Goal: Task Accomplishment & Management: Manage account settings

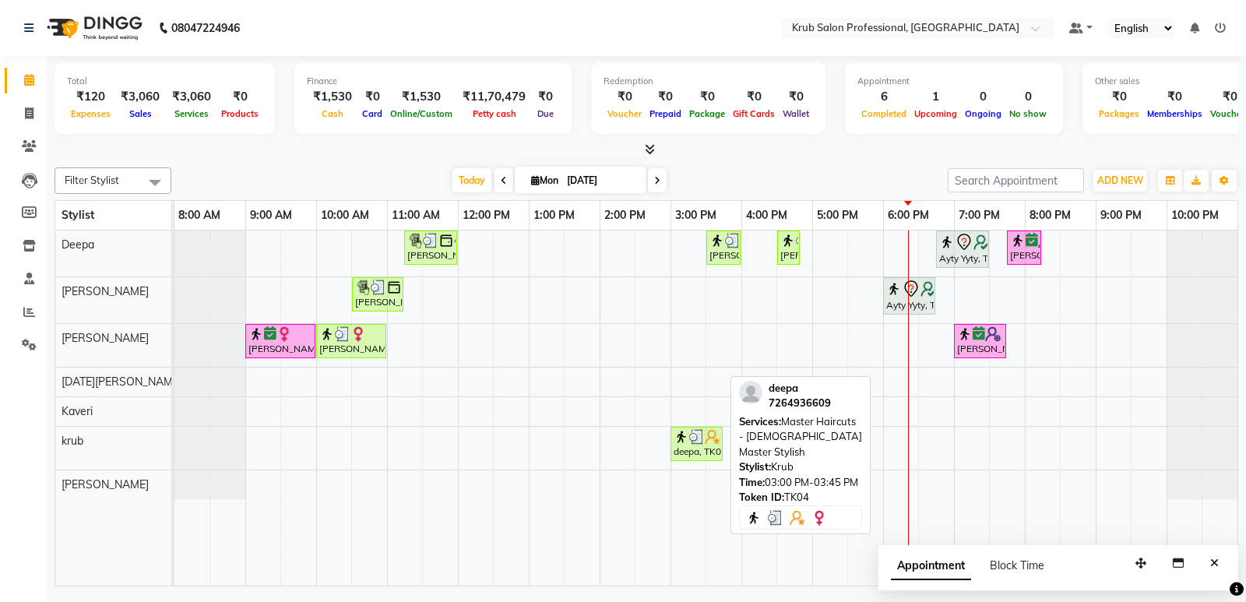
click at [703, 450] on div "deepa, TK04, 03:00 PM-03:45 PM, Master Haircuts - [DEMOGRAPHIC_DATA] Master Sty…" at bounding box center [696, 444] width 49 height 30
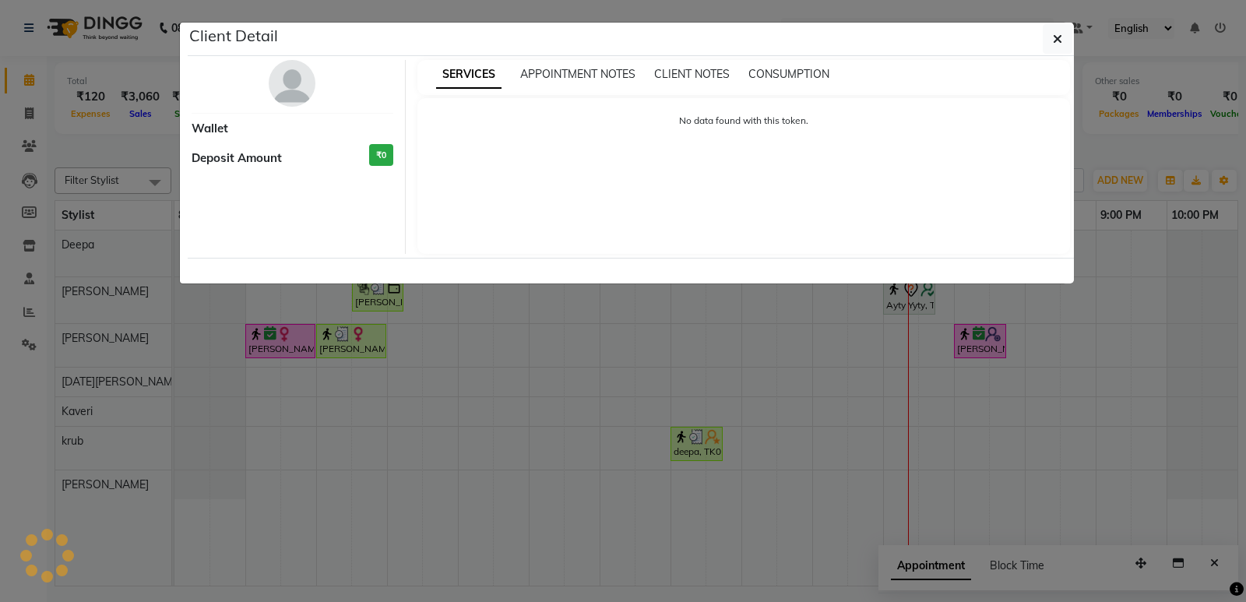
select select "3"
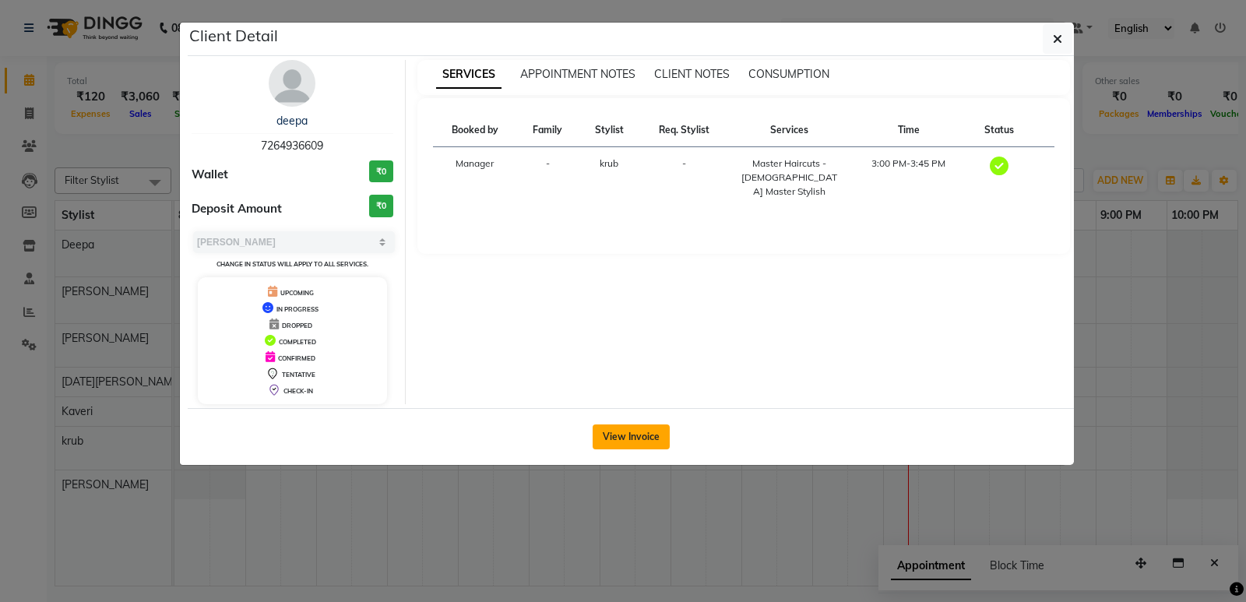
click at [626, 428] on button "View Invoice" at bounding box center [631, 437] width 77 height 25
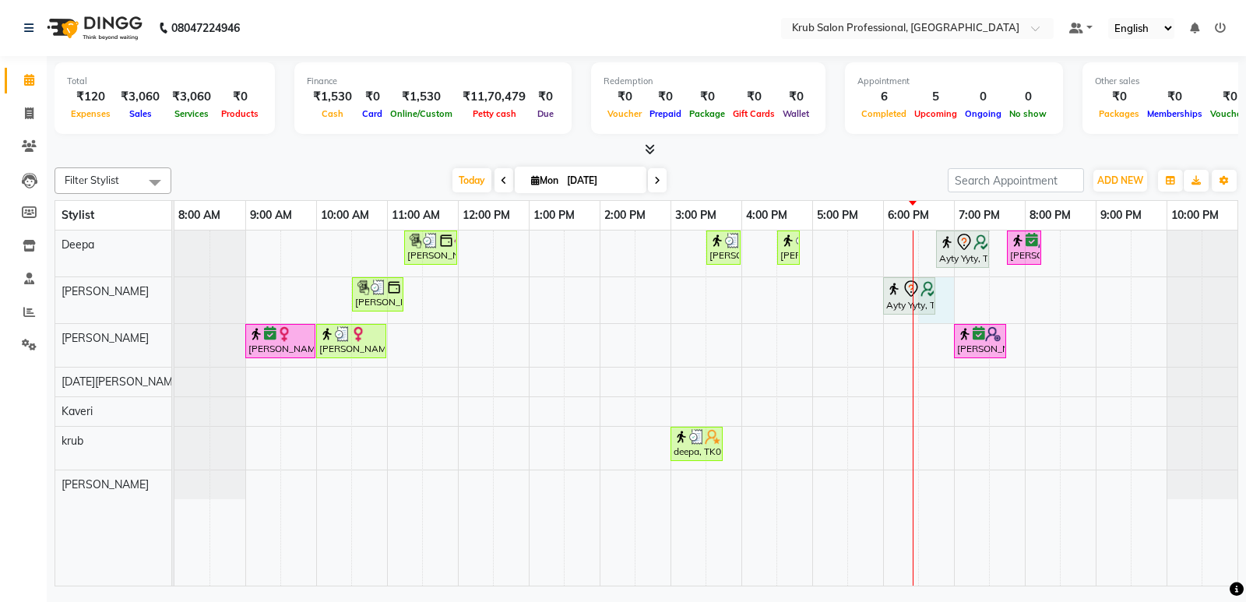
click at [951, 297] on div "[PERSON_NAME], TK03, 11:15 AM-12:00 PM, Threading - [DEMOGRAPHIC_DATA] Eyebrows…" at bounding box center [705, 408] width 1063 height 355
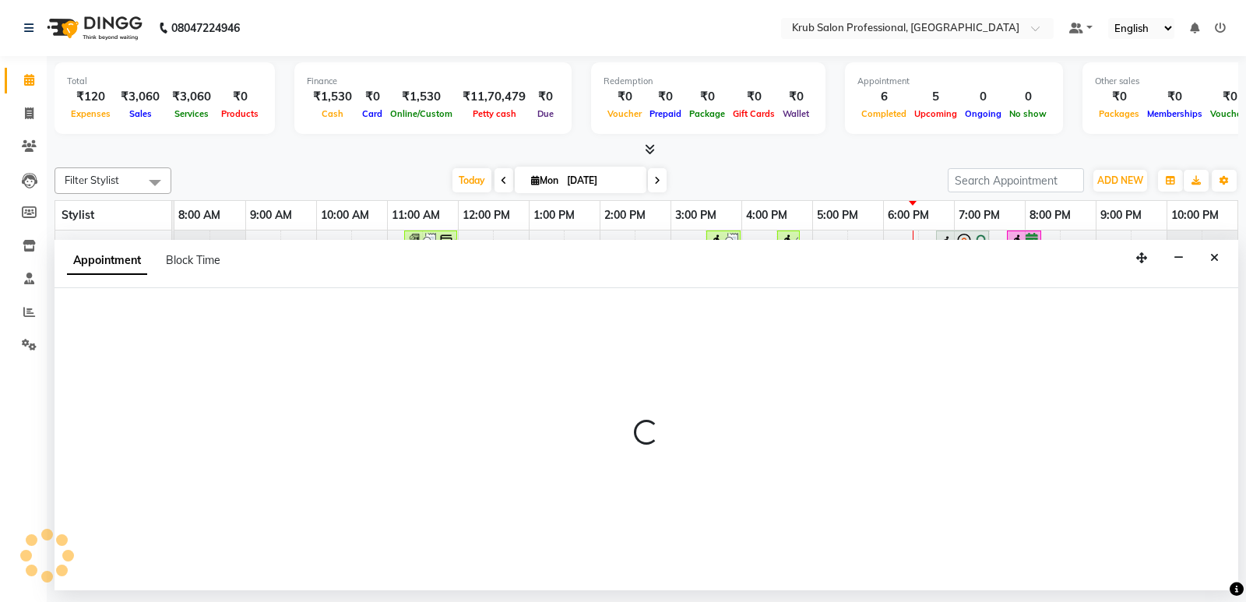
select select "66021"
select select "1110"
select select "tentative"
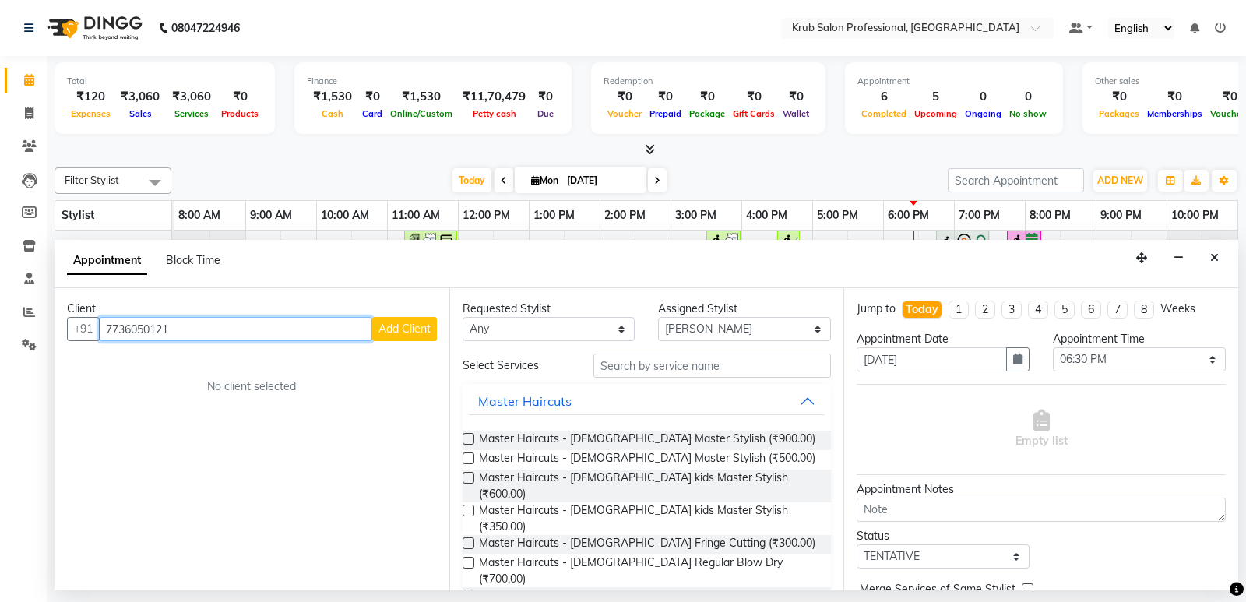
type input "7736050121"
click at [418, 325] on span "Add Client" at bounding box center [405, 329] width 52 height 14
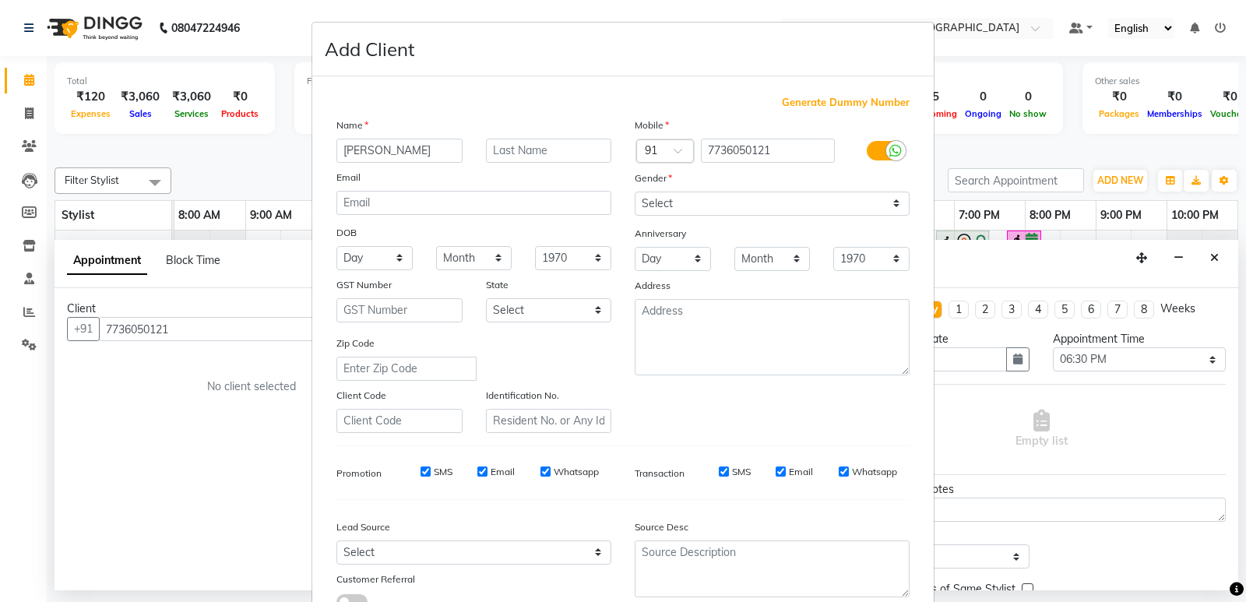
click at [349, 152] on input "[PERSON_NAME]" at bounding box center [400, 151] width 126 height 24
type input "Atul"
click at [505, 150] on input "text" at bounding box center [549, 151] width 126 height 24
type input "Student"
click at [710, 204] on select "Select [DEMOGRAPHIC_DATA] [DEMOGRAPHIC_DATA] Other Prefer Not To Say" at bounding box center [772, 204] width 275 height 24
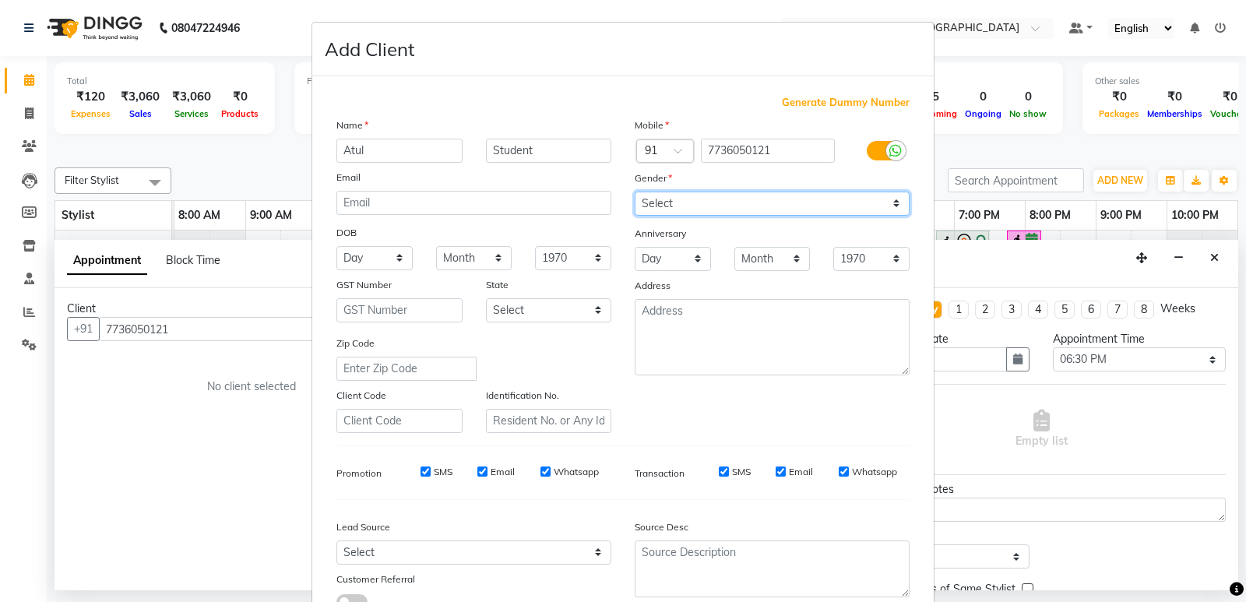
select select "[DEMOGRAPHIC_DATA]"
click at [635, 192] on select "Select [DEMOGRAPHIC_DATA] [DEMOGRAPHIC_DATA] Other Prefer Not To Say" at bounding box center [772, 204] width 275 height 24
click at [421, 473] on input "SMS" at bounding box center [426, 472] width 10 height 10
checkbox input "false"
click at [478, 474] on input "Email" at bounding box center [483, 472] width 10 height 10
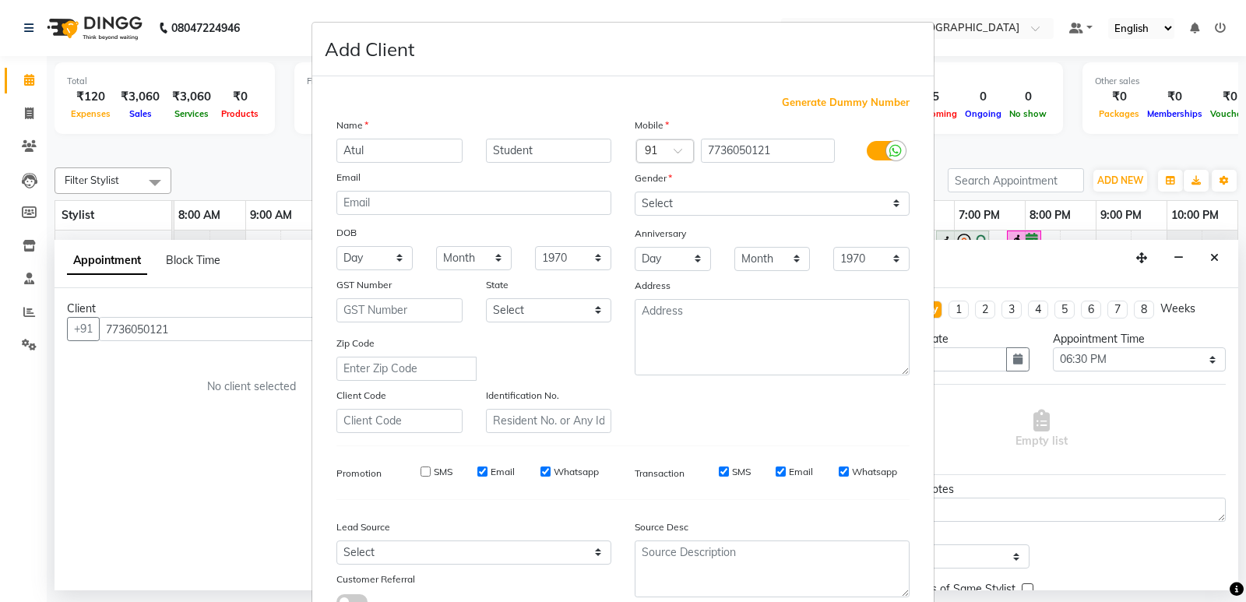
checkbox input "false"
click at [541, 469] on input "Whatsapp" at bounding box center [546, 472] width 10 height 10
checkbox input "false"
click at [720, 472] on input "SMS" at bounding box center [724, 472] width 10 height 10
checkbox input "false"
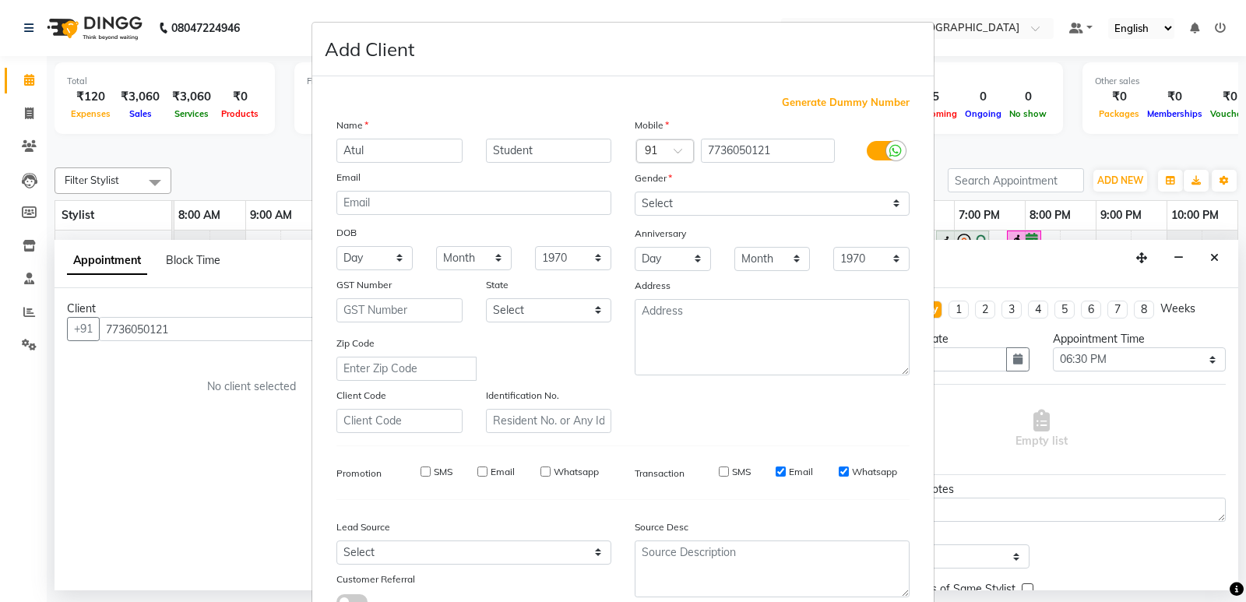
click at [776, 471] on input "Email" at bounding box center [781, 472] width 10 height 10
checkbox input "false"
click at [839, 472] on input "Whatsapp" at bounding box center [844, 472] width 10 height 10
checkbox input "false"
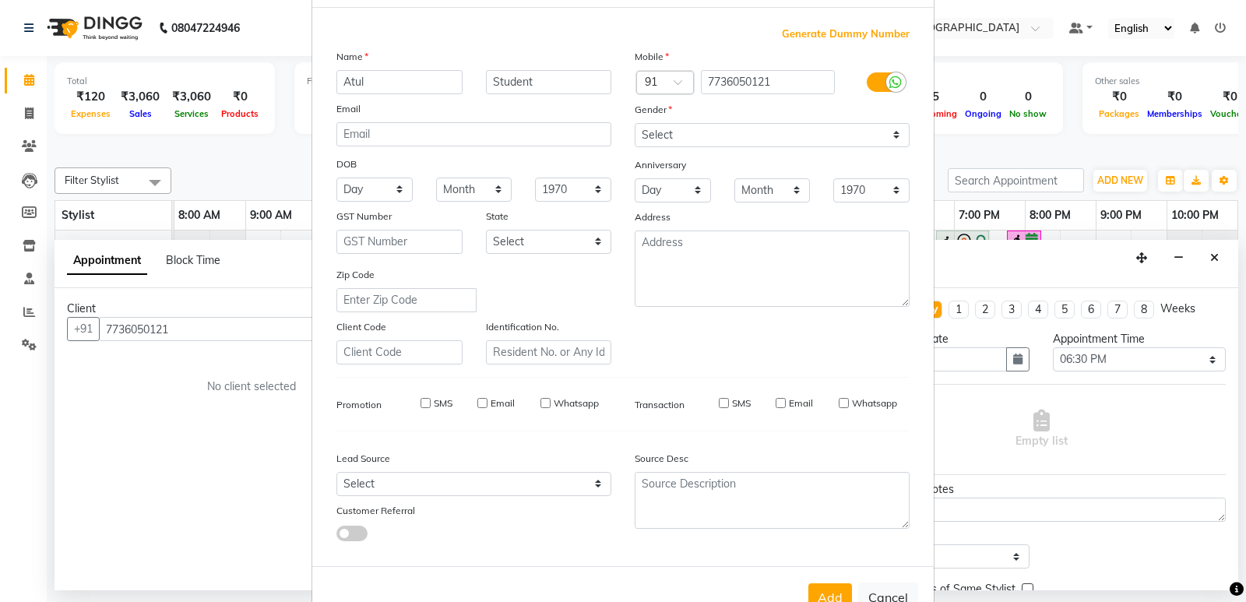
scroll to position [117, 0]
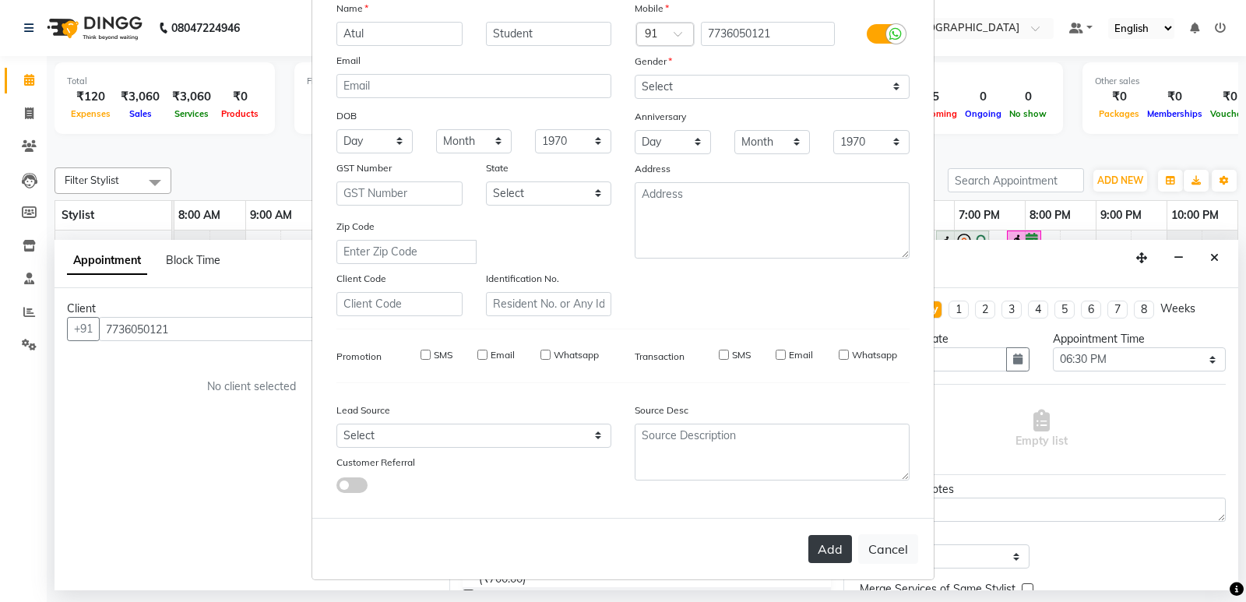
click at [828, 546] on button "Add" at bounding box center [831, 549] width 44 height 28
select select
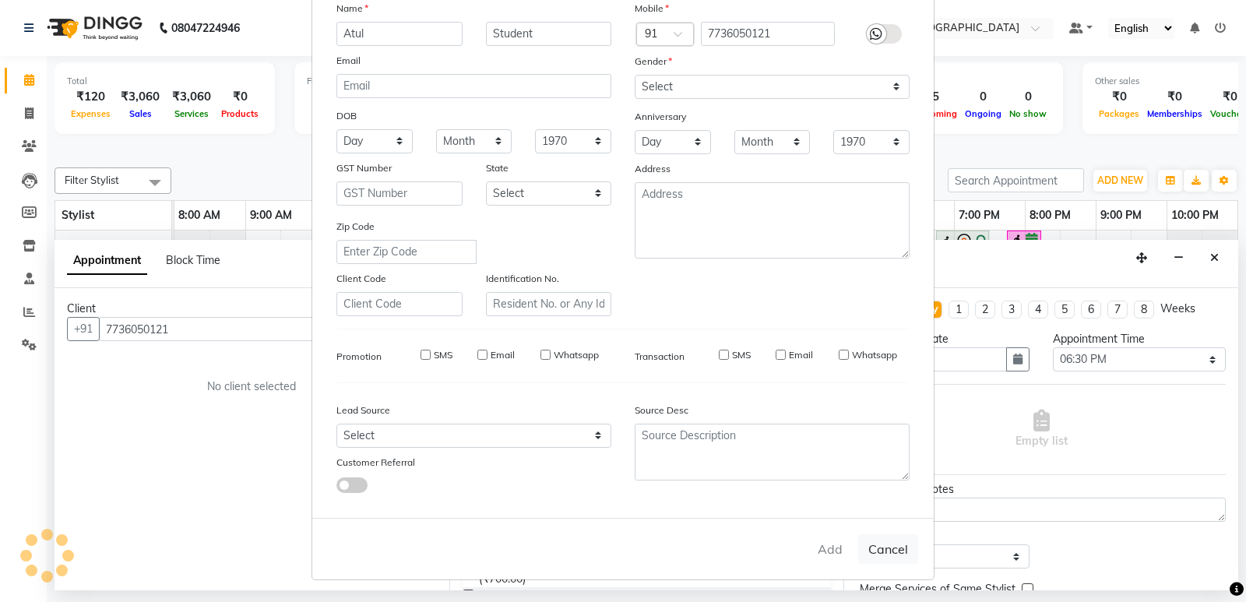
select select
checkbox input "false"
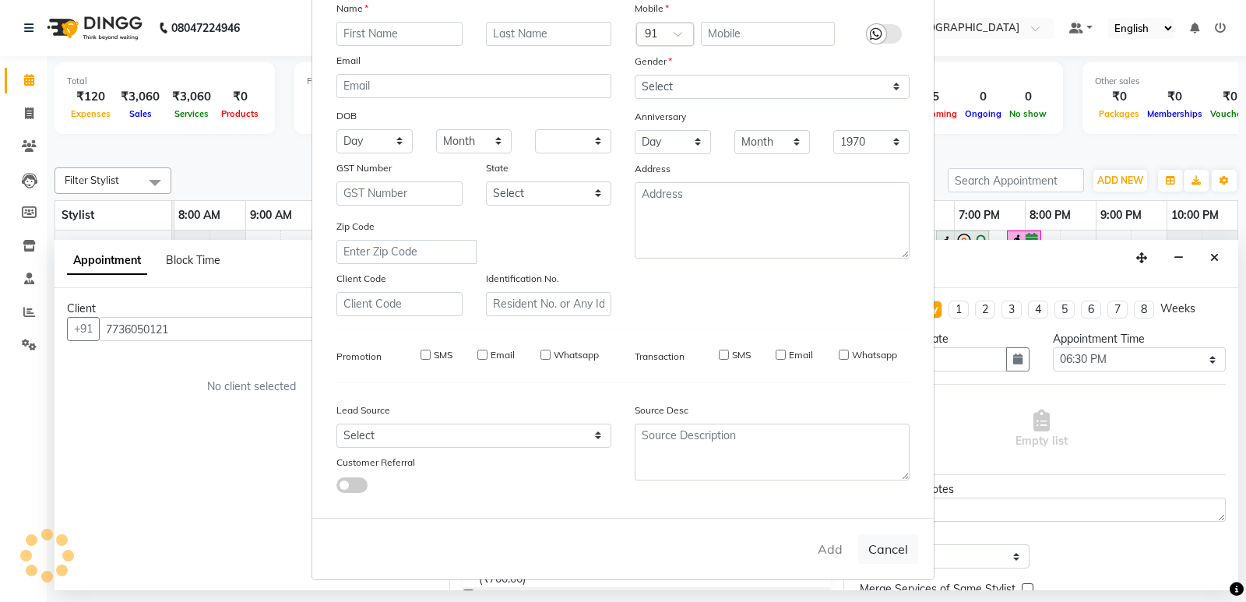
checkbox input "false"
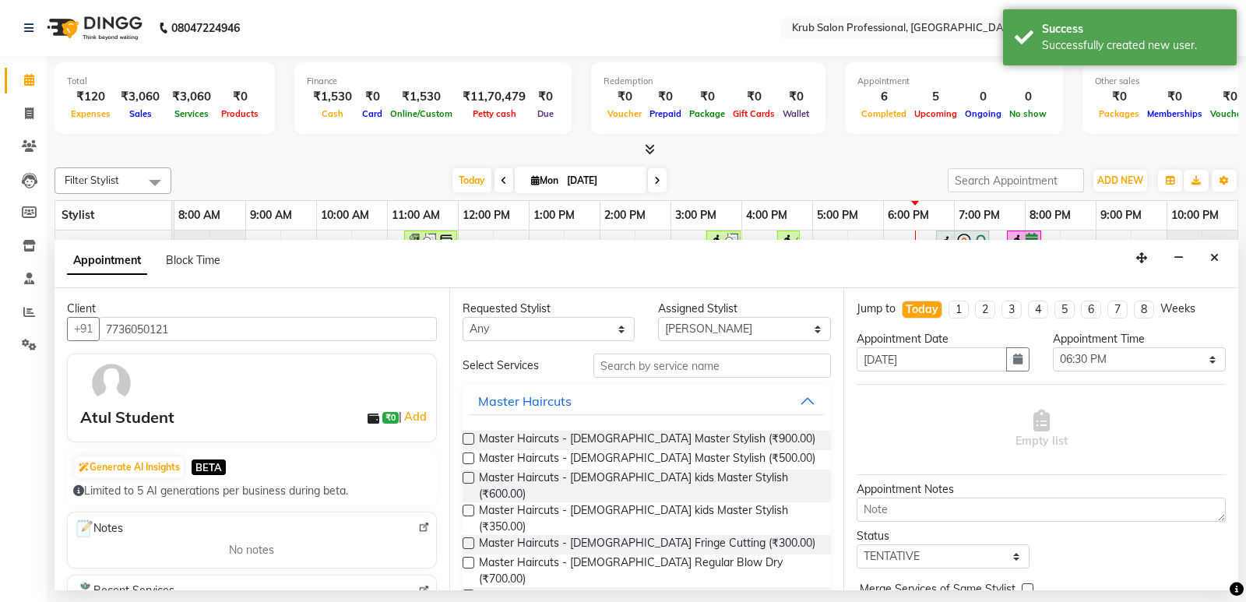
drag, startPoint x: 828, startPoint y: 546, endPoint x: 903, endPoint y: 602, distance: 93.5
click at [903, 601] on html "08047224946 Select Location × Krub Salon Professional, Bajaj Nagar Default Pane…" at bounding box center [623, 301] width 1246 height 602
click at [848, 165] on div "Filter Stylist Select All Deepa [PERSON_NAME] [DATE][PERSON_NAME] [PERSON_NAME]…" at bounding box center [647, 373] width 1184 height 425
click at [615, 368] on input "text" at bounding box center [713, 366] width 238 height 24
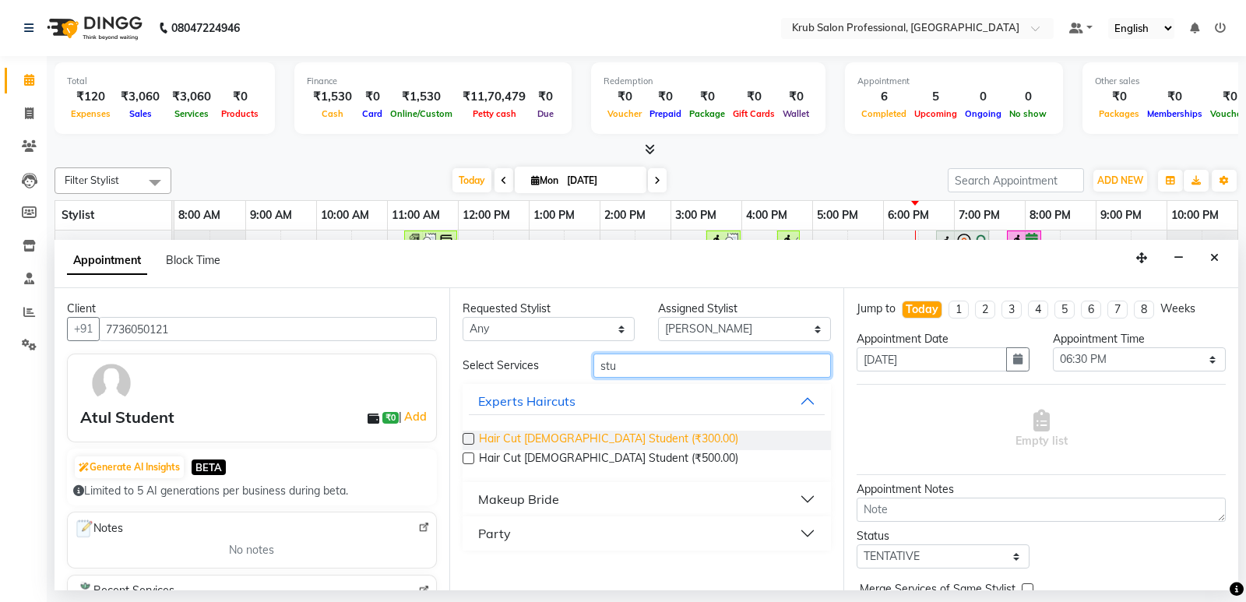
type input "stu"
click at [598, 436] on span "Hair Cut [DEMOGRAPHIC_DATA] Student (₹300.00)" at bounding box center [608, 440] width 259 height 19
checkbox input "false"
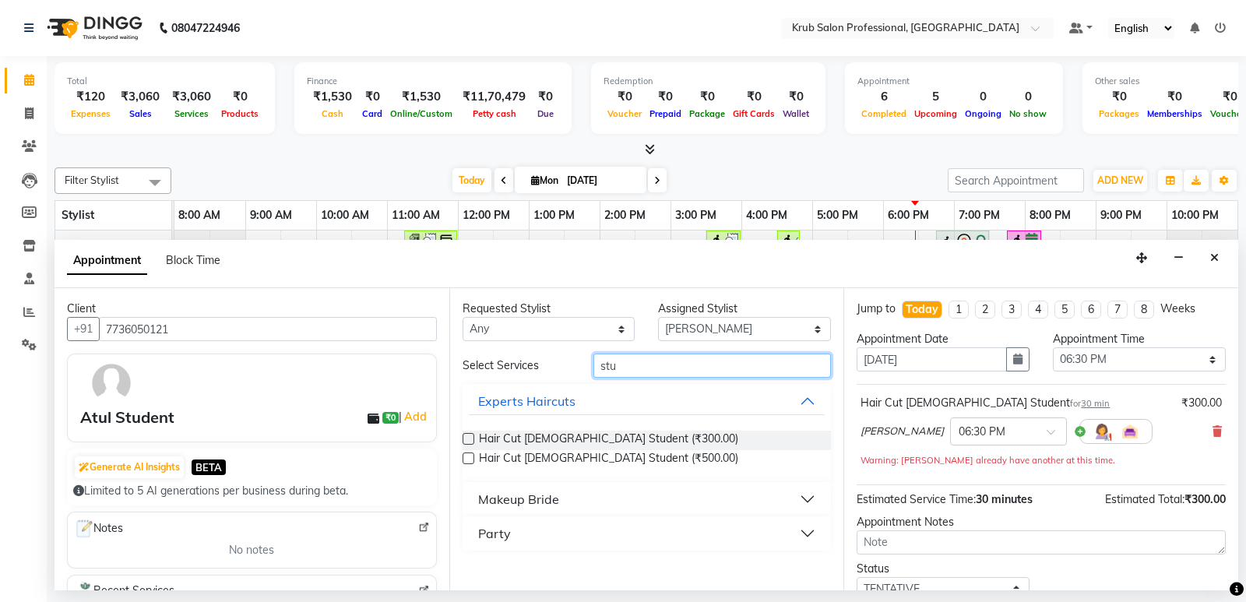
click at [617, 367] on input "stu" at bounding box center [713, 366] width 238 height 24
type input "s"
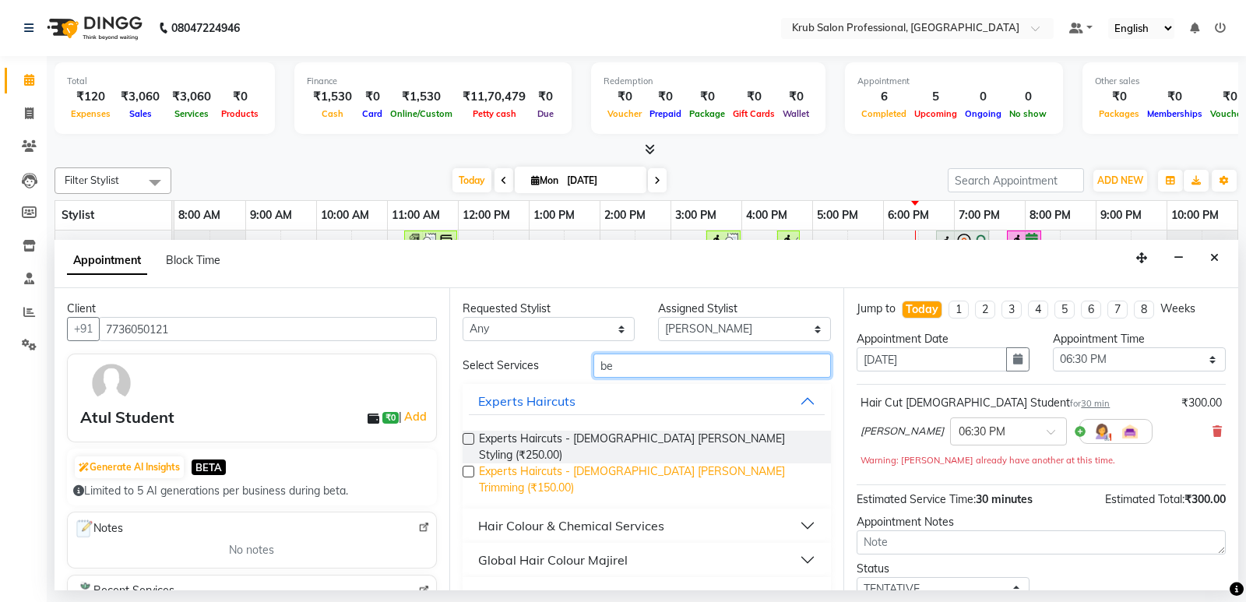
type input "be"
click at [495, 464] on span "Experts Haircuts - [DEMOGRAPHIC_DATA] [PERSON_NAME] Trimming (₹150.00)" at bounding box center [649, 480] width 340 height 33
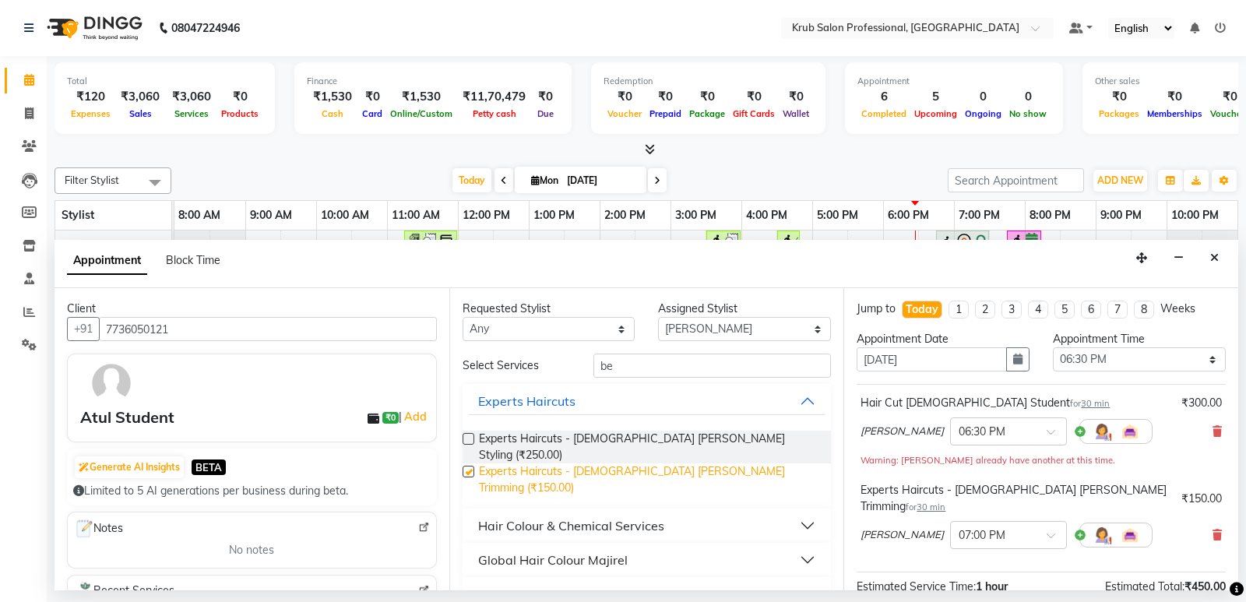
checkbox input "false"
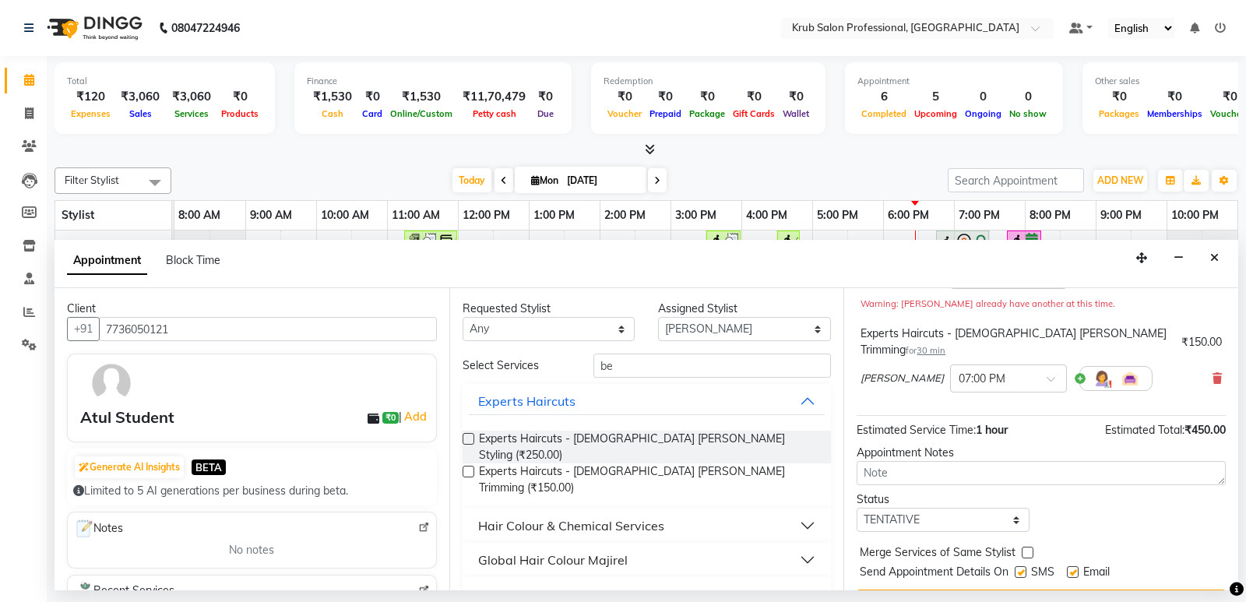
scroll to position [180, 0]
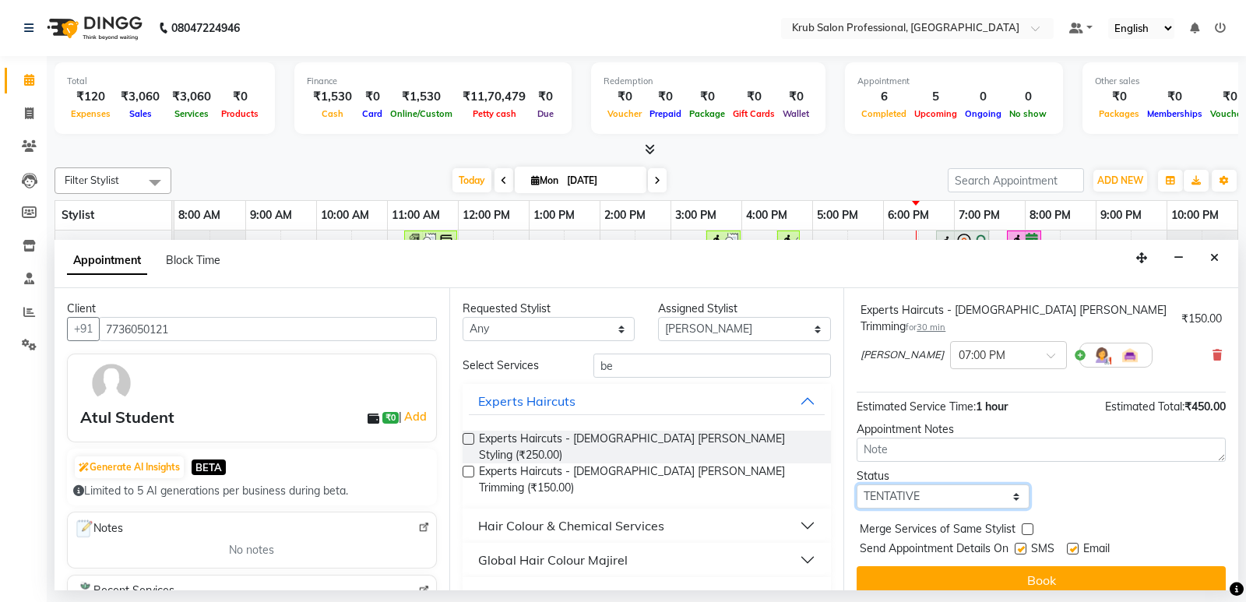
click at [961, 485] on select "Select TENTATIVE CONFIRM CHECK-IN UPCOMING" at bounding box center [943, 497] width 173 height 24
select select "check-in"
click at [857, 485] on select "Select TENTATIVE CONFIRM CHECK-IN UPCOMING" at bounding box center [943, 497] width 173 height 24
click at [1073, 543] on label at bounding box center [1073, 549] width 12 height 12
click at [1073, 545] on input "checkbox" at bounding box center [1072, 550] width 10 height 10
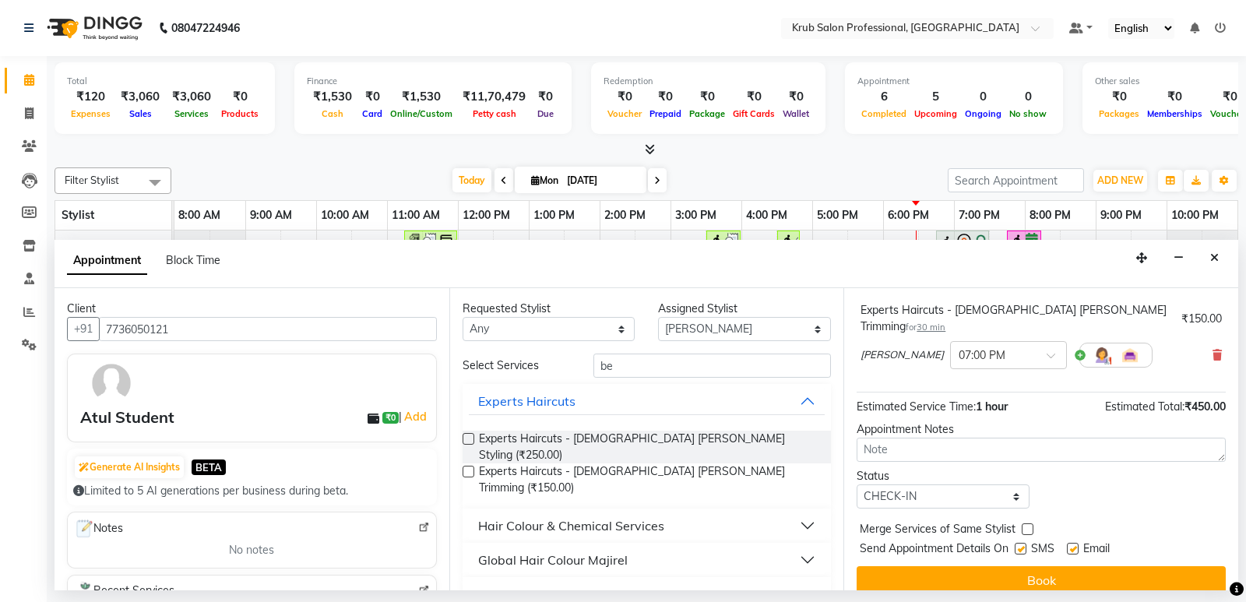
checkbox input "false"
click at [1024, 543] on label at bounding box center [1021, 549] width 12 height 12
click at [1024, 545] on input "checkbox" at bounding box center [1020, 550] width 10 height 10
checkbox input "false"
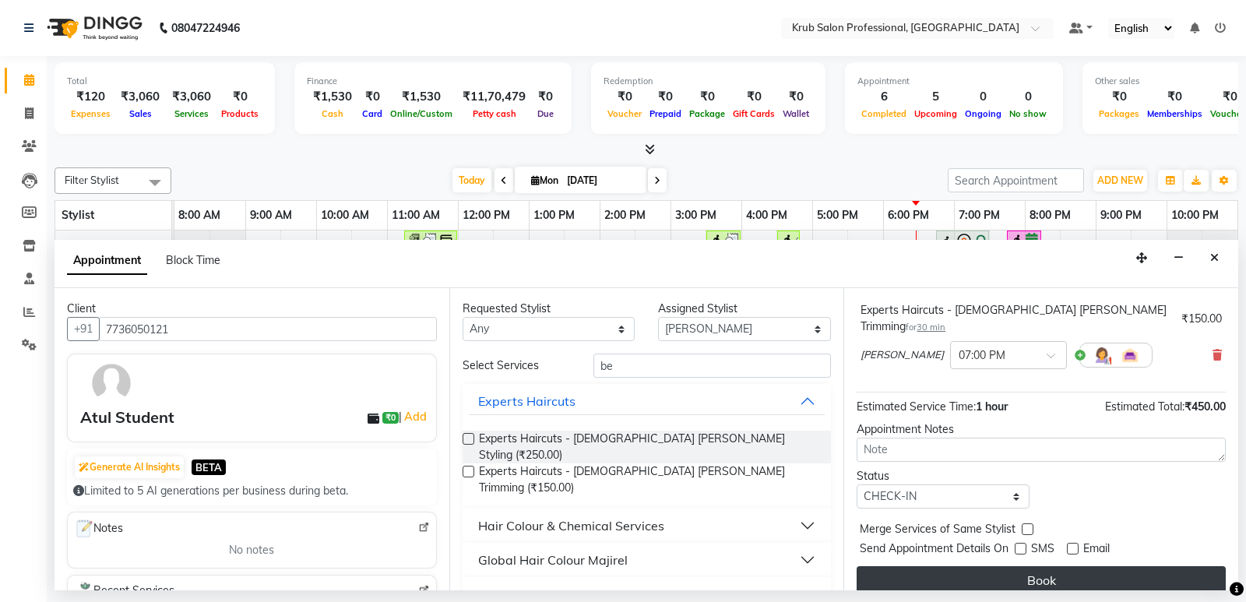
click at [1027, 566] on button "Book" at bounding box center [1041, 580] width 369 height 28
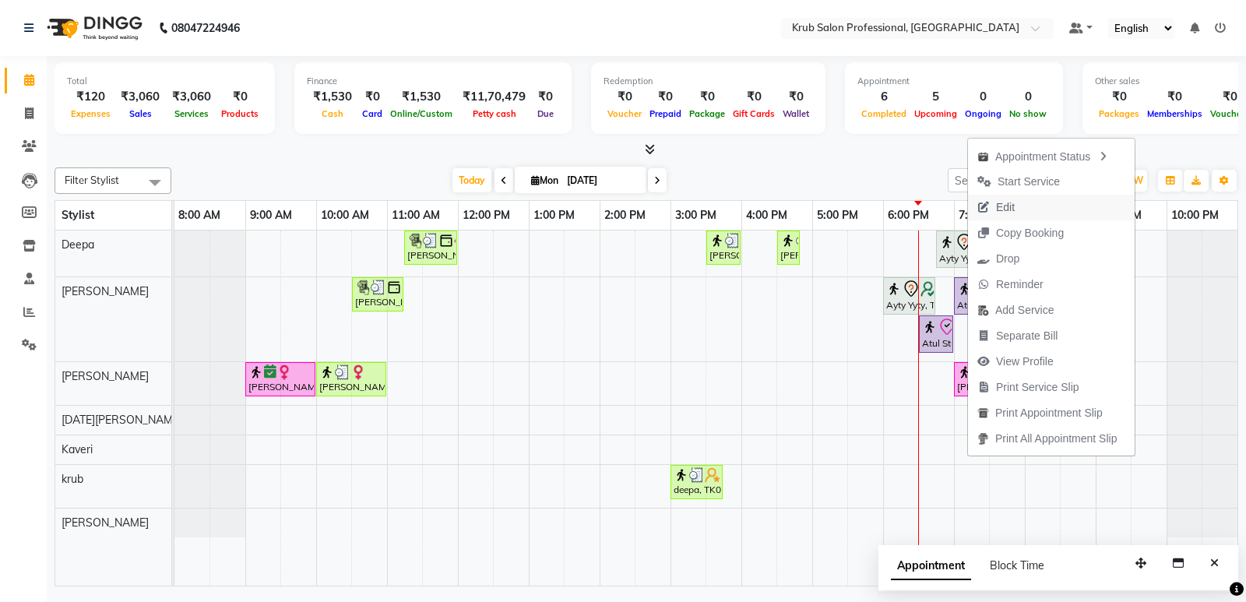
click at [1003, 203] on span "Edit" at bounding box center [1005, 207] width 19 height 16
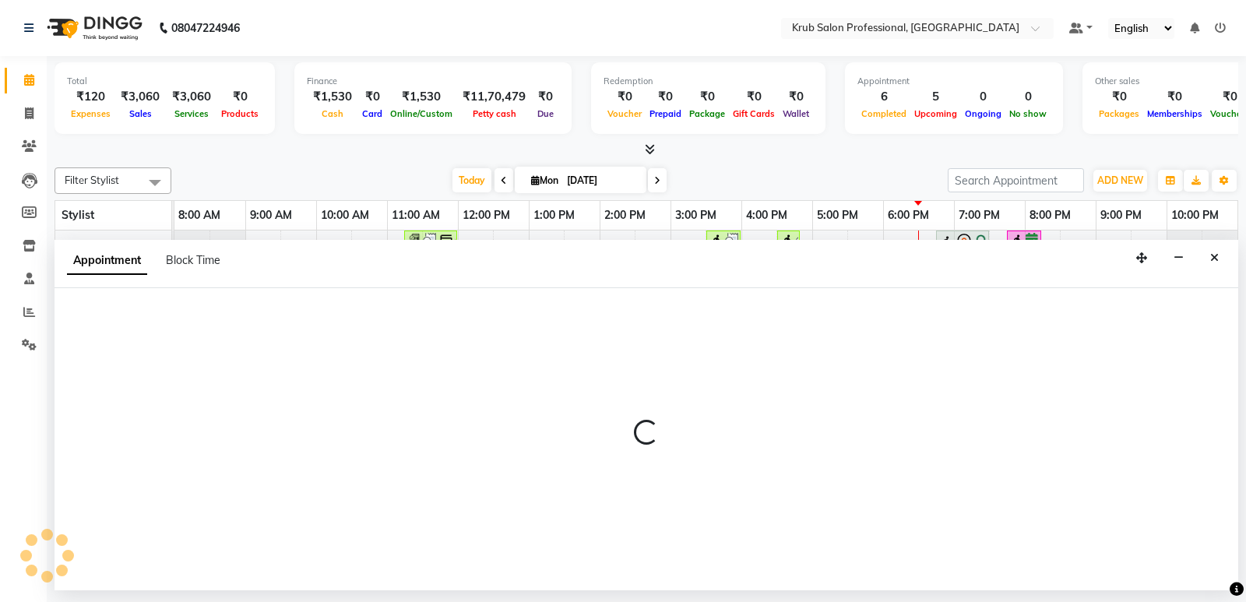
select select "check-in"
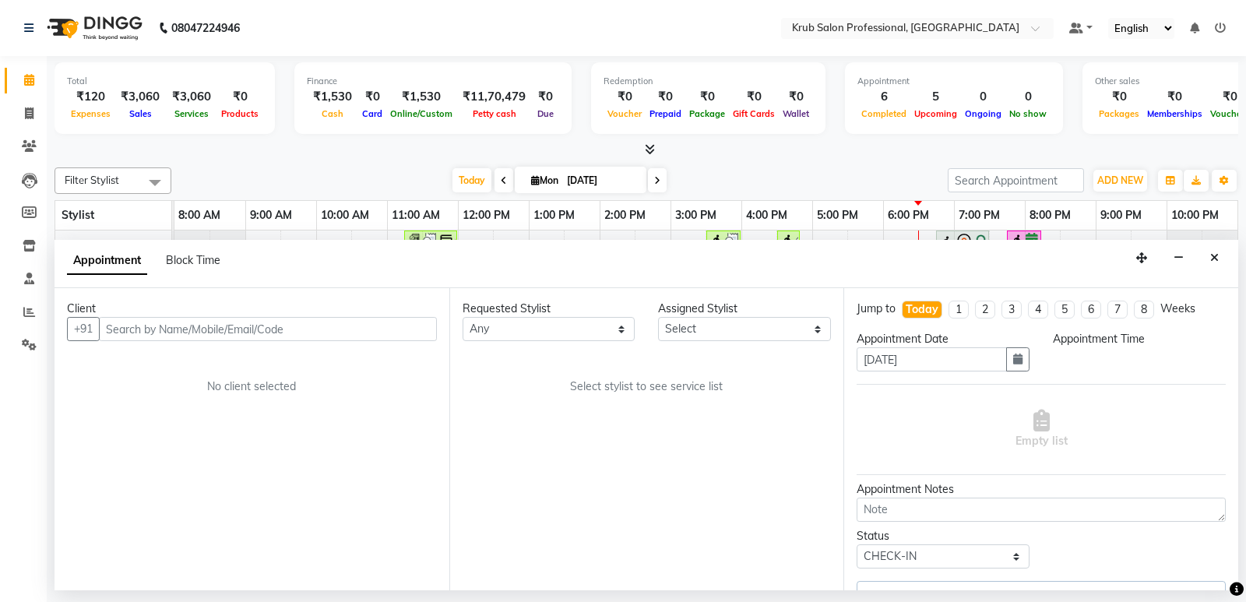
select select "66021"
select select "1110"
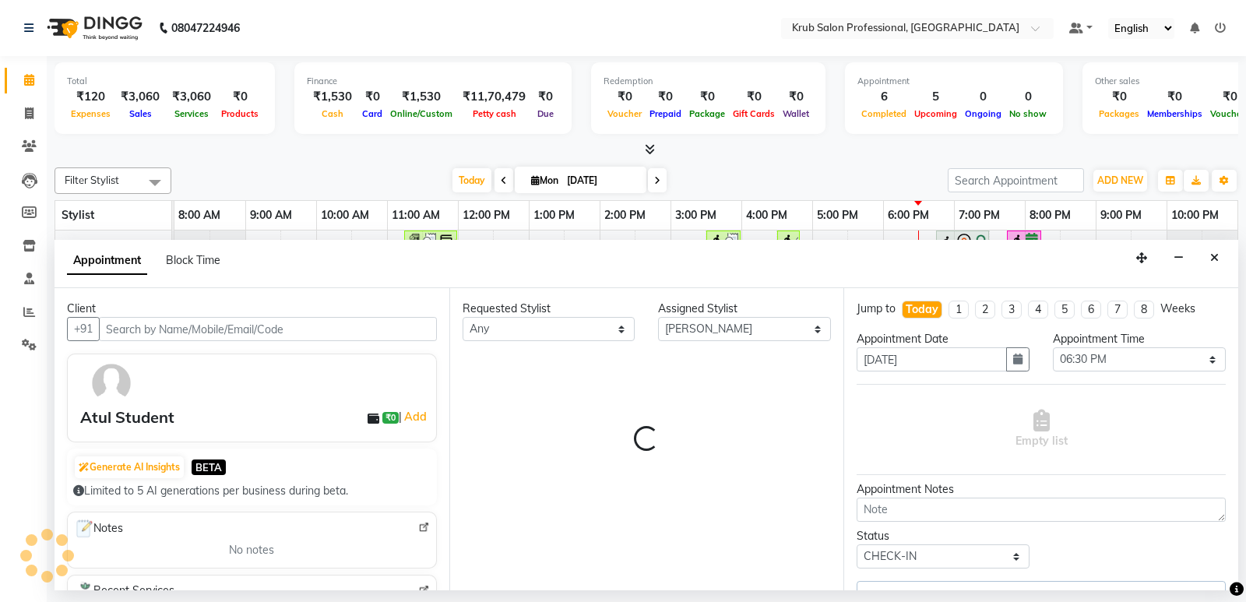
select select "3755"
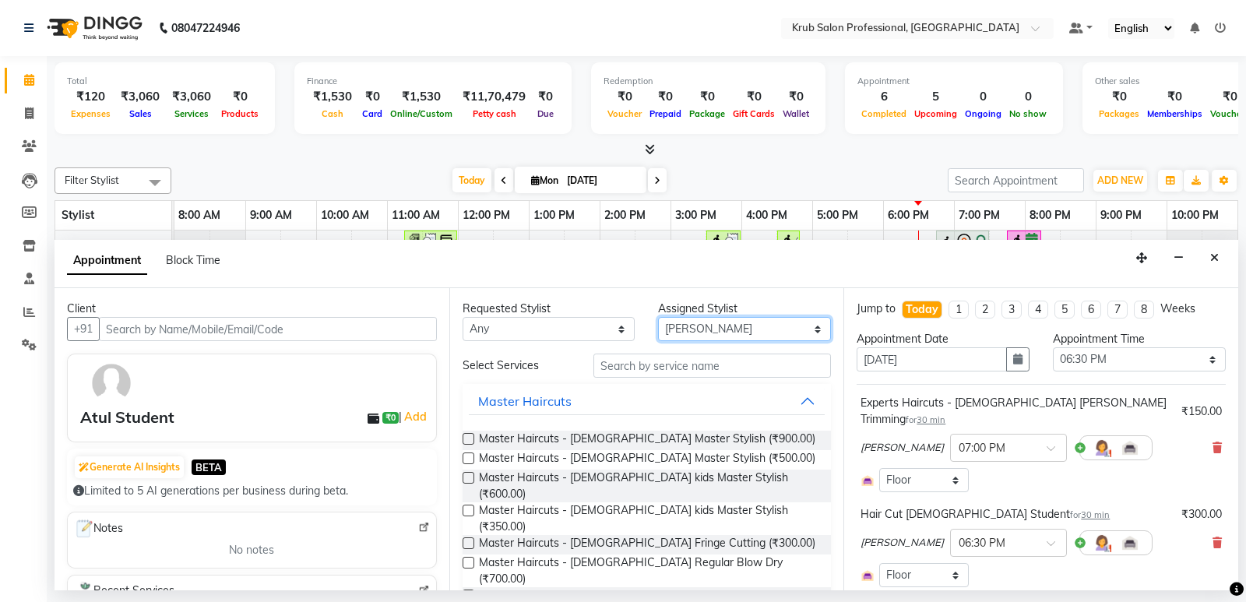
click at [700, 326] on select "Select Deepa [DATE][PERSON_NAME] [PERSON_NAME] [PERSON_NAME] [PERSON_NAME]" at bounding box center [744, 329] width 173 height 24
select select "66028"
click at [658, 317] on select "Select Deepa [DATE][PERSON_NAME] [PERSON_NAME] [PERSON_NAME] [PERSON_NAME]" at bounding box center [744, 329] width 173 height 24
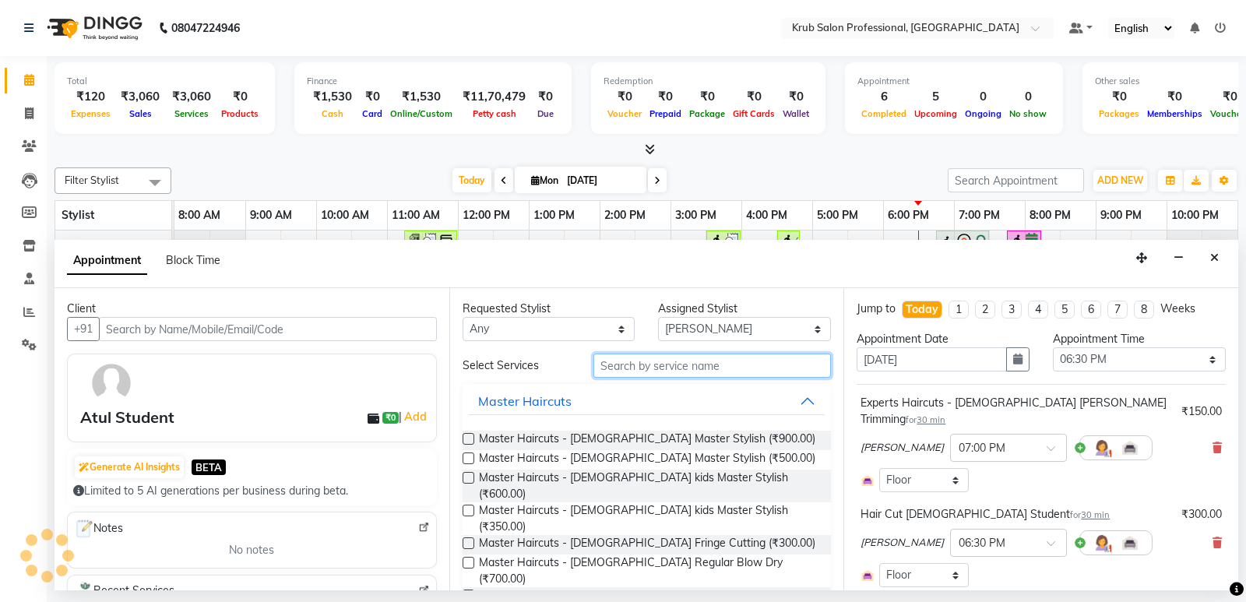
click at [625, 365] on input "text" at bounding box center [713, 366] width 238 height 24
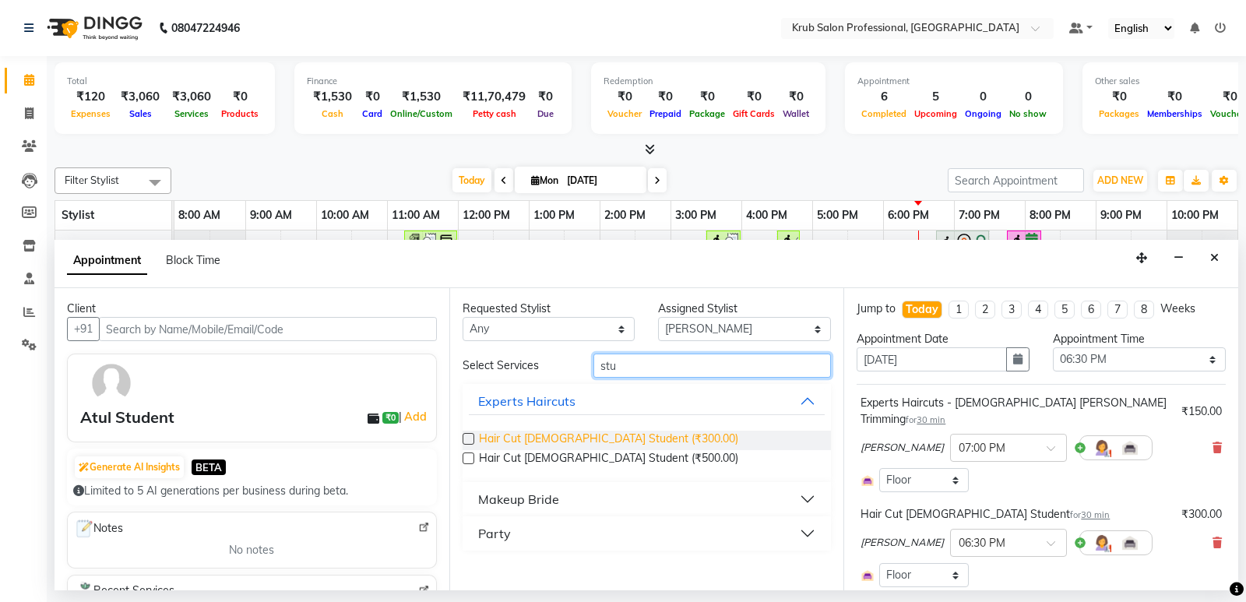
type input "stu"
click at [592, 434] on span "Hair Cut [DEMOGRAPHIC_DATA] Student (₹300.00)" at bounding box center [608, 440] width 259 height 19
checkbox input "false"
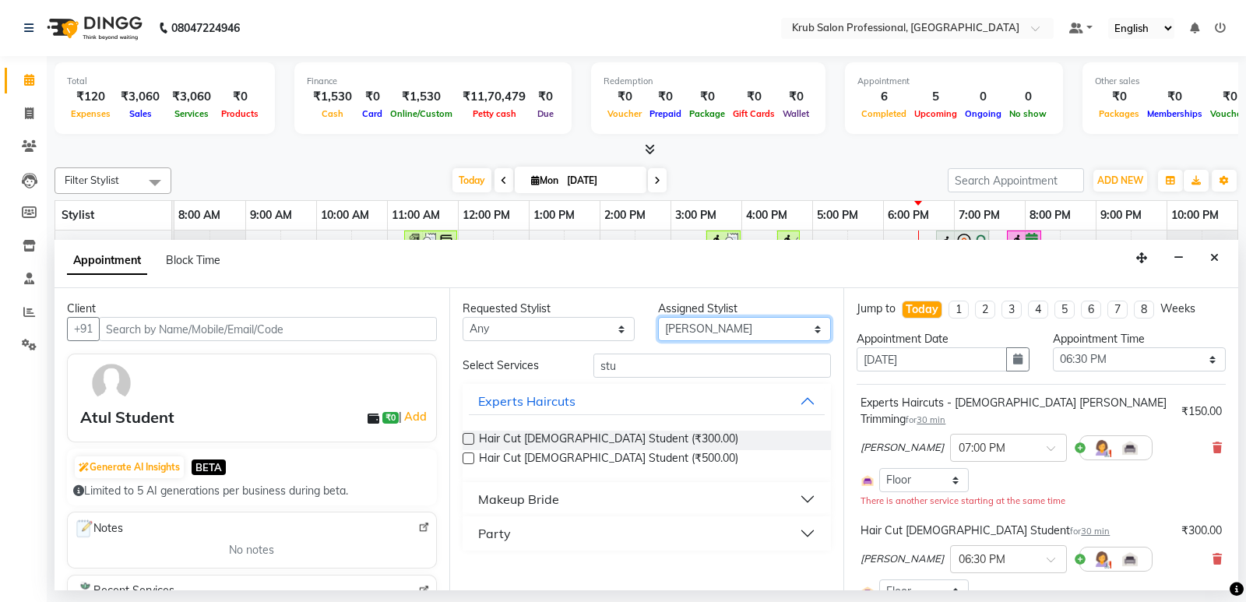
click at [774, 318] on select "Select Deepa [DATE][PERSON_NAME] [PERSON_NAME] [PERSON_NAME] [PERSON_NAME]" at bounding box center [744, 329] width 173 height 24
select select "66021"
click at [658, 317] on select "Select Deepa [DATE][PERSON_NAME] [PERSON_NAME] [PERSON_NAME] [PERSON_NAME]" at bounding box center [744, 329] width 173 height 24
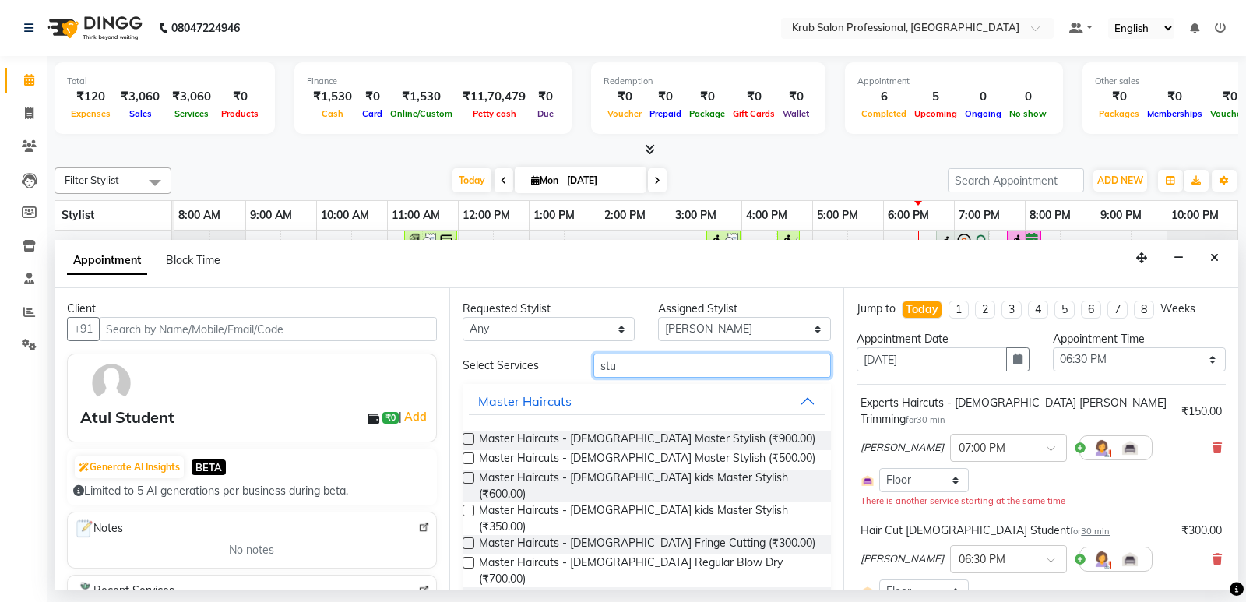
click at [626, 363] on input "stu" at bounding box center [713, 366] width 238 height 24
type input "s"
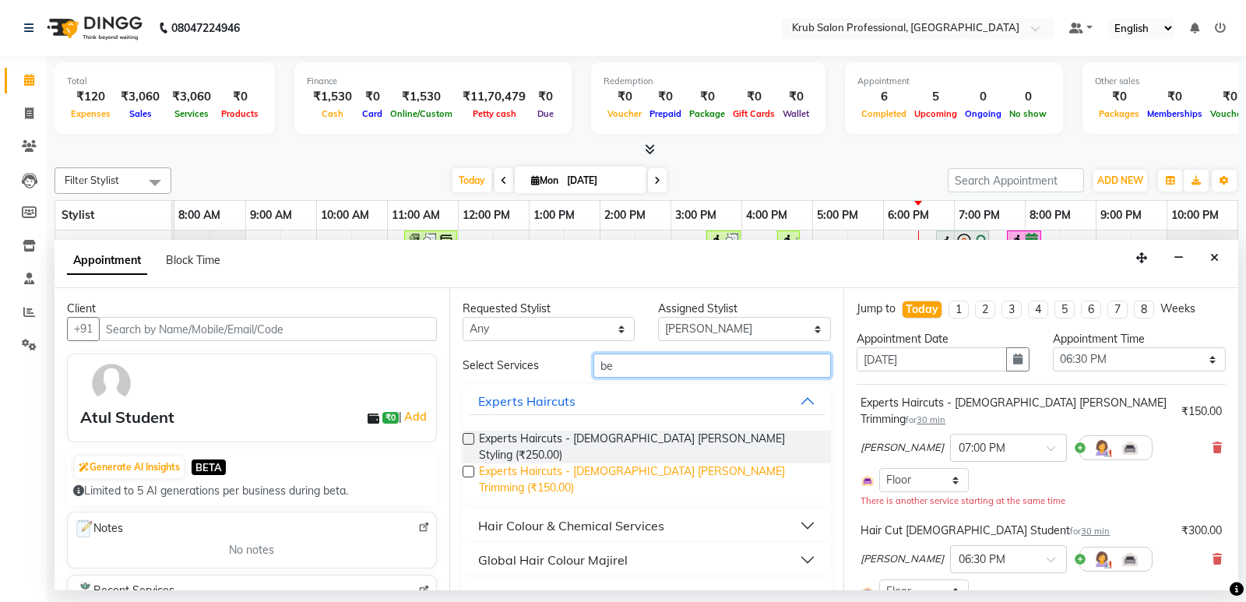
type input "be"
click at [700, 464] on span "Experts Haircuts - [DEMOGRAPHIC_DATA] [PERSON_NAME] Trimming (₹150.00)" at bounding box center [649, 480] width 340 height 33
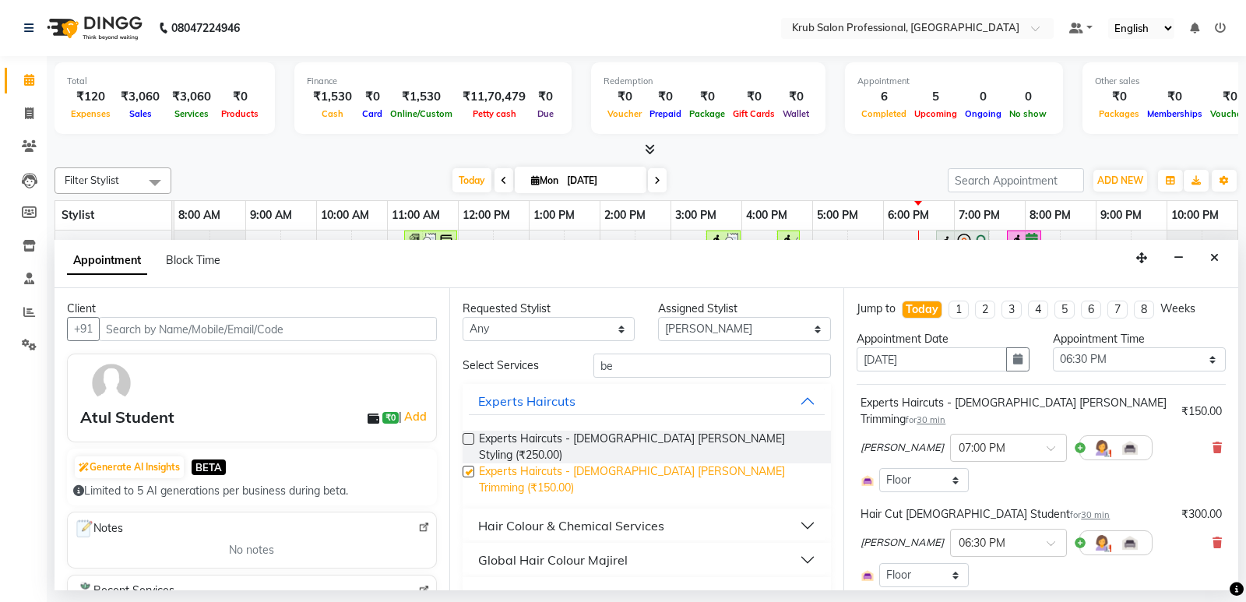
checkbox input "false"
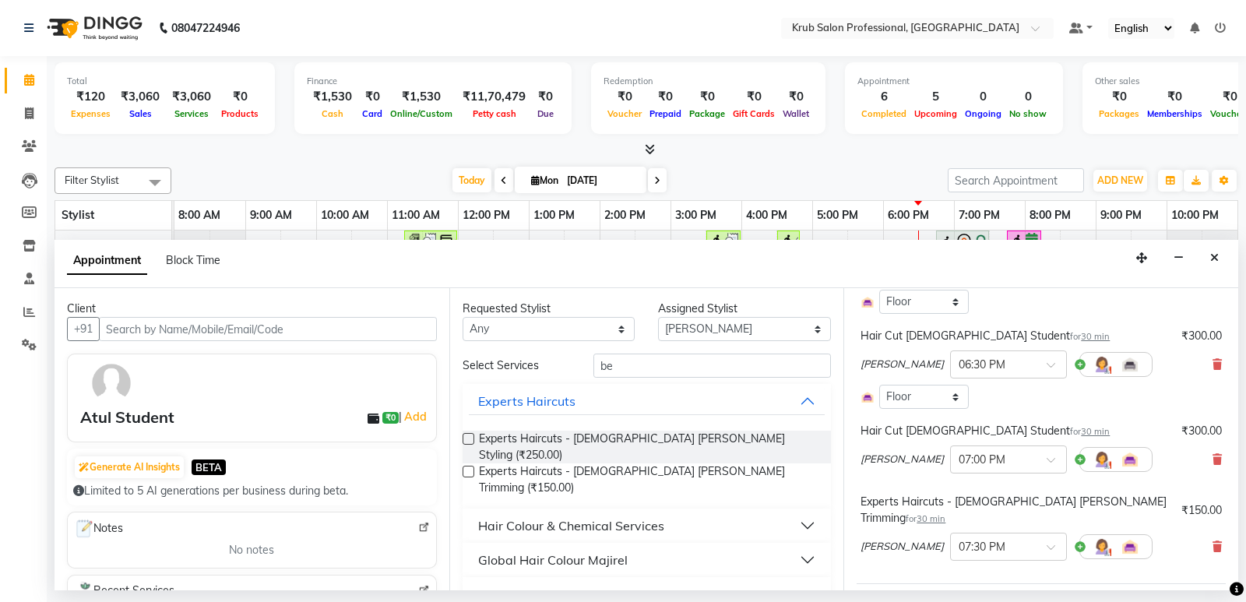
scroll to position [308, 0]
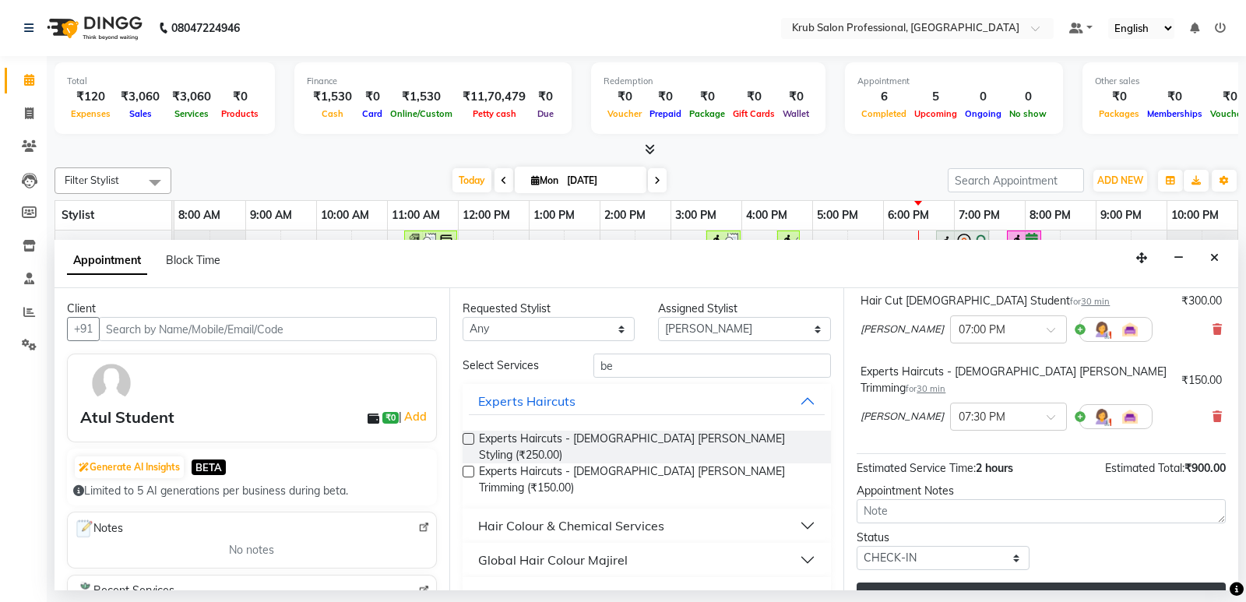
click at [1013, 583] on button "Update" at bounding box center [1041, 597] width 369 height 28
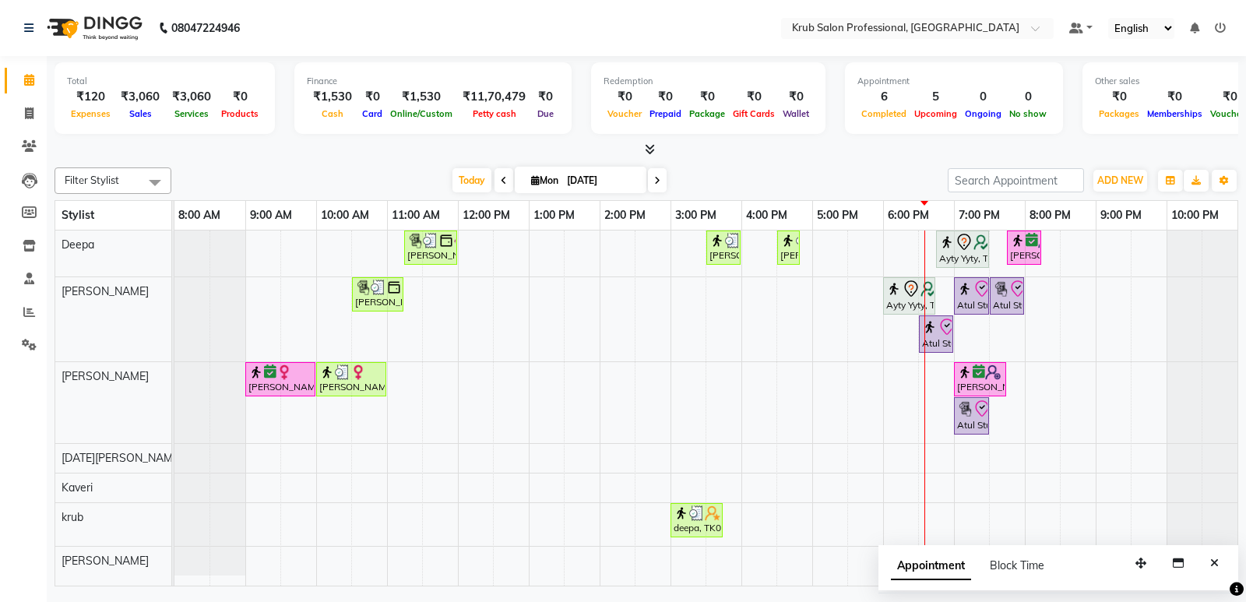
click at [859, 387] on div "[PERSON_NAME], TK03, 11:15 AM-12:00 PM, Threading - [DEMOGRAPHIC_DATA] Eyebrows…" at bounding box center [705, 408] width 1063 height 355
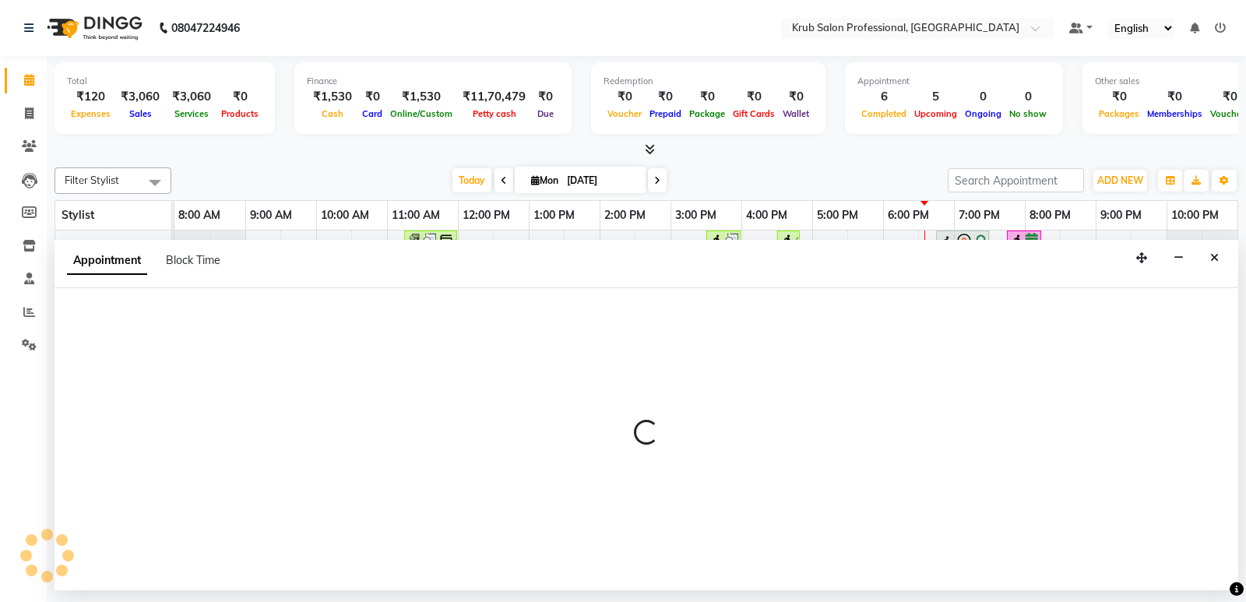
select select "66028"
select select "1050"
select select "tentative"
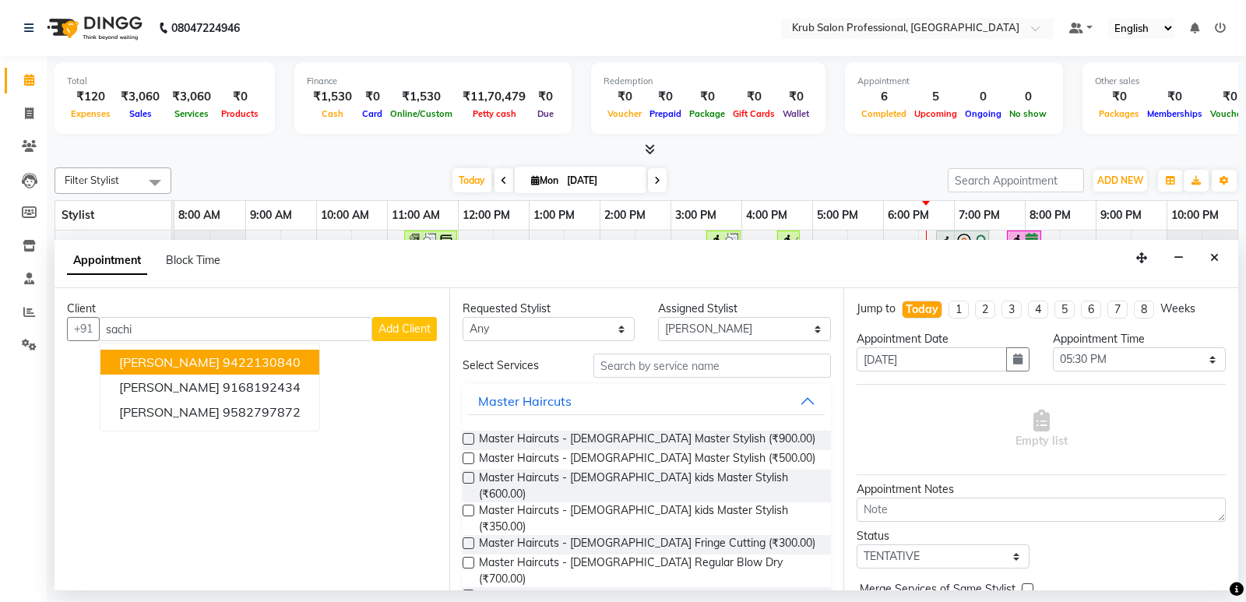
click at [193, 357] on span "[PERSON_NAME]" at bounding box center [169, 362] width 100 height 16
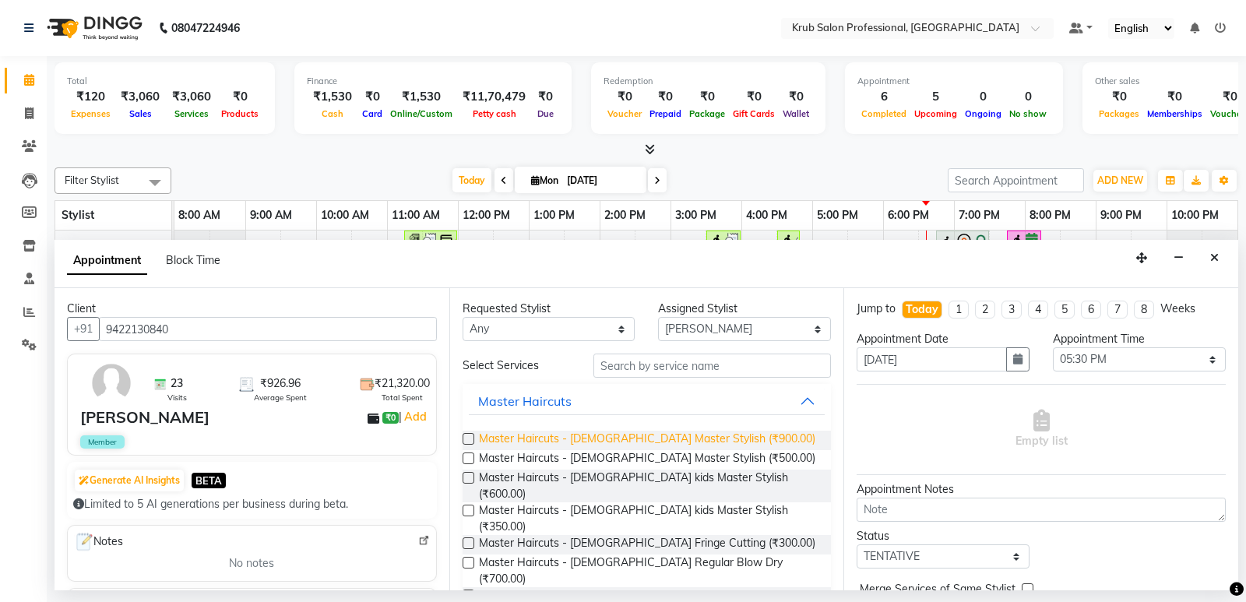
type input "9422130840"
click at [619, 439] on span "Master Haircuts - [DEMOGRAPHIC_DATA] Master Stylish (₹900.00)" at bounding box center [647, 440] width 337 height 19
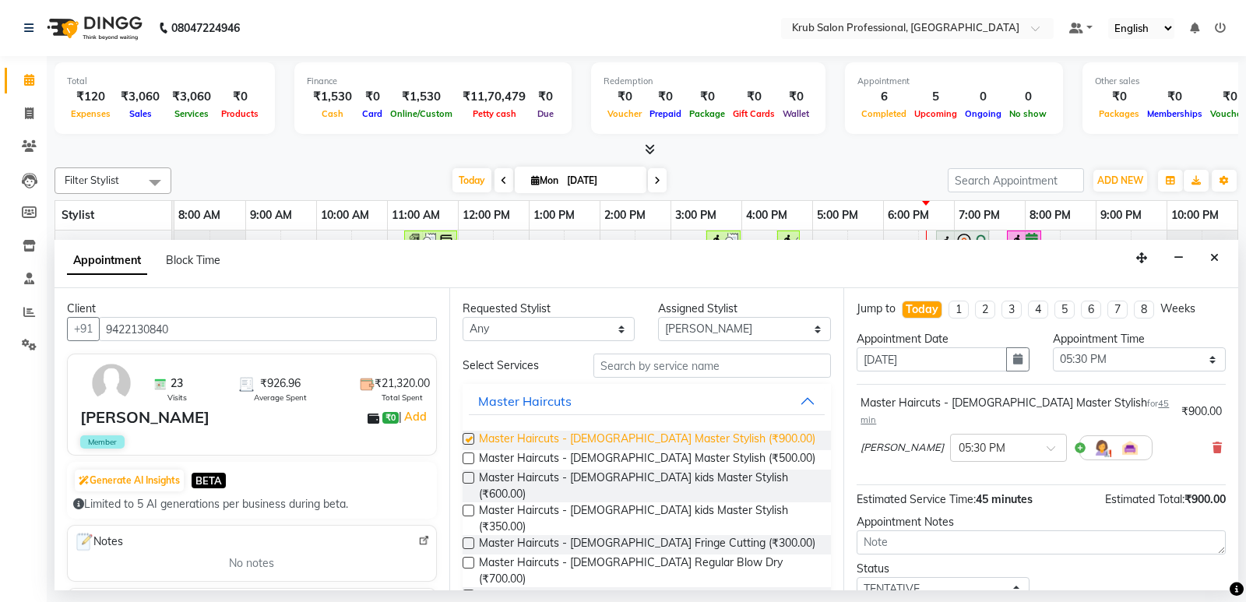
checkbox input "false"
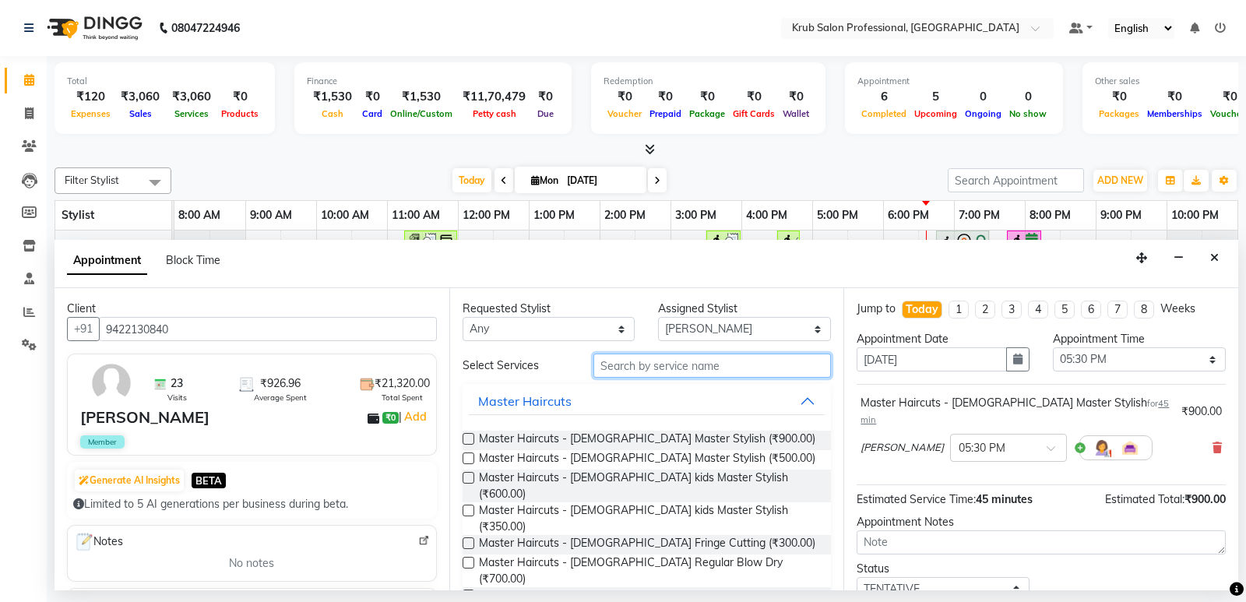
click at [629, 370] on input "text" at bounding box center [713, 366] width 238 height 24
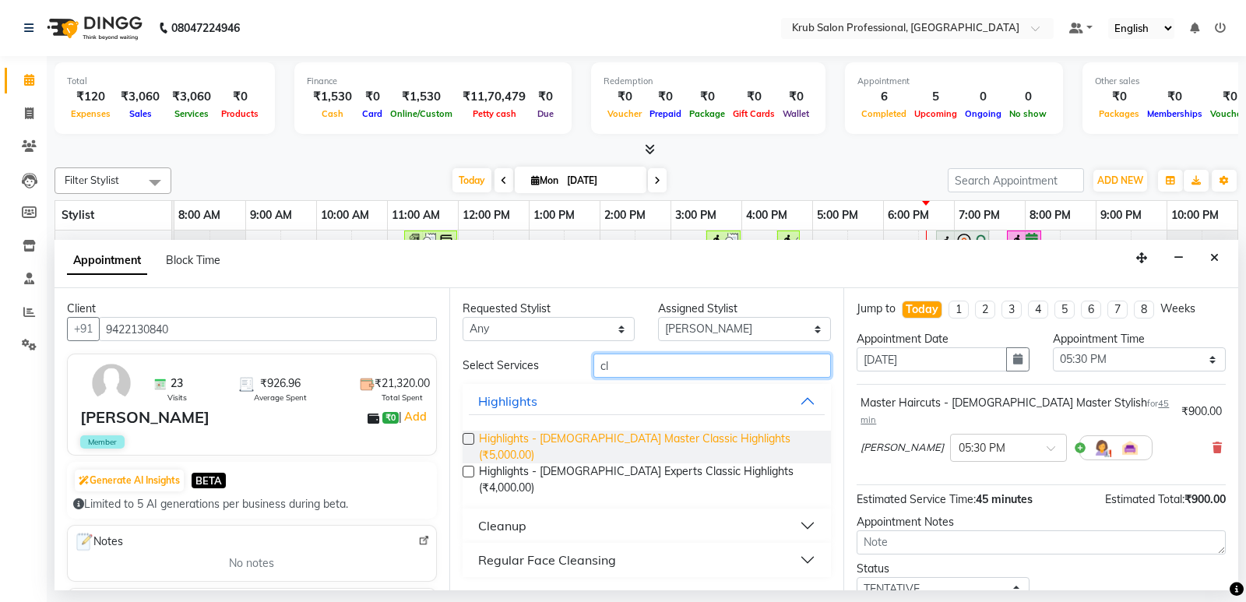
type input "cl"
click at [665, 438] on span "Highlights - [DEMOGRAPHIC_DATA] Master Classic Highlights (₹5,000.00)" at bounding box center [649, 447] width 340 height 33
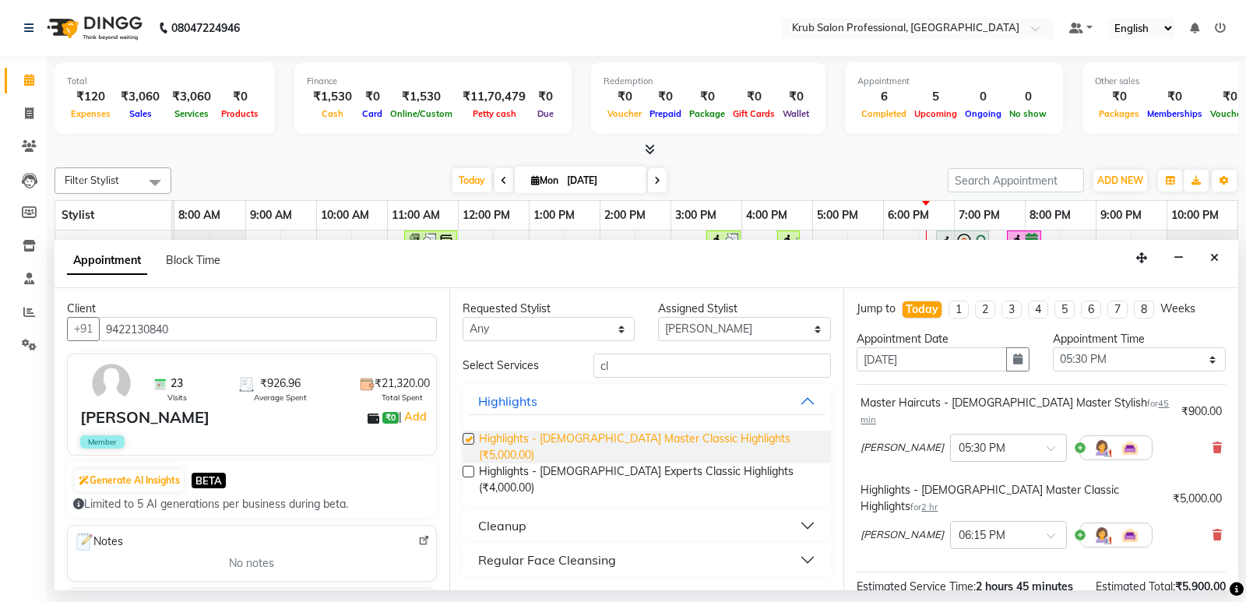
checkbox input "false"
click at [750, 326] on select "Select Deepa [DATE][PERSON_NAME] [PERSON_NAME] [PERSON_NAME] [PERSON_NAME]" at bounding box center [744, 329] width 173 height 24
select select "66022"
click at [658, 317] on select "Select Deepa [DATE][PERSON_NAME] [PERSON_NAME] [PERSON_NAME] [PERSON_NAME]" at bounding box center [744, 329] width 173 height 24
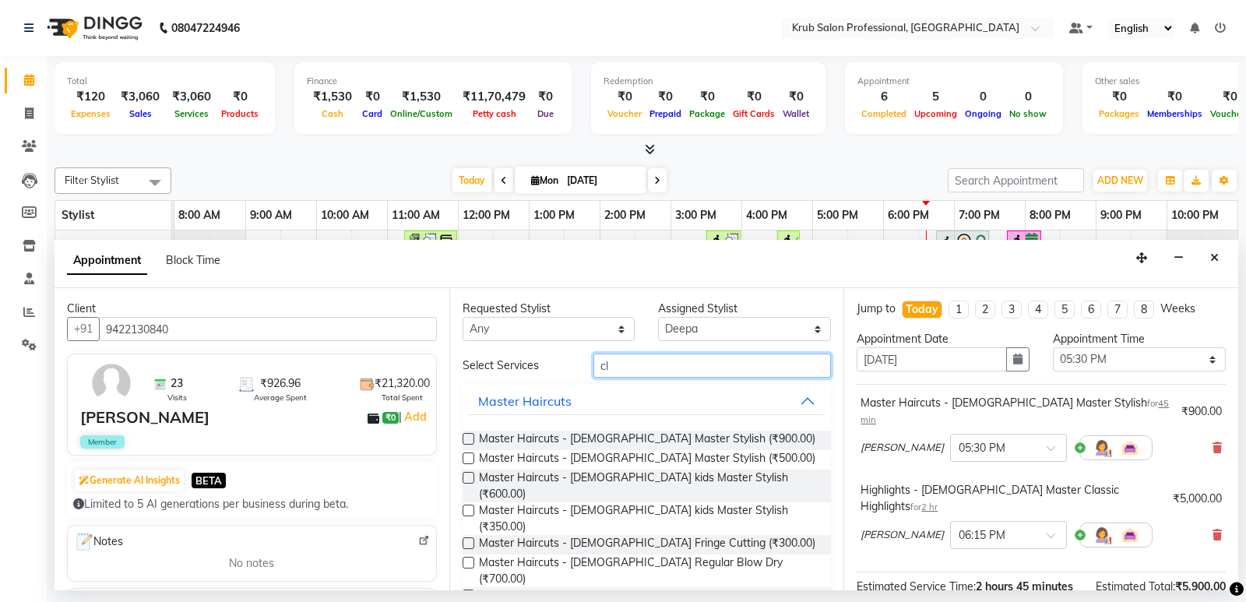
click at [639, 373] on input "cl" at bounding box center [713, 366] width 238 height 24
type input "c"
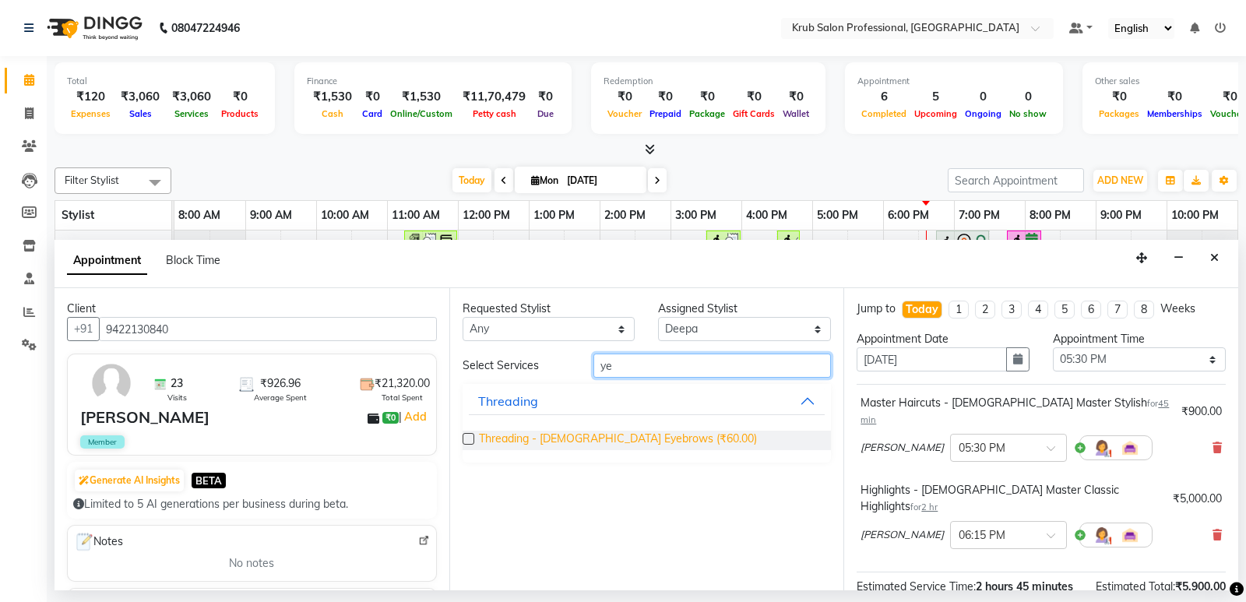
type input "ye"
click at [622, 435] on span "Threading - [DEMOGRAPHIC_DATA] Eyebrows (₹60.00)" at bounding box center [618, 440] width 278 height 19
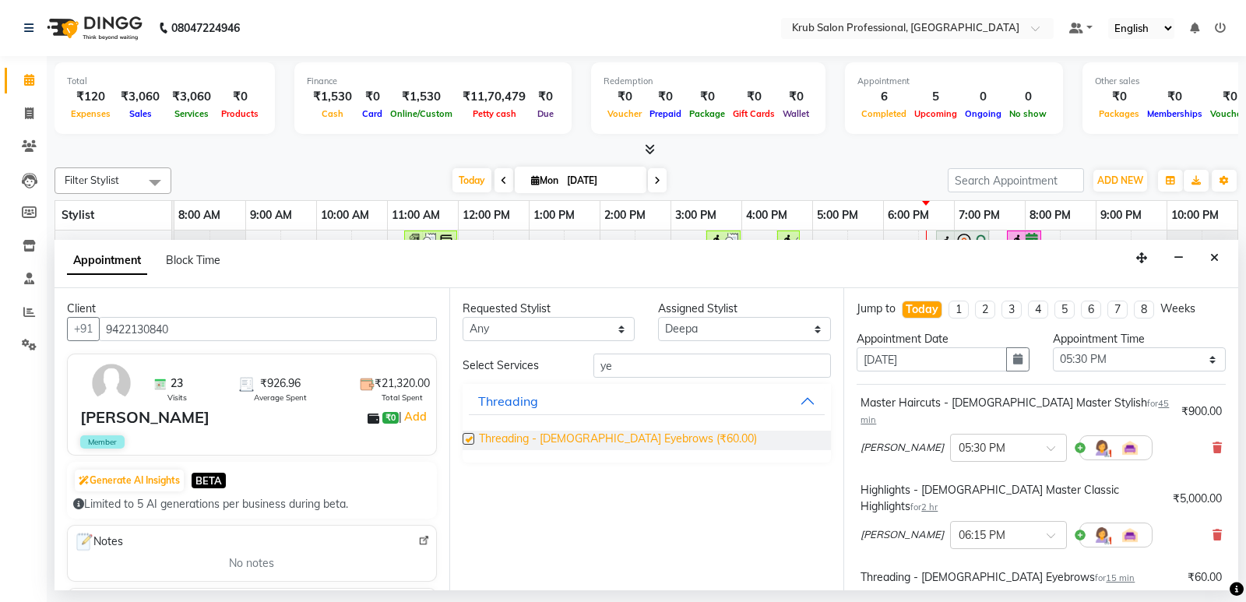
checkbox input "false"
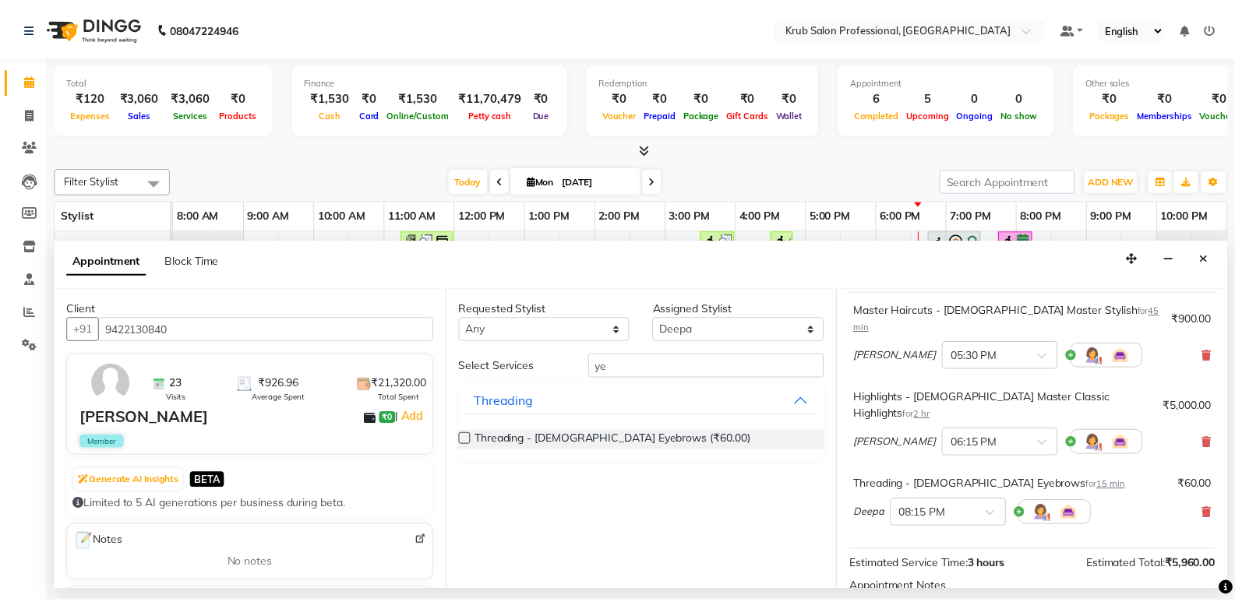
scroll to position [234, 0]
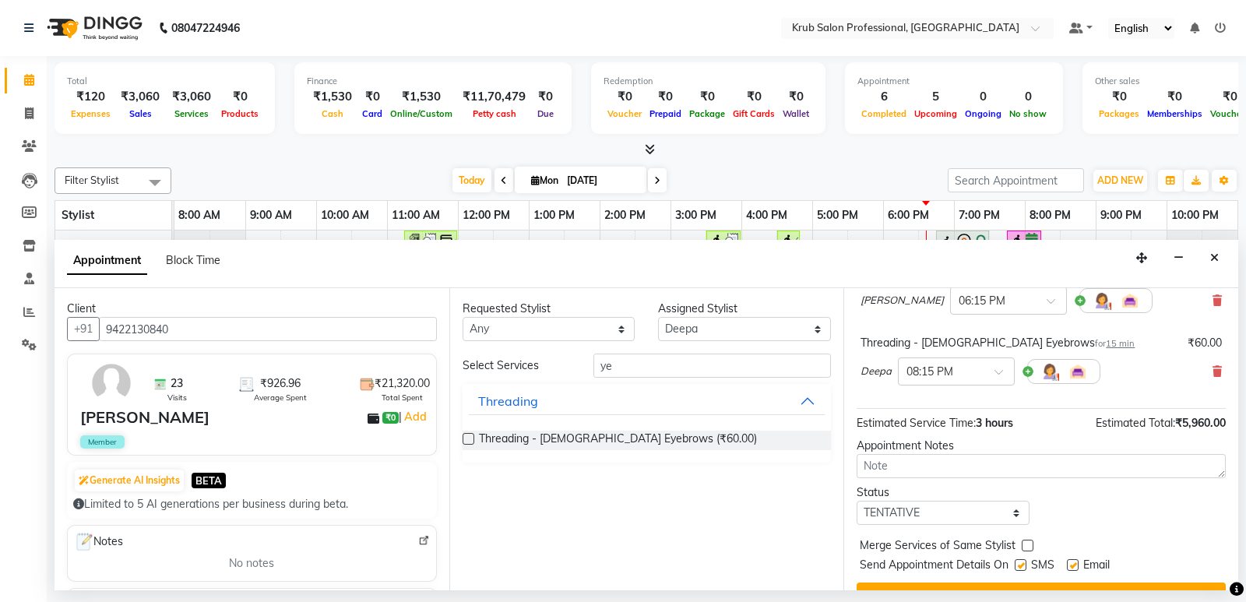
click at [1025, 559] on label at bounding box center [1021, 565] width 12 height 12
click at [1025, 562] on input "checkbox" at bounding box center [1020, 567] width 10 height 10
checkbox input "false"
click at [1073, 559] on label at bounding box center [1073, 565] width 12 height 12
click at [1073, 562] on input "checkbox" at bounding box center [1072, 567] width 10 height 10
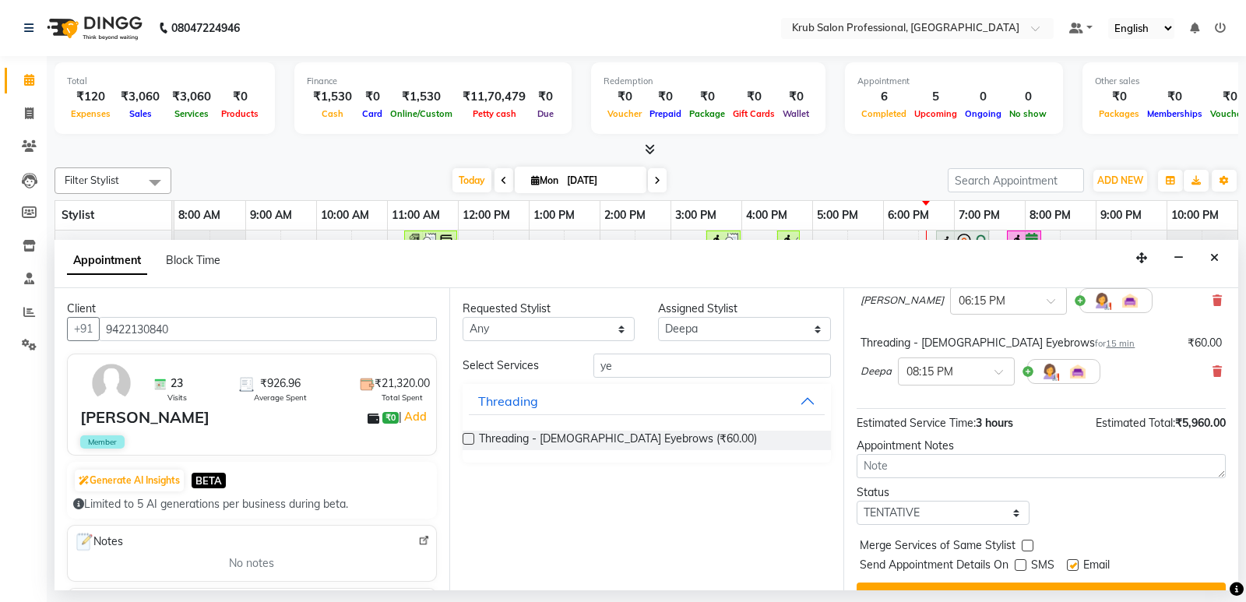
checkbox input "false"
click at [1059, 583] on button "Book" at bounding box center [1041, 597] width 369 height 28
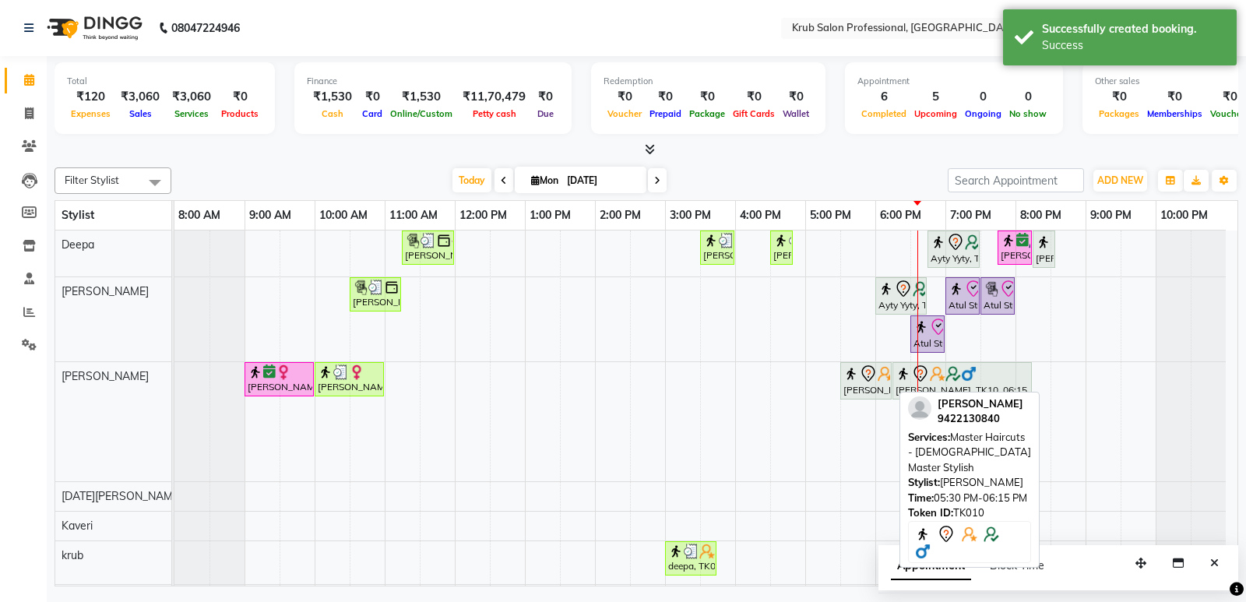
click at [878, 385] on div "[PERSON_NAME], TK10, 05:30 PM-06:15 PM, Master Haircuts - [DEMOGRAPHIC_DATA] Ma…" at bounding box center [866, 381] width 48 height 33
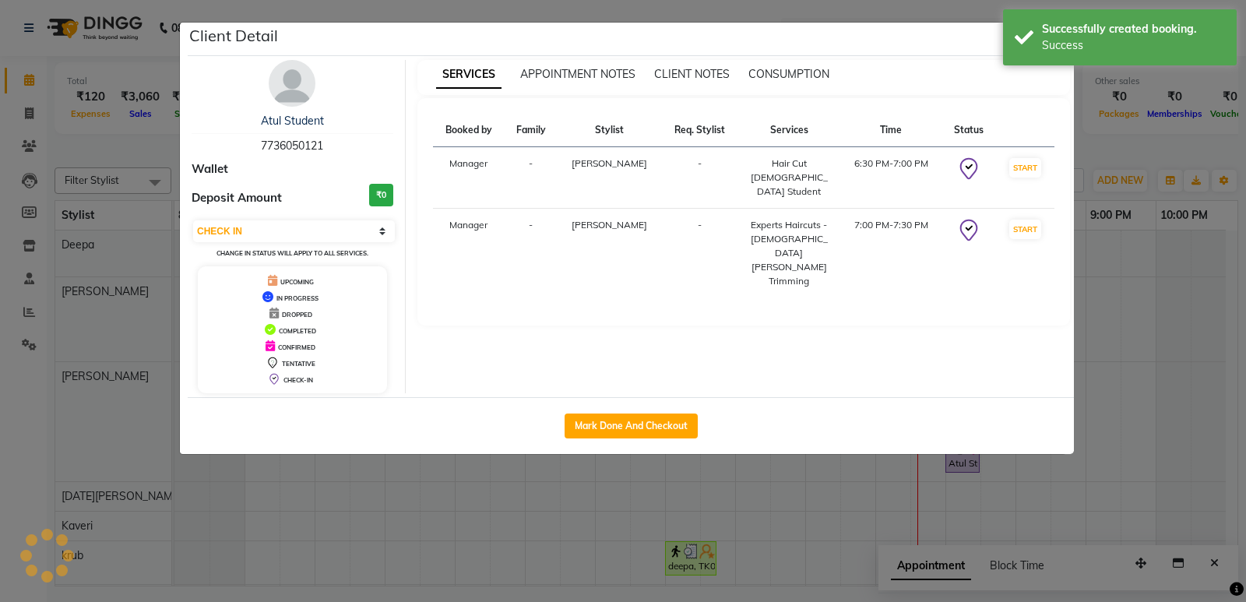
select select "7"
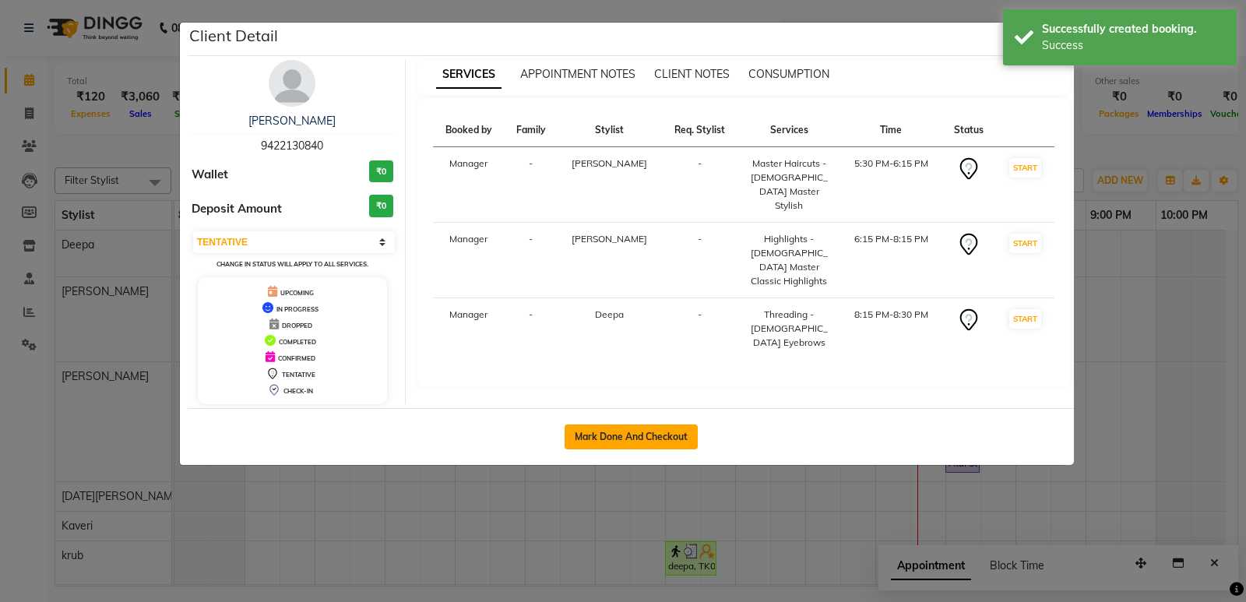
click at [636, 431] on button "Mark Done And Checkout" at bounding box center [631, 437] width 133 height 25
select select "service"
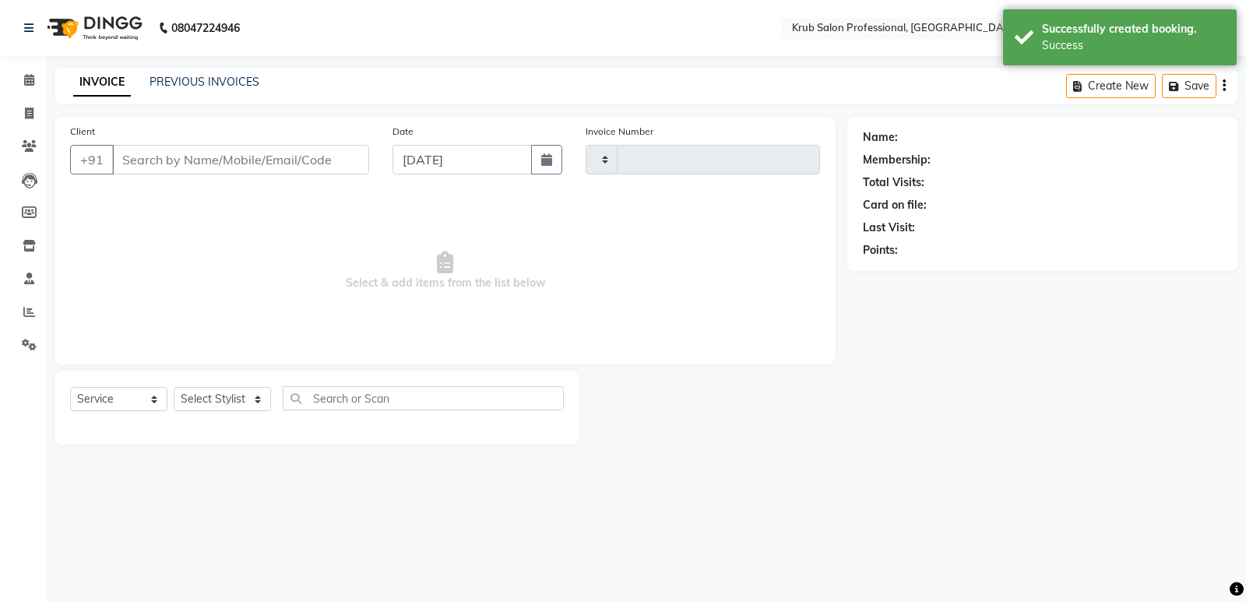
type input "1163"
select select "7490"
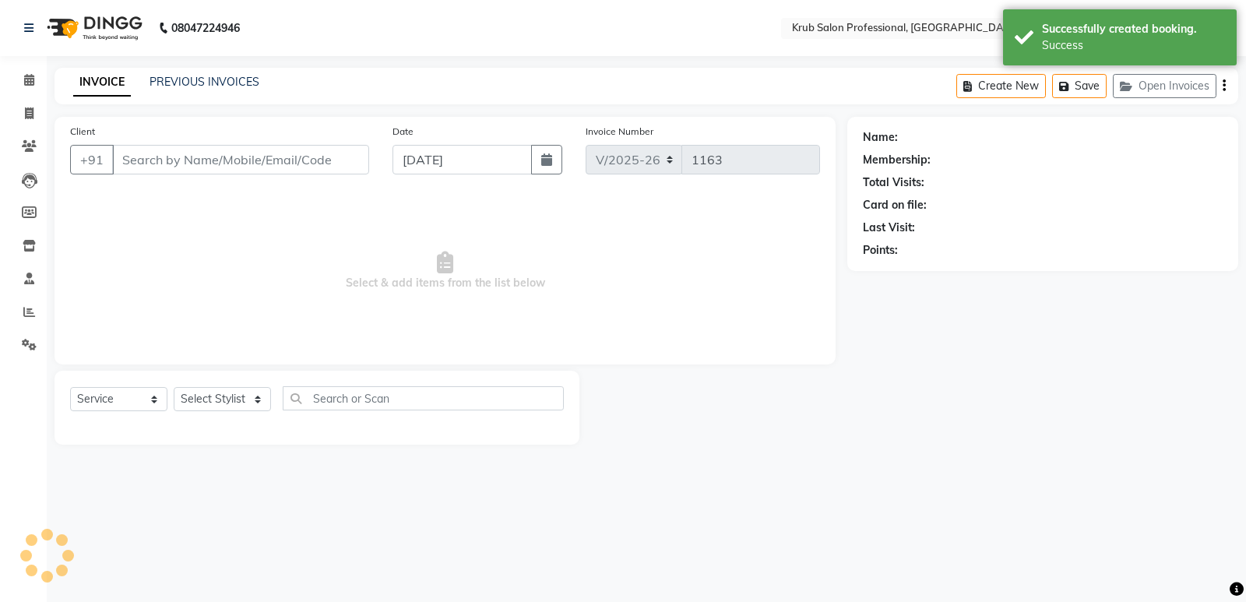
type input "9422130840"
select select "66028"
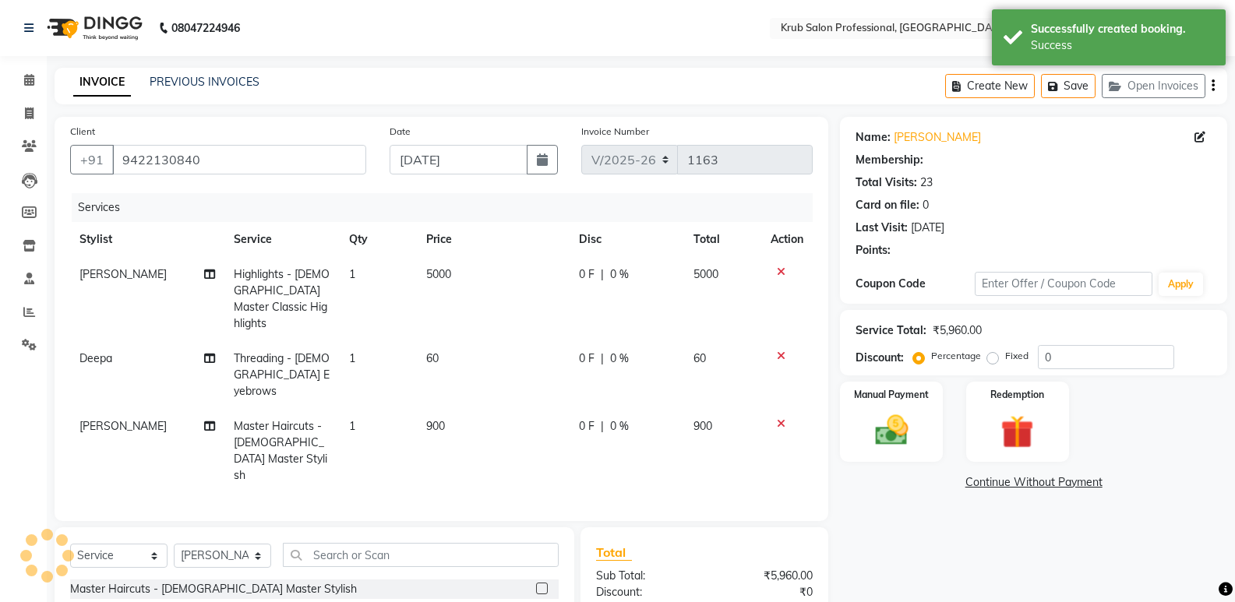
type input "20"
select select "1: Object"
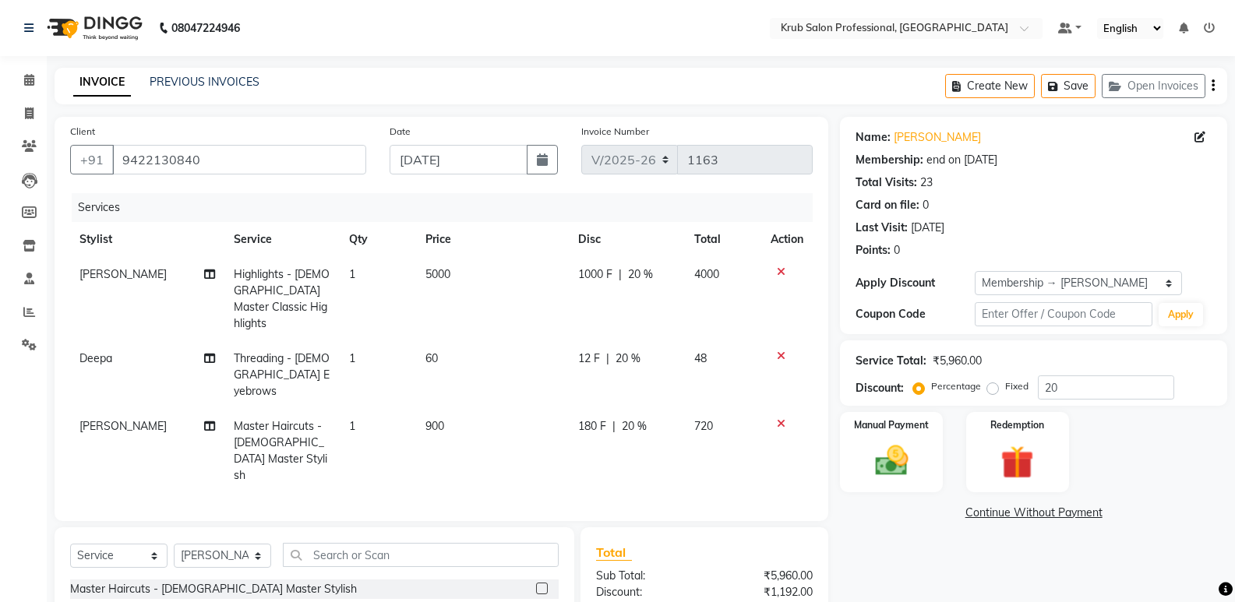
click at [466, 276] on td "5000" at bounding box center [492, 299] width 153 height 84
select select "66028"
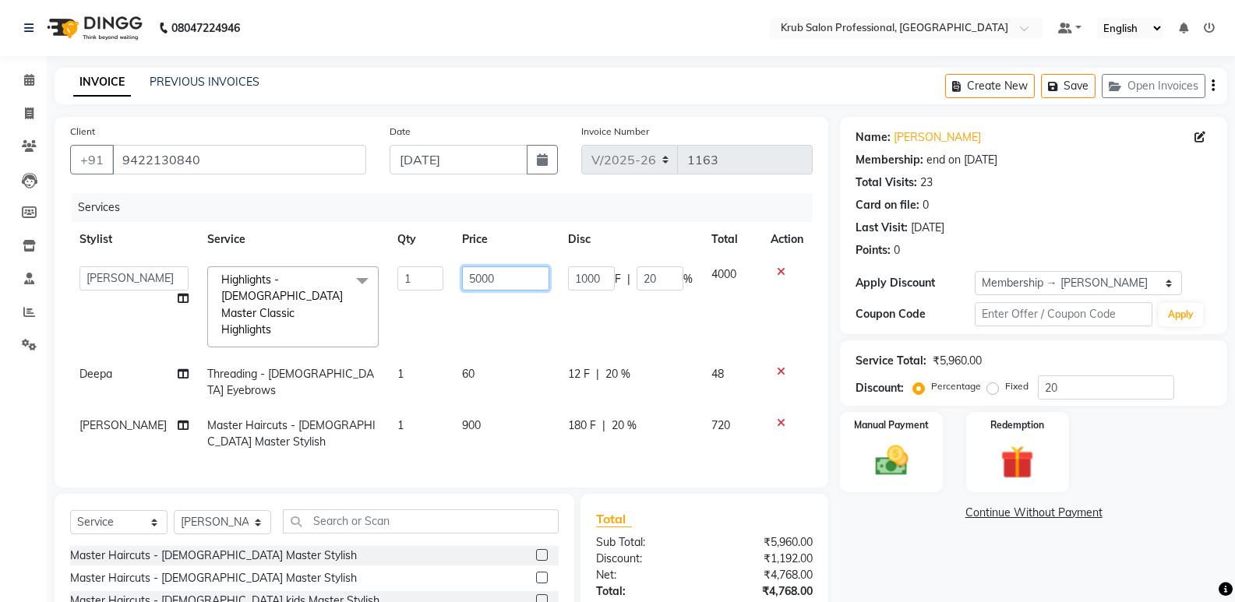
click at [515, 287] on input "5000" at bounding box center [505, 278] width 87 height 24
type input "5"
type input "3500"
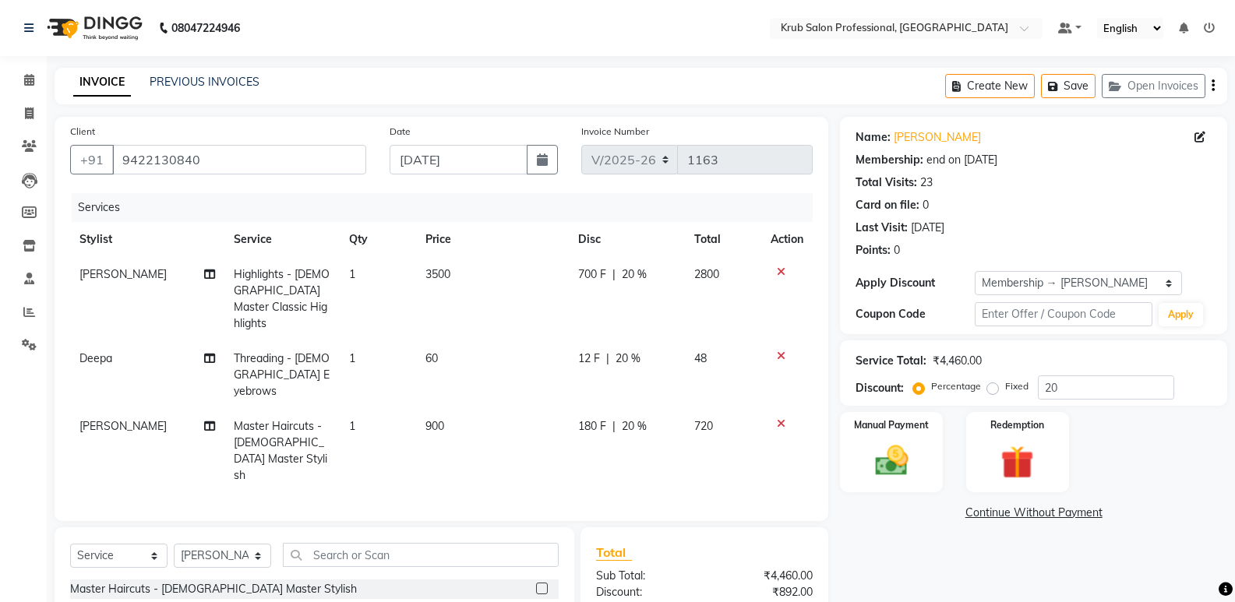
click at [642, 277] on span "20 %" at bounding box center [634, 274] width 25 height 16
select select "66028"
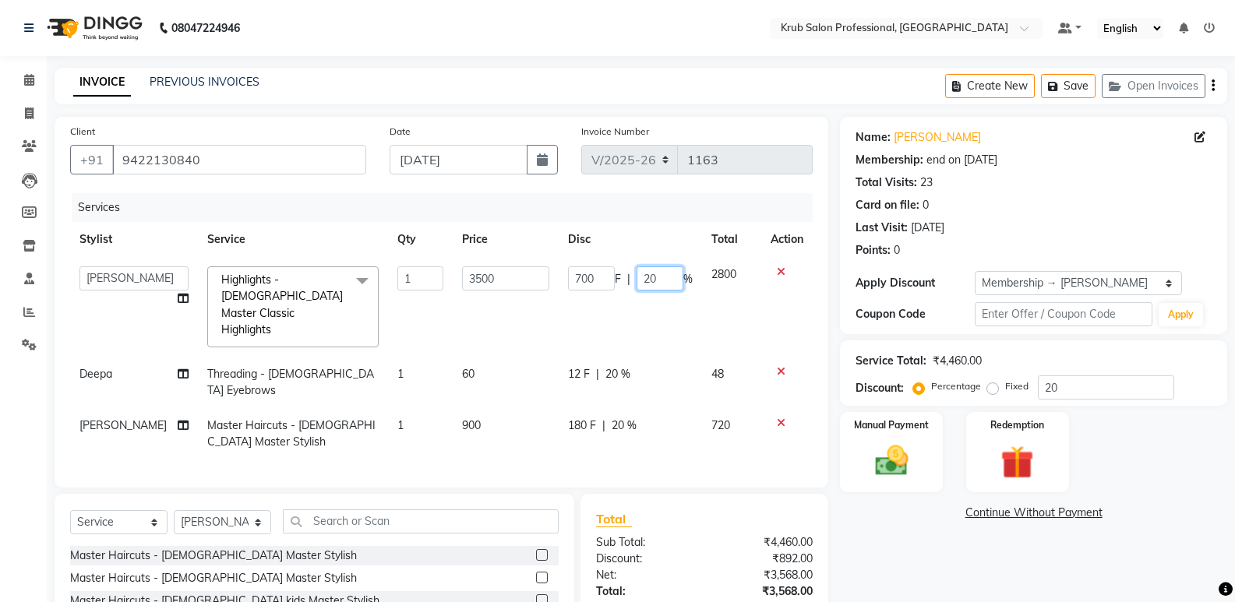
click at [658, 277] on input "20" at bounding box center [659, 278] width 47 height 24
type input "2"
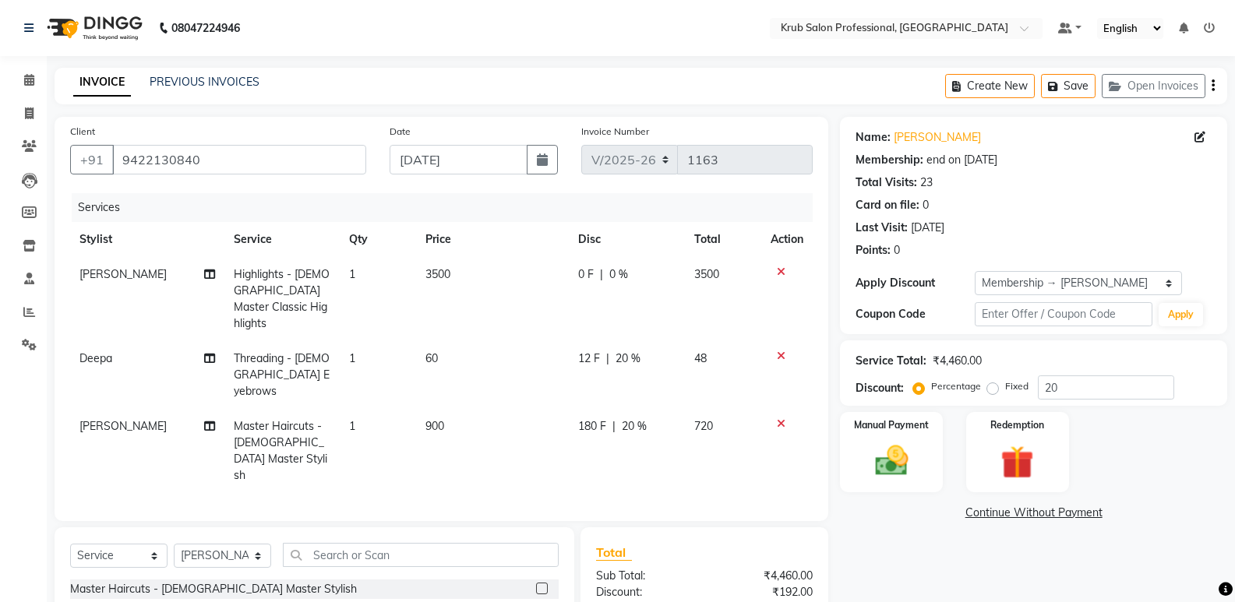
click at [885, 555] on div "Name: [PERSON_NAME] Membership: end on [DATE] Total Visits: 23 Card on file: 0 …" at bounding box center [1039, 437] width 399 height 640
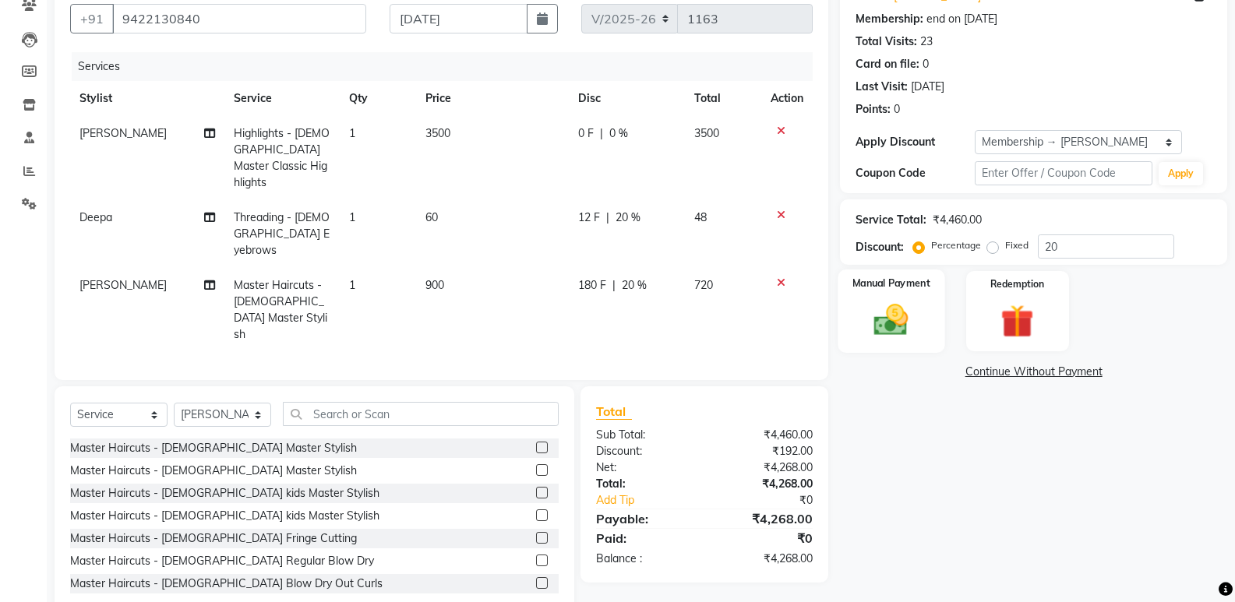
click at [883, 312] on img at bounding box center [890, 320] width 55 height 40
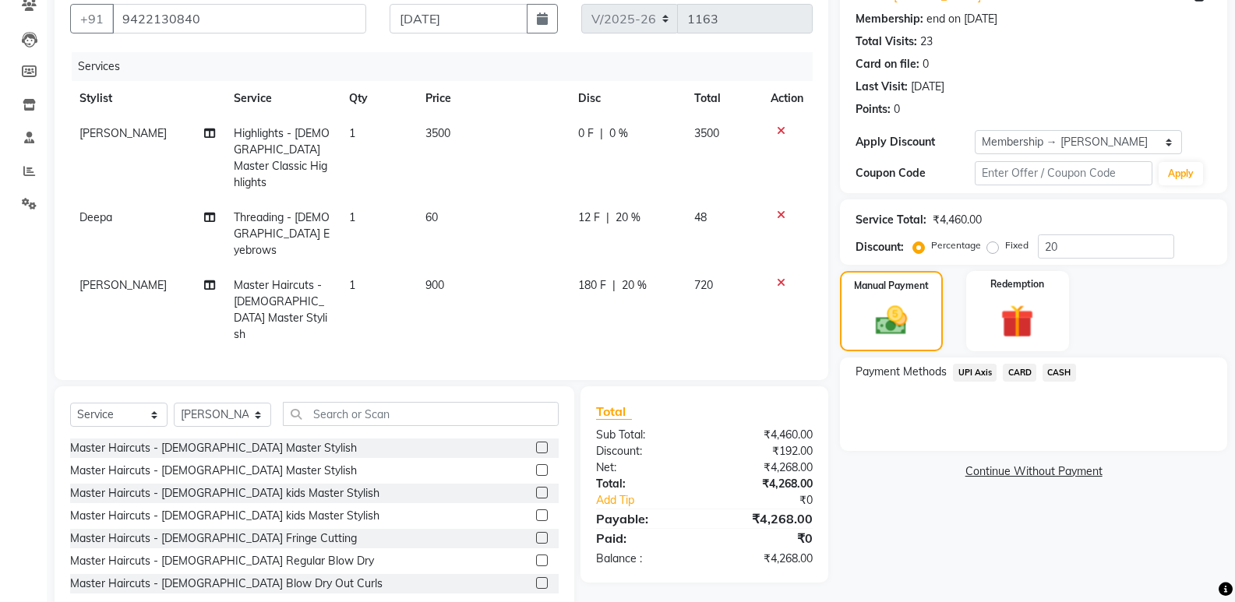
click at [1063, 372] on span "CASH" at bounding box center [1058, 373] width 33 height 18
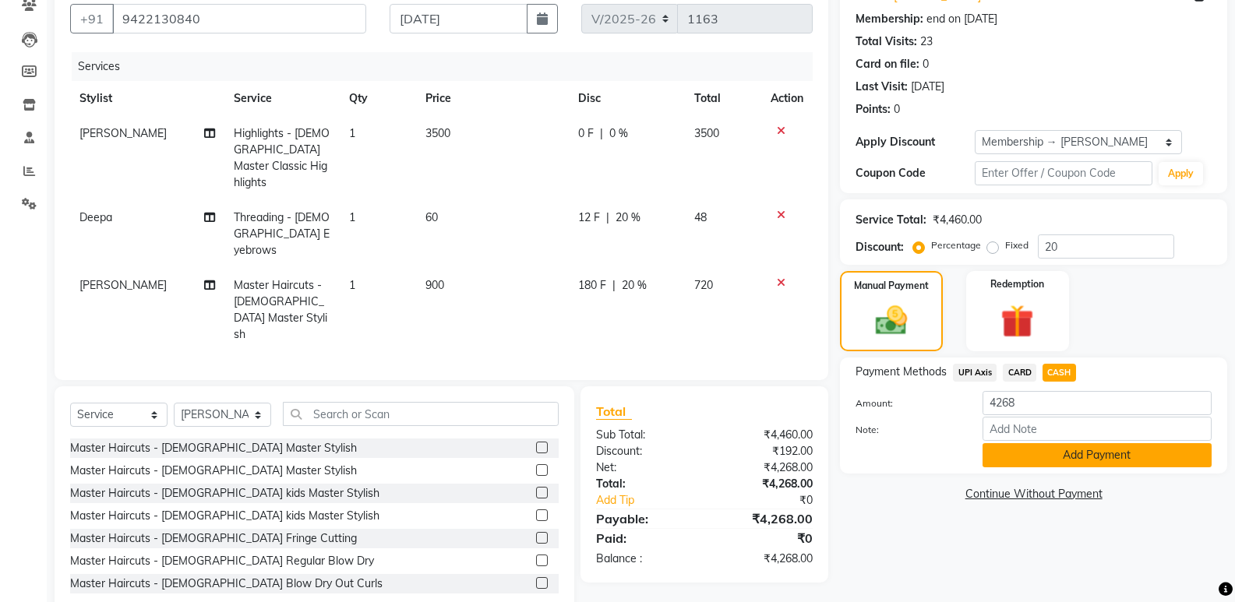
click at [1137, 448] on button "Add Payment" at bounding box center [1096, 455] width 229 height 24
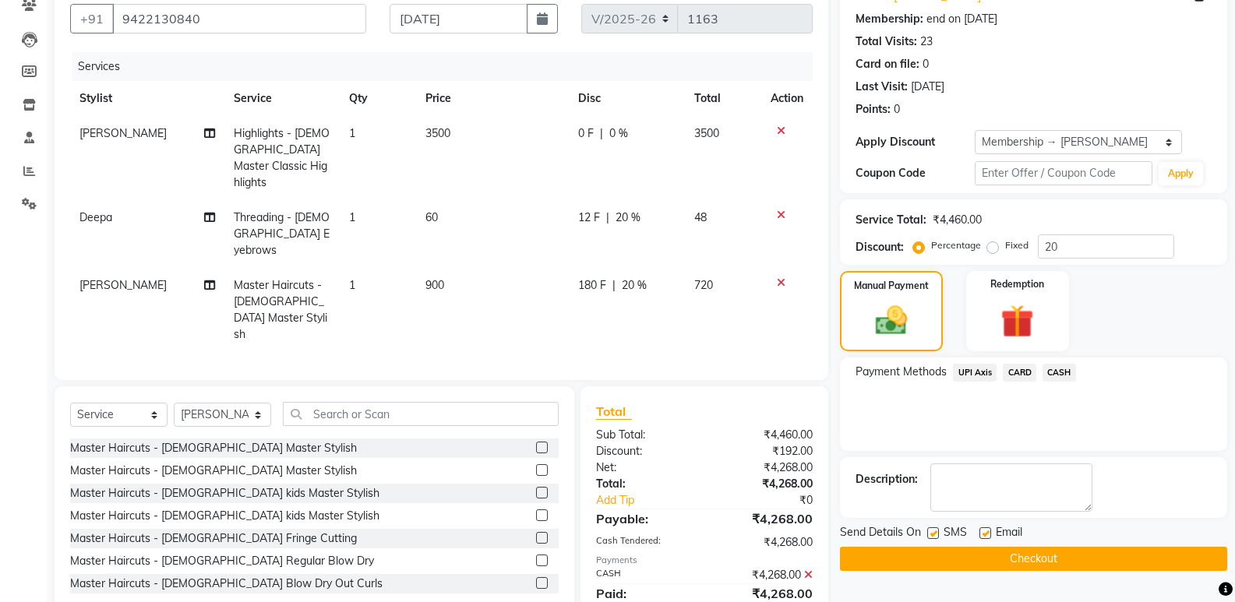
click at [982, 532] on label at bounding box center [985, 533] width 12 height 12
click at [982, 532] on input "checkbox" at bounding box center [984, 534] width 10 height 10
checkbox input "false"
click at [991, 552] on button "Checkout" at bounding box center [1033, 559] width 387 height 24
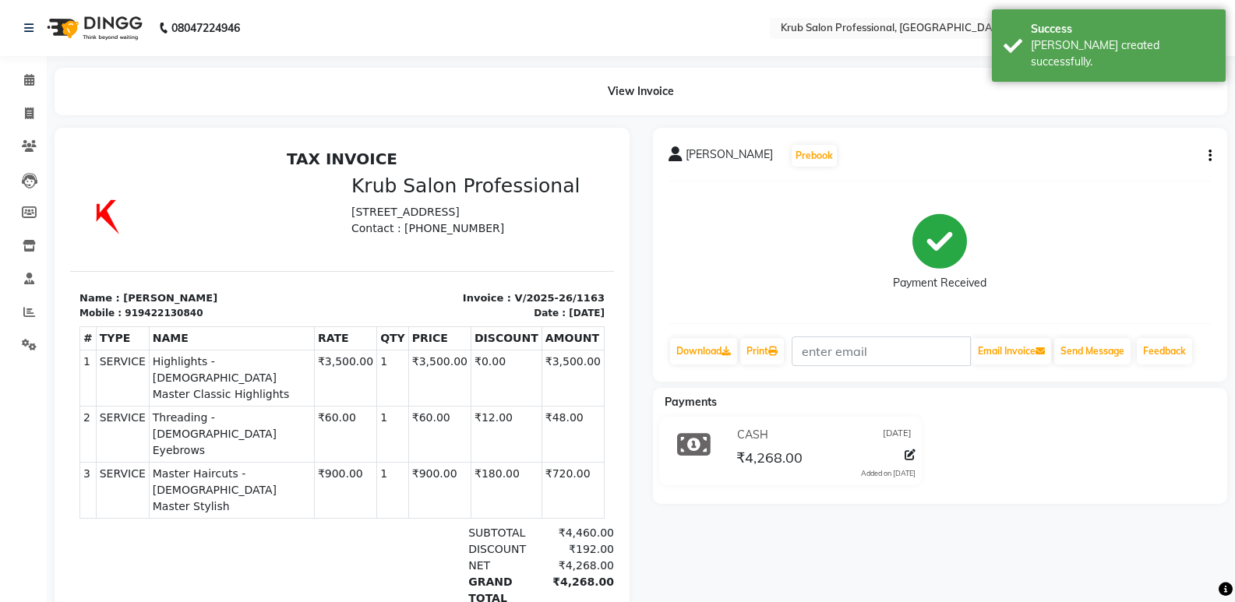
select select "service"
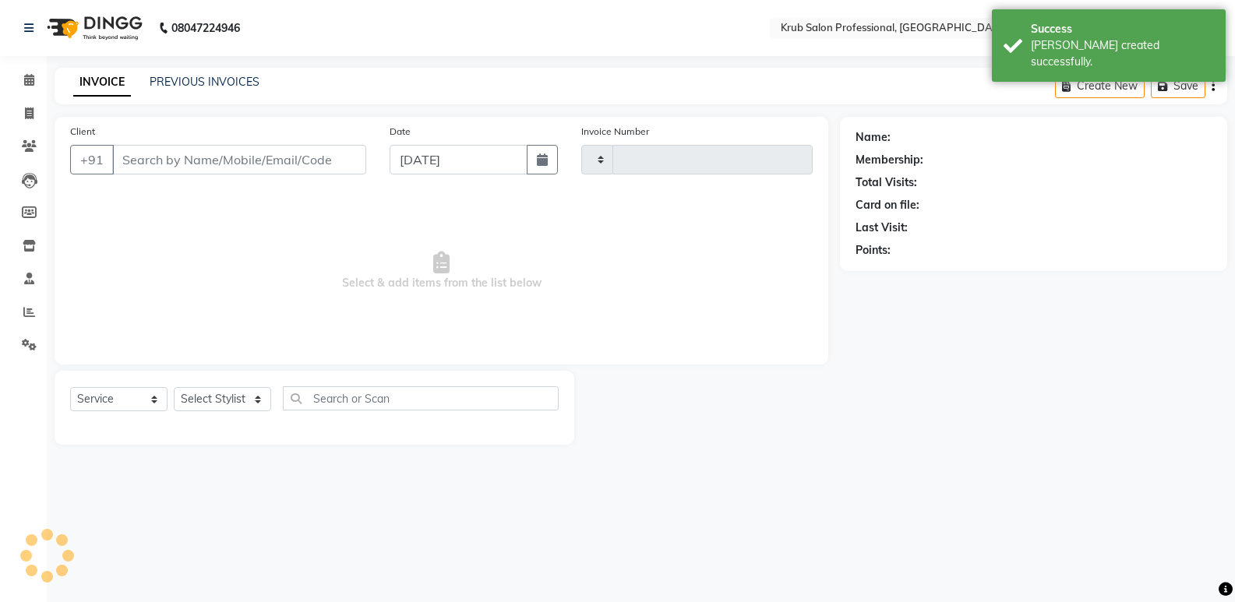
type input "1164"
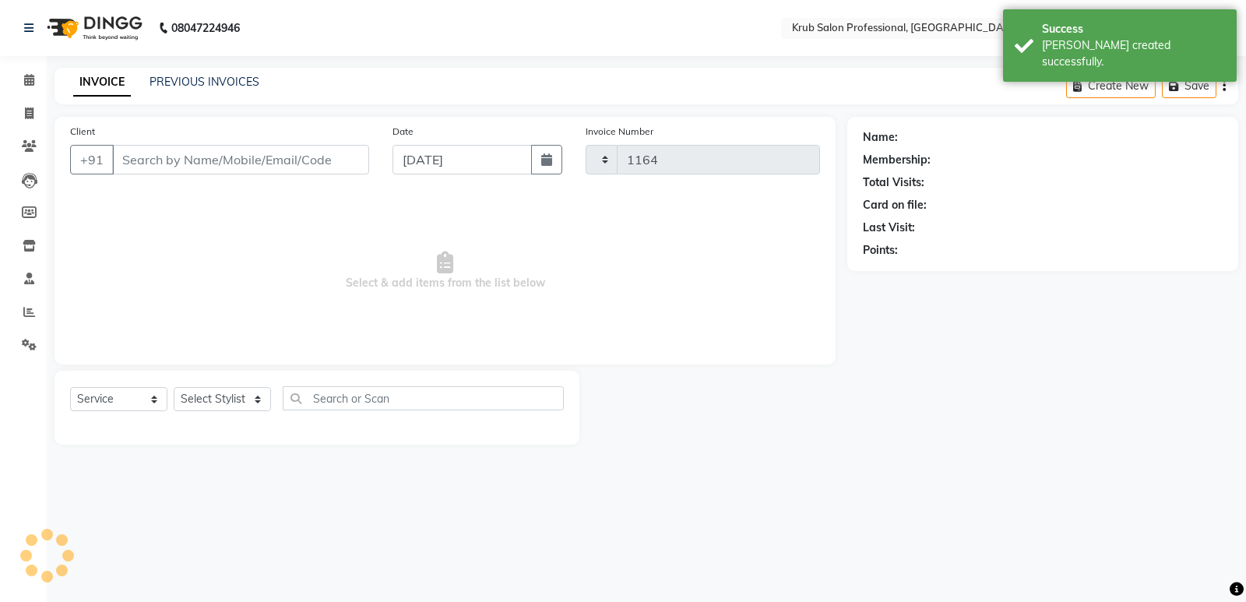
select select "7490"
type input "9422130840"
select select "66028"
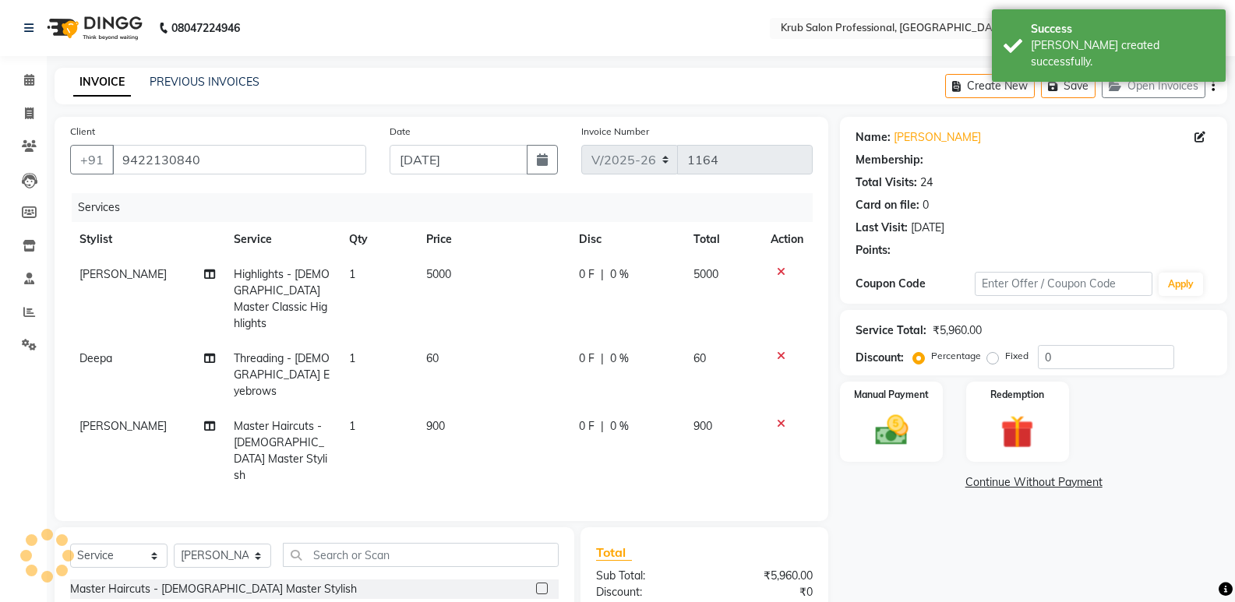
type input "20"
select select "1: Object"
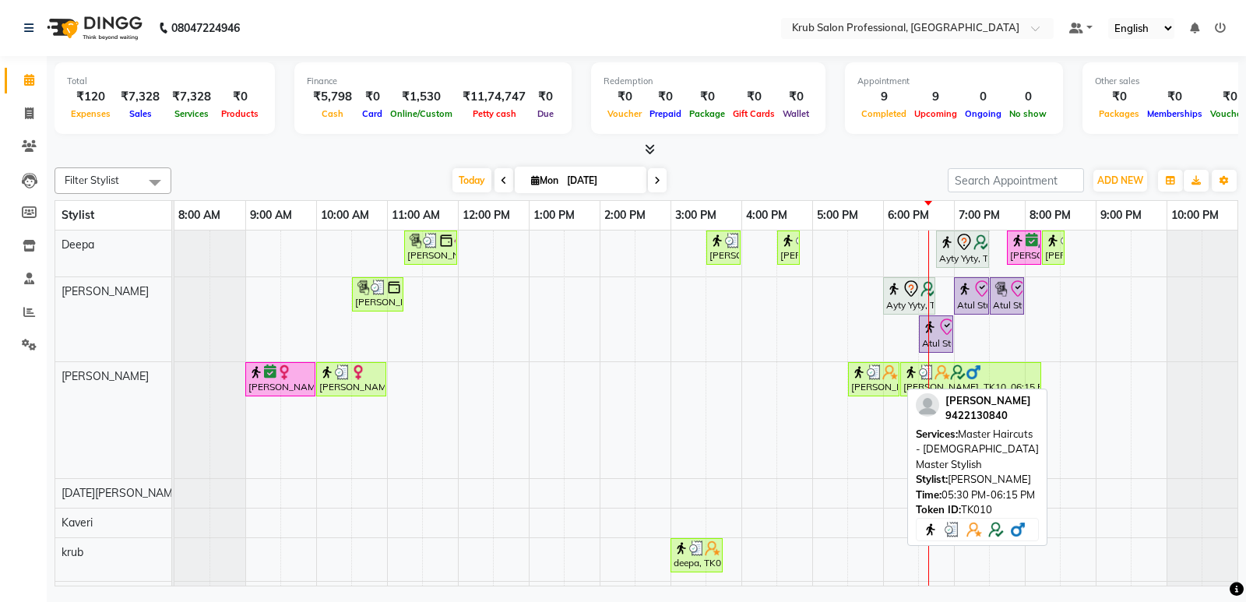
click at [876, 379] on div "[PERSON_NAME], TK10, 05:30 PM-06:15 PM, Master Haircuts - [DEMOGRAPHIC_DATA] Ma…" at bounding box center [874, 380] width 48 height 30
select select "3"
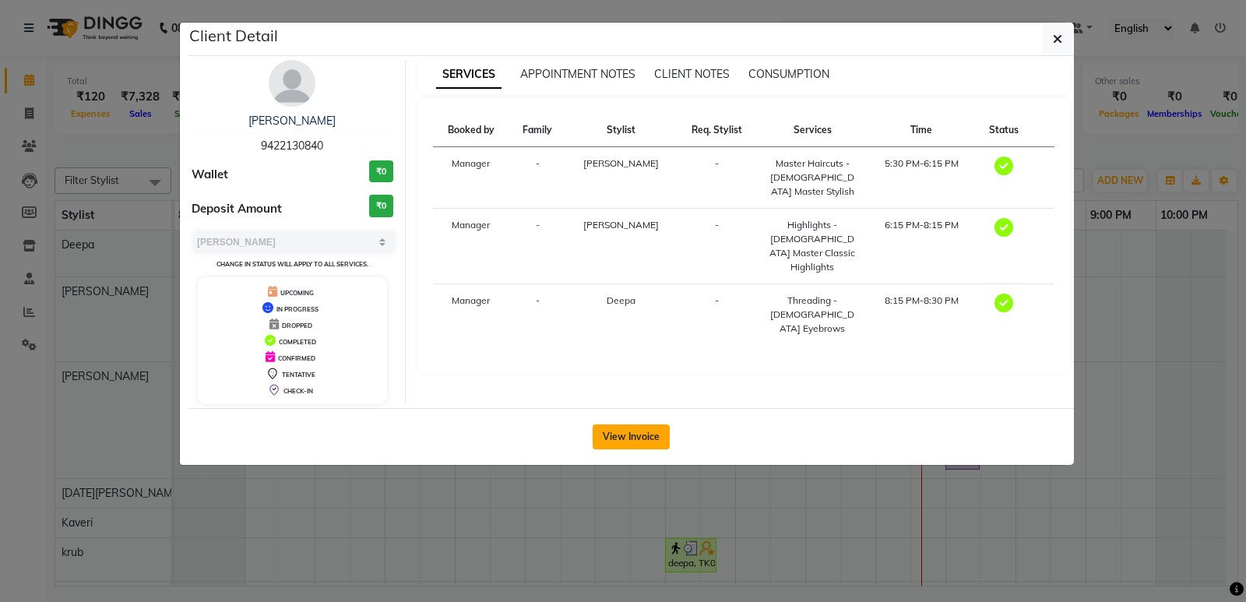
click at [617, 437] on button "View Invoice" at bounding box center [631, 437] width 77 height 25
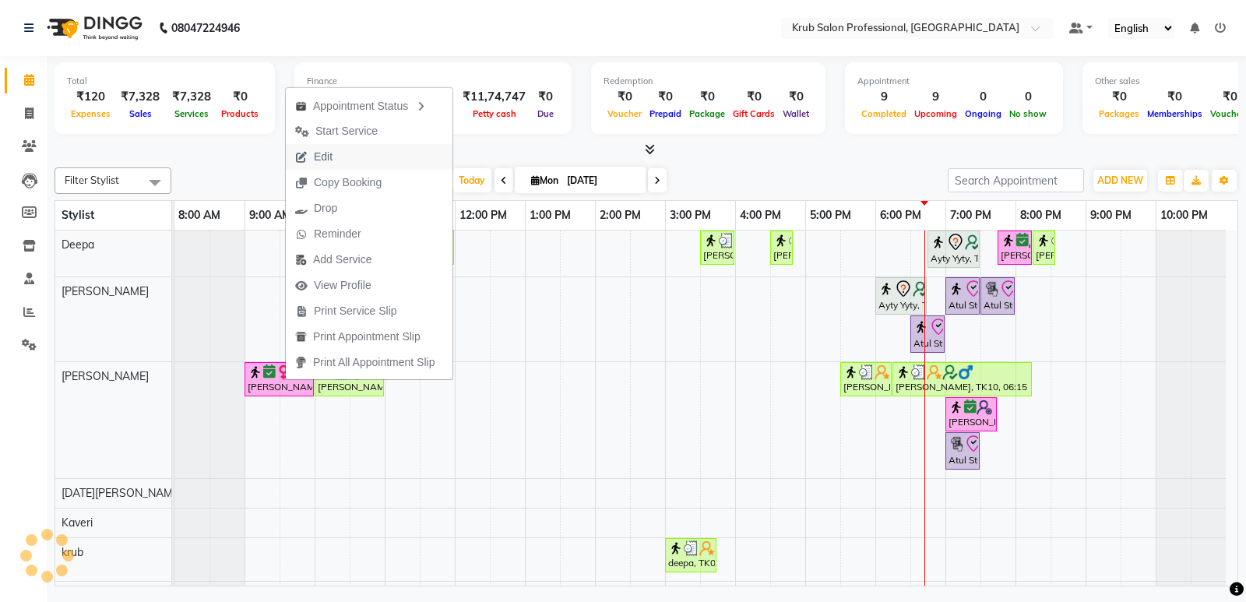
click at [331, 153] on span "Edit" at bounding box center [323, 157] width 19 height 16
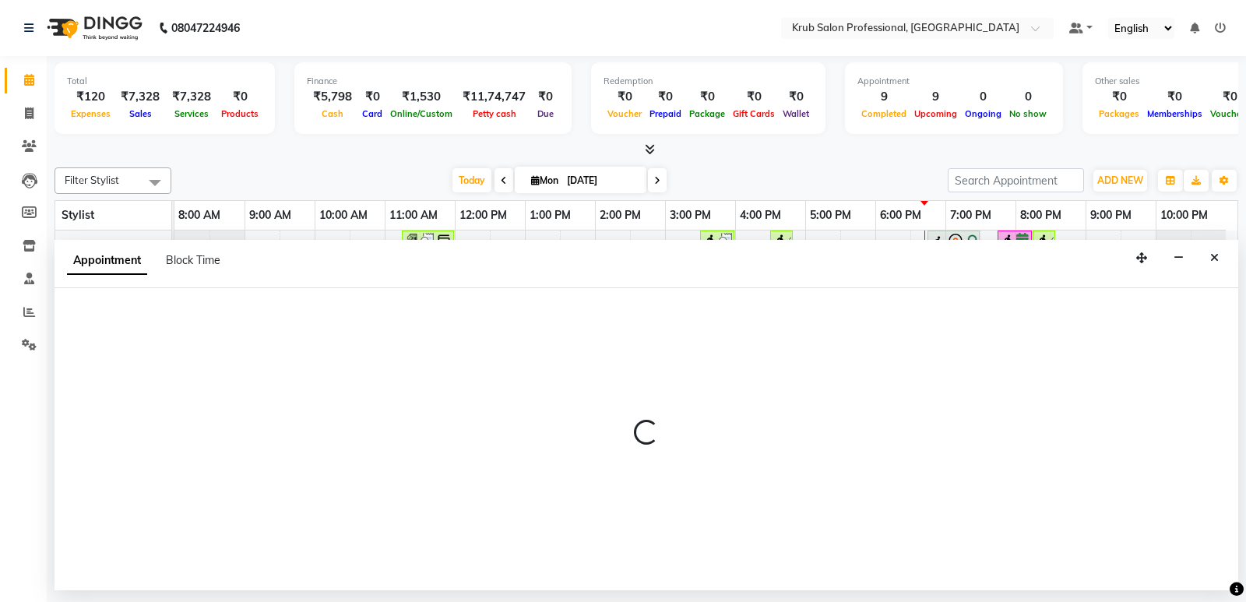
select select "tentative"
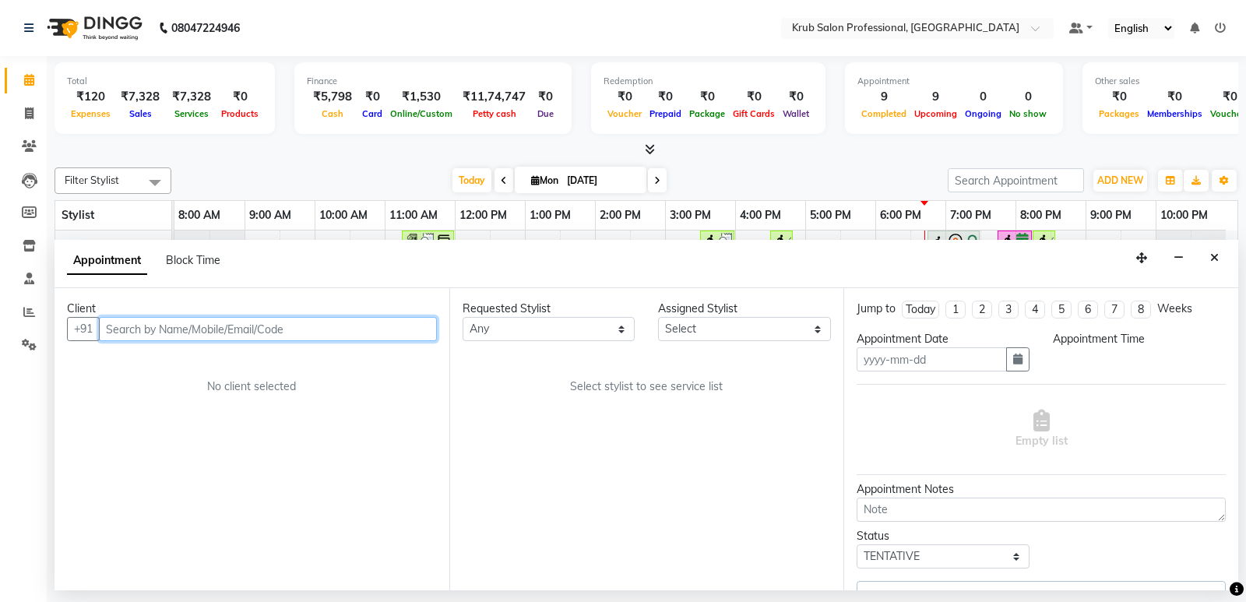
type input "[DATE]"
select select "confirm booking"
select select "540"
select select "66028"
select select "3755"
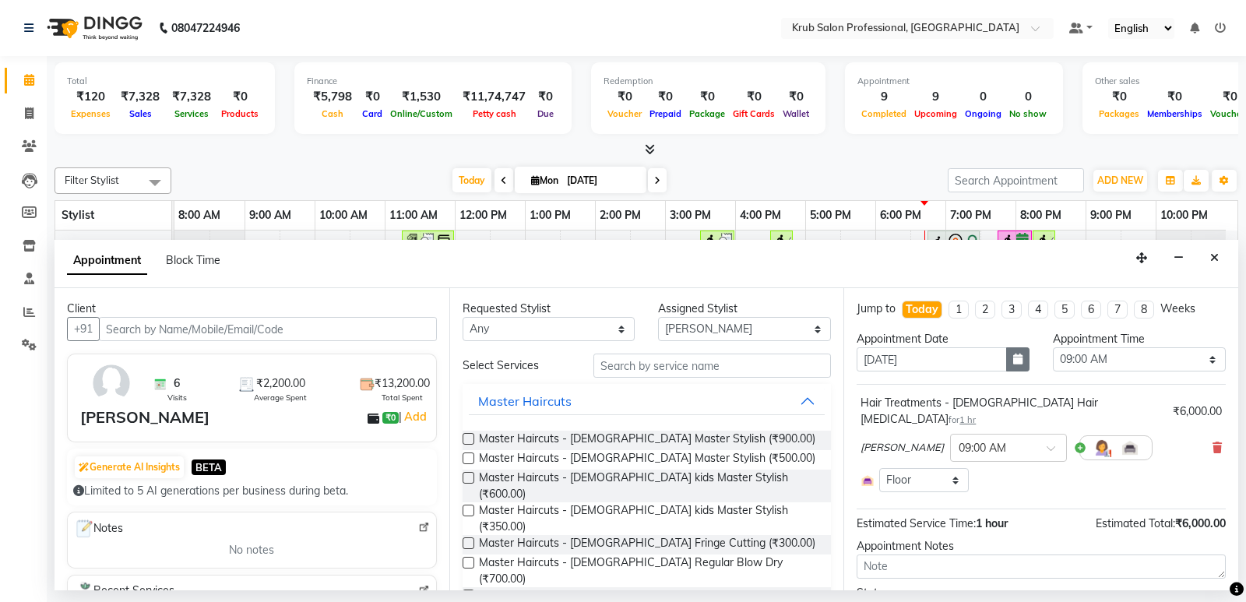
click at [1017, 361] on button "button" at bounding box center [1017, 359] width 23 height 24
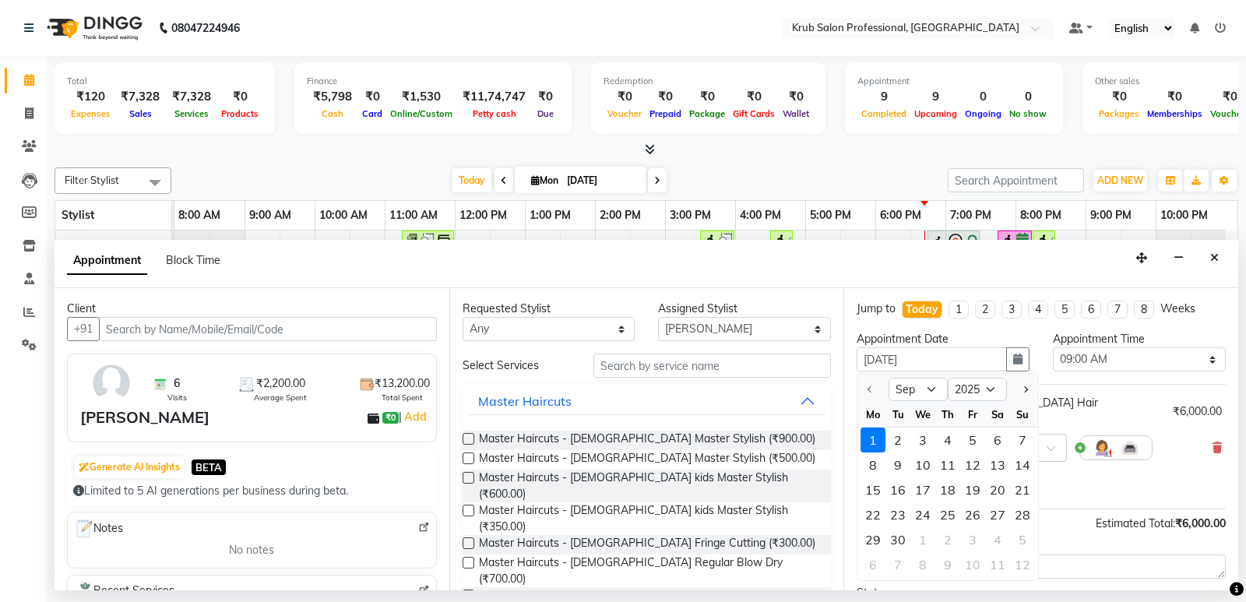
click at [901, 438] on div "2" at bounding box center [898, 440] width 25 height 25
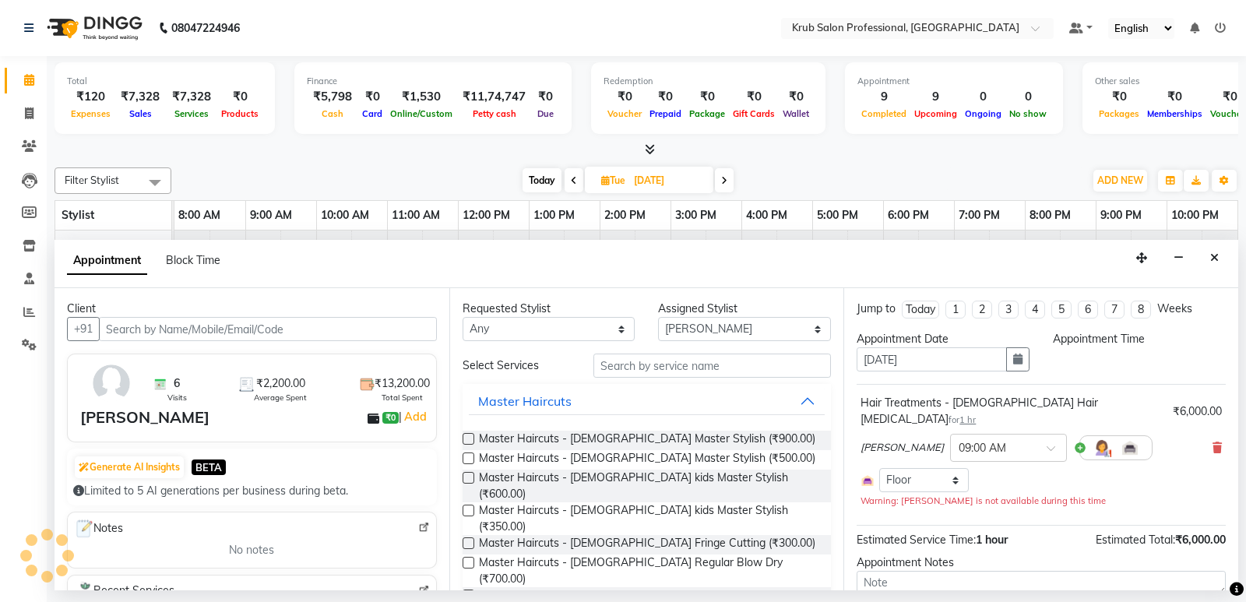
type input "02-09-2025"
select select "540"
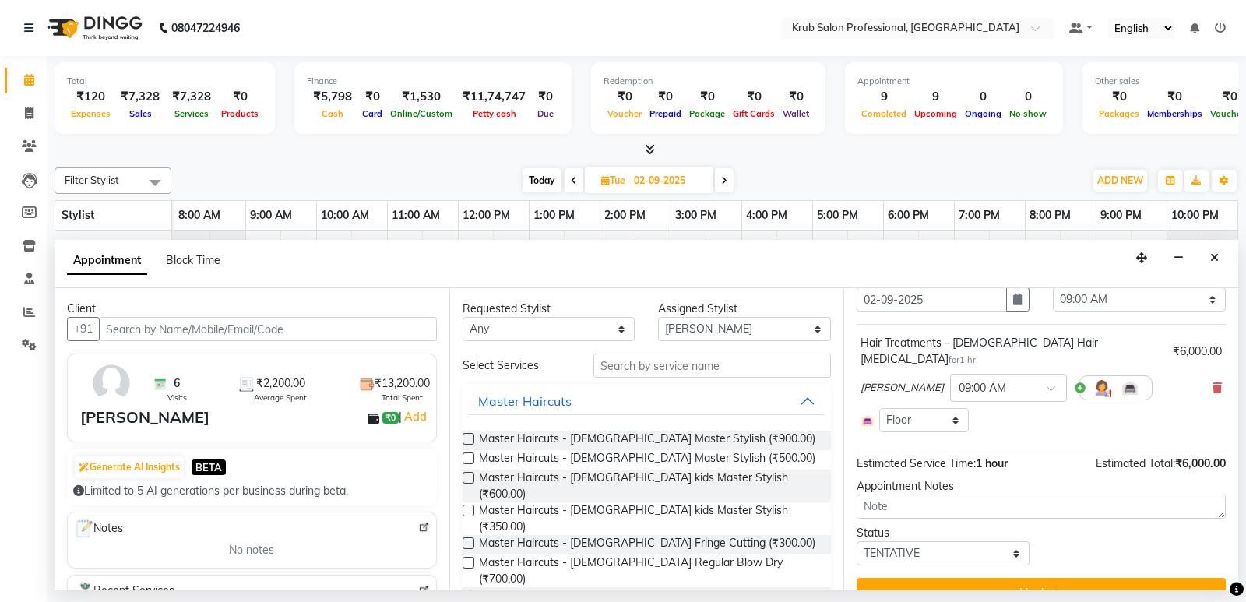
scroll to position [69, 0]
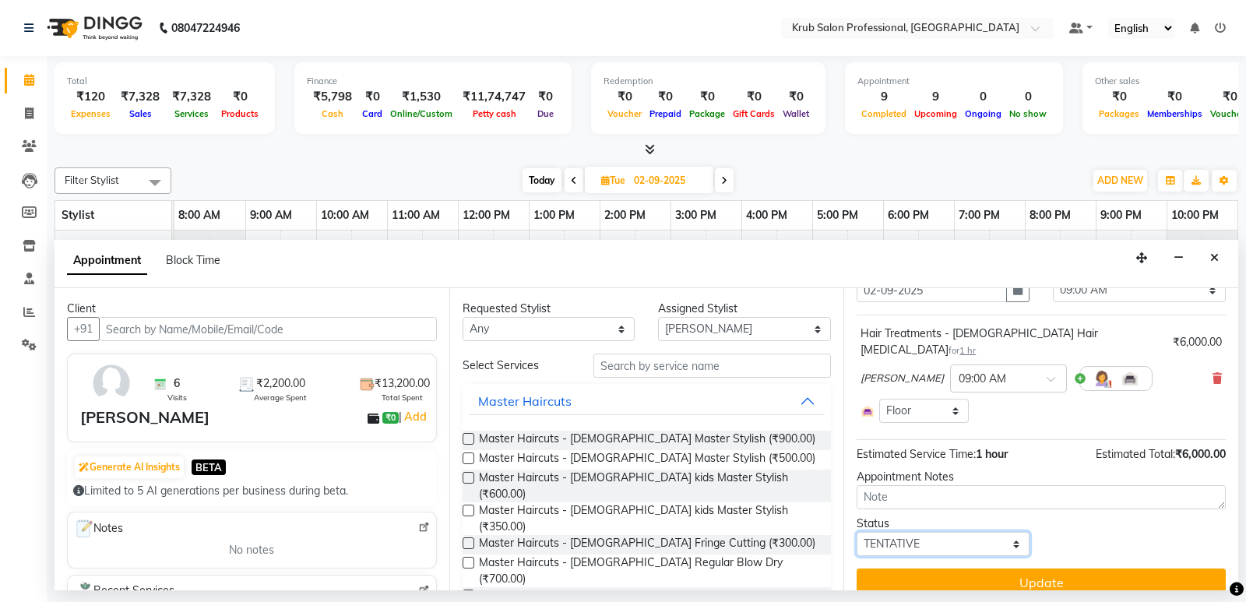
click at [971, 532] on select "Select TENTATIVE CONFIRM UPCOMING" at bounding box center [943, 544] width 173 height 24
select select "confirm booking"
click at [857, 532] on select "Select TENTATIVE CONFIRM UPCOMING" at bounding box center [943, 544] width 173 height 24
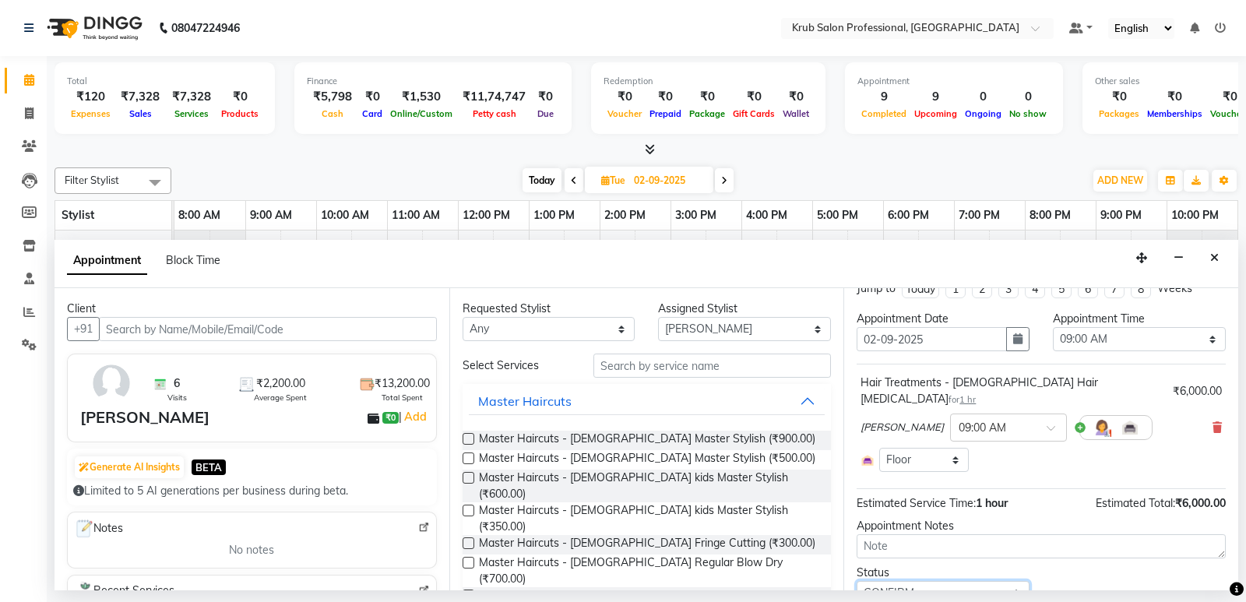
scroll to position [12, 0]
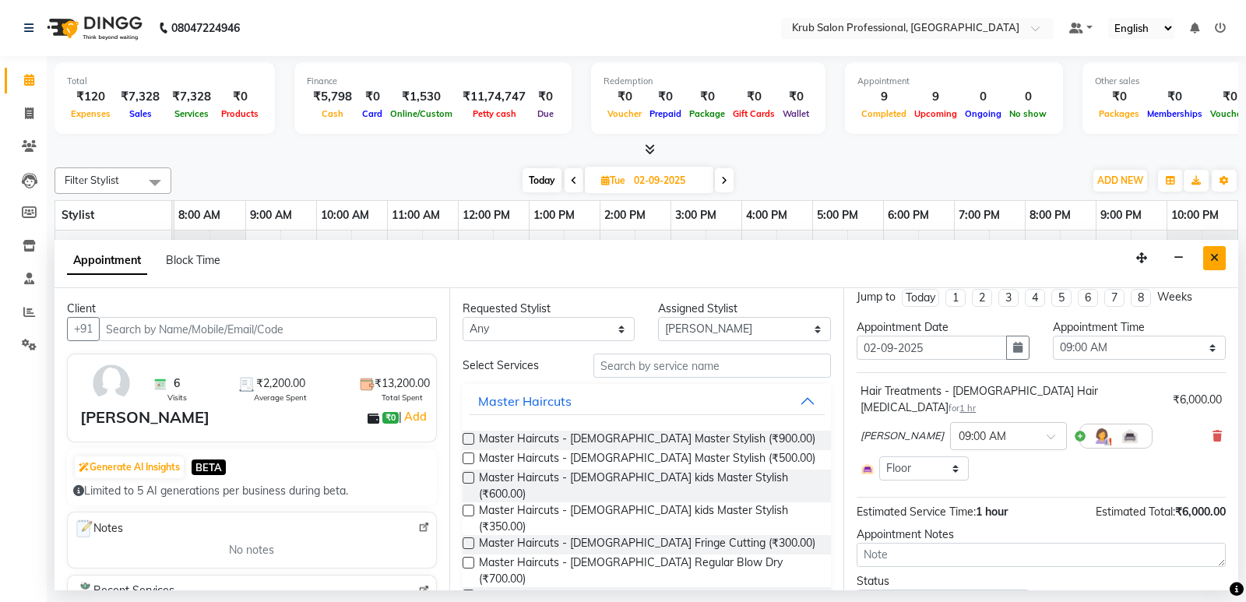
click at [1217, 259] on icon "Close" at bounding box center [1215, 257] width 9 height 11
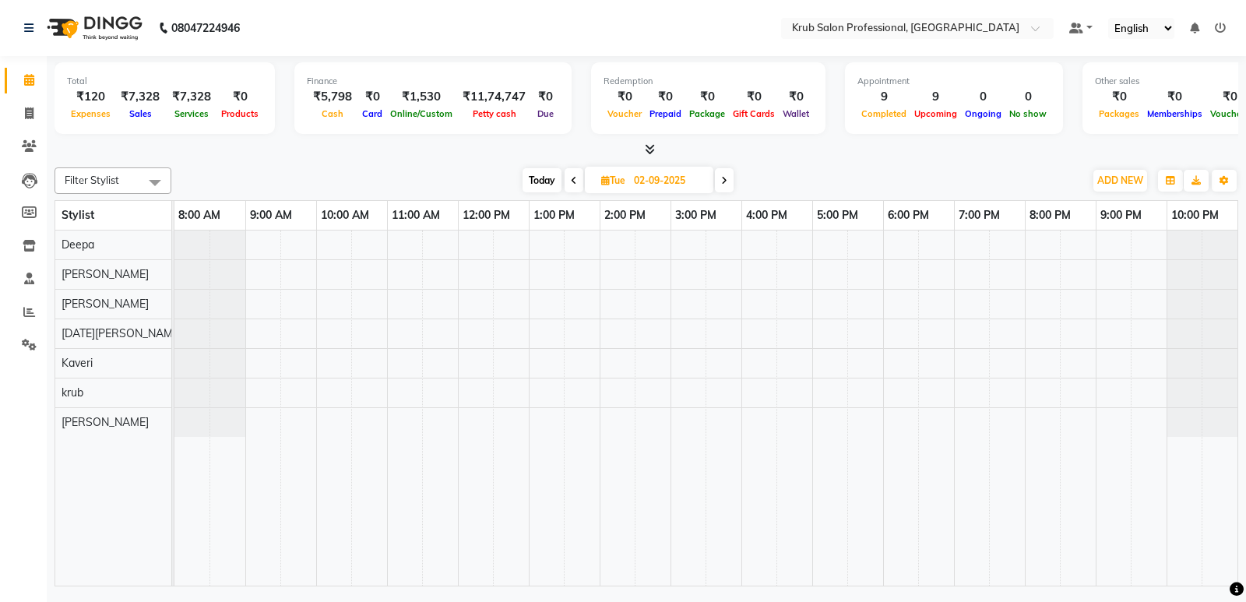
click at [548, 183] on span "Today" at bounding box center [542, 180] width 39 height 24
type input "[DATE]"
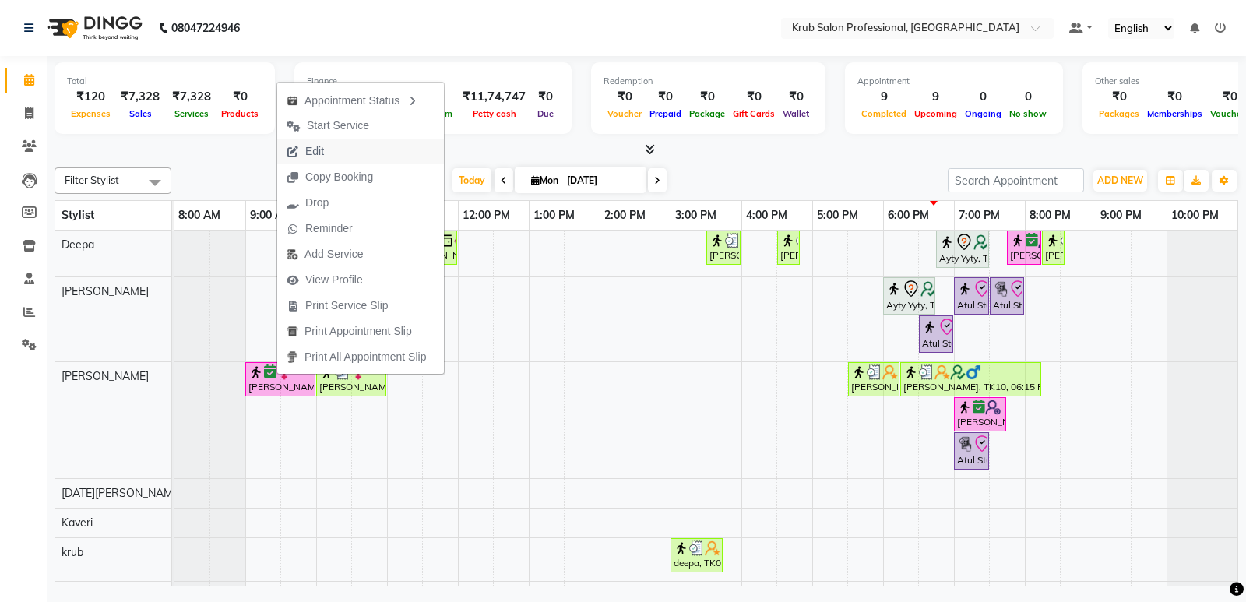
click at [326, 154] on span "Edit" at bounding box center [305, 152] width 56 height 26
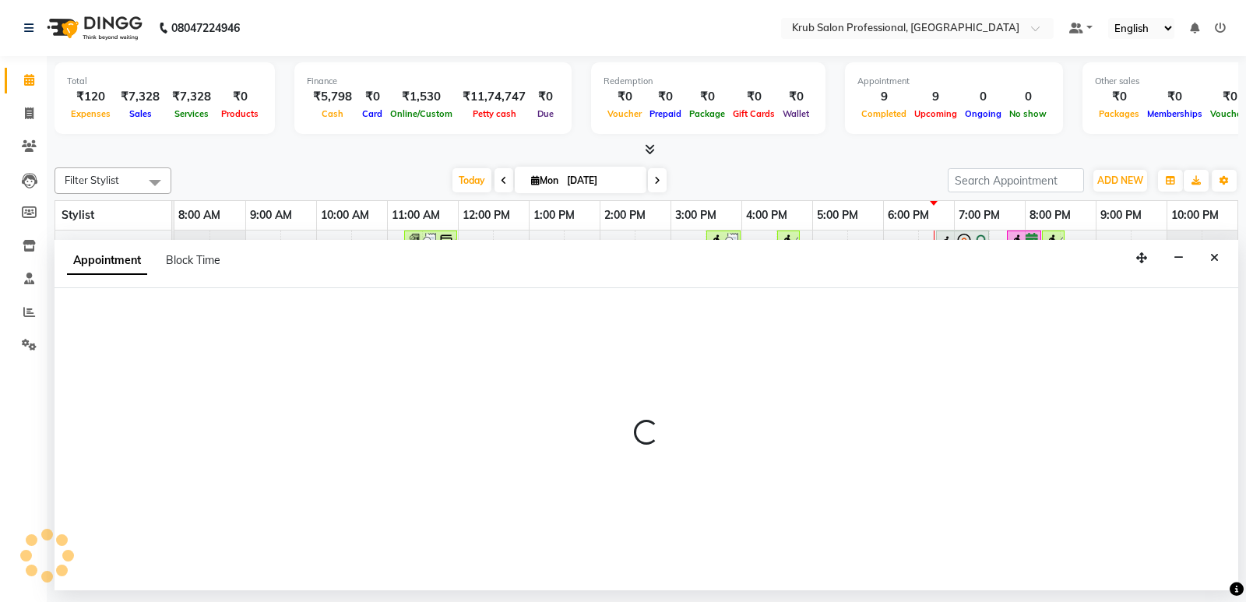
select select "confirm booking"
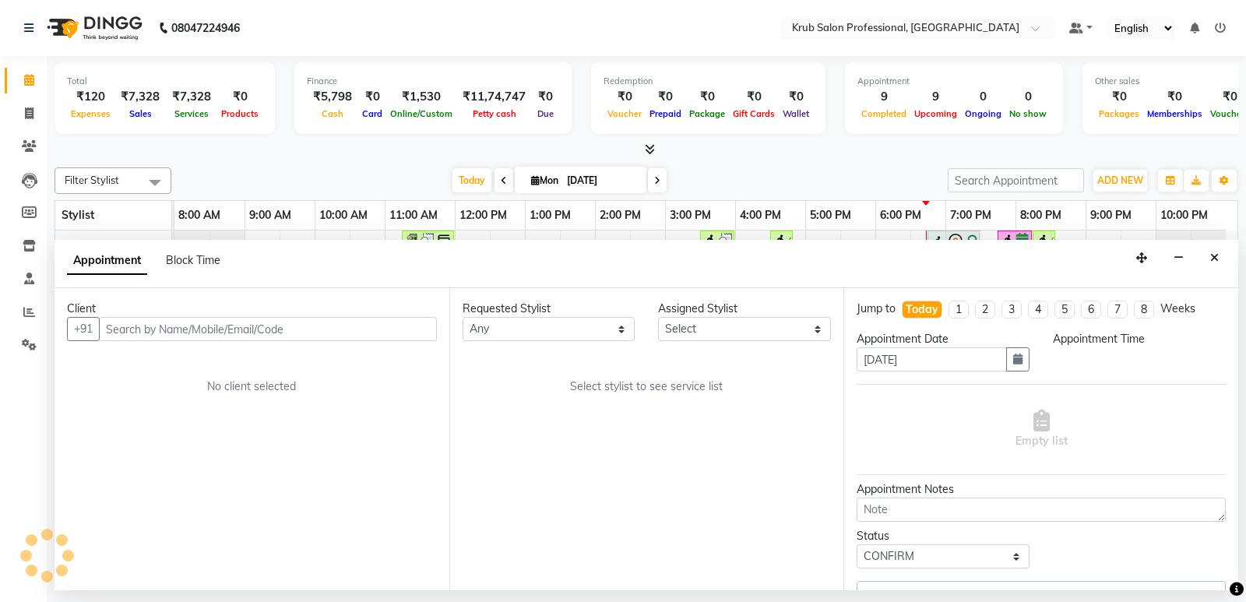
select select "66028"
select select "540"
select select "3755"
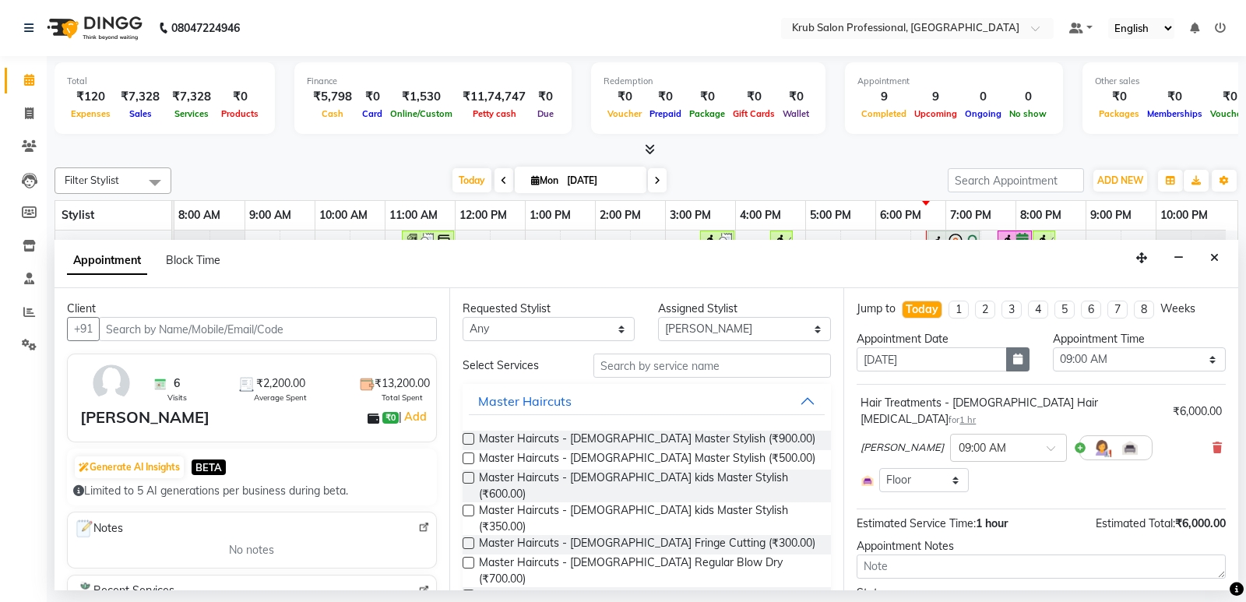
click at [1006, 361] on button "button" at bounding box center [1017, 359] width 23 height 24
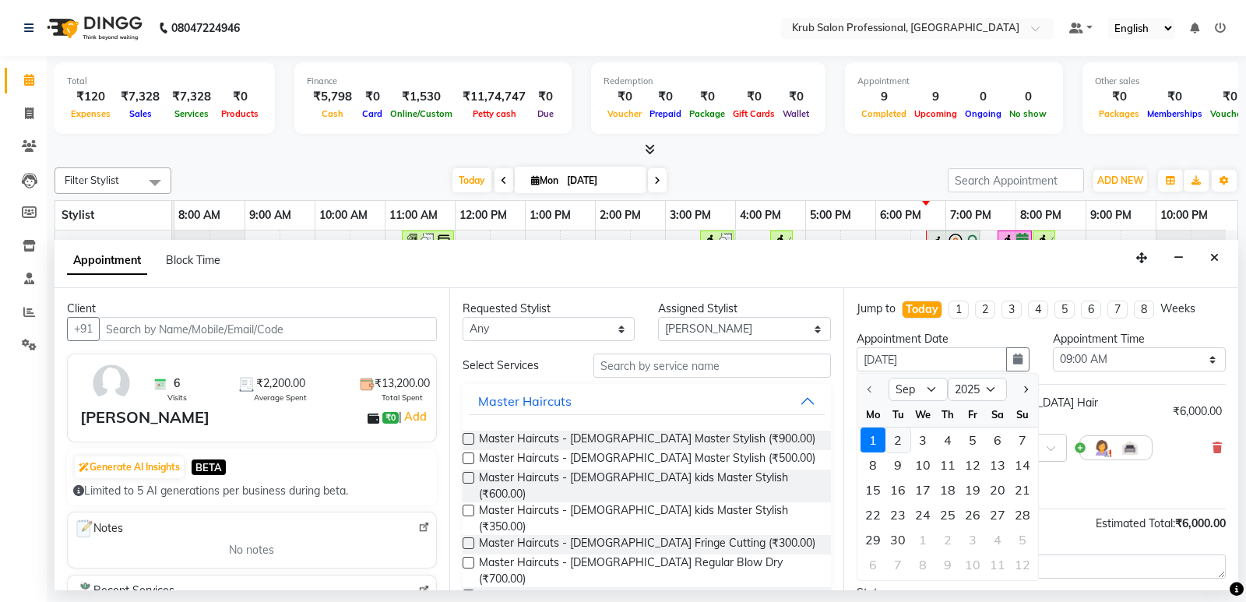
click at [899, 439] on div "2" at bounding box center [898, 440] width 25 height 25
type input "02-09-2025"
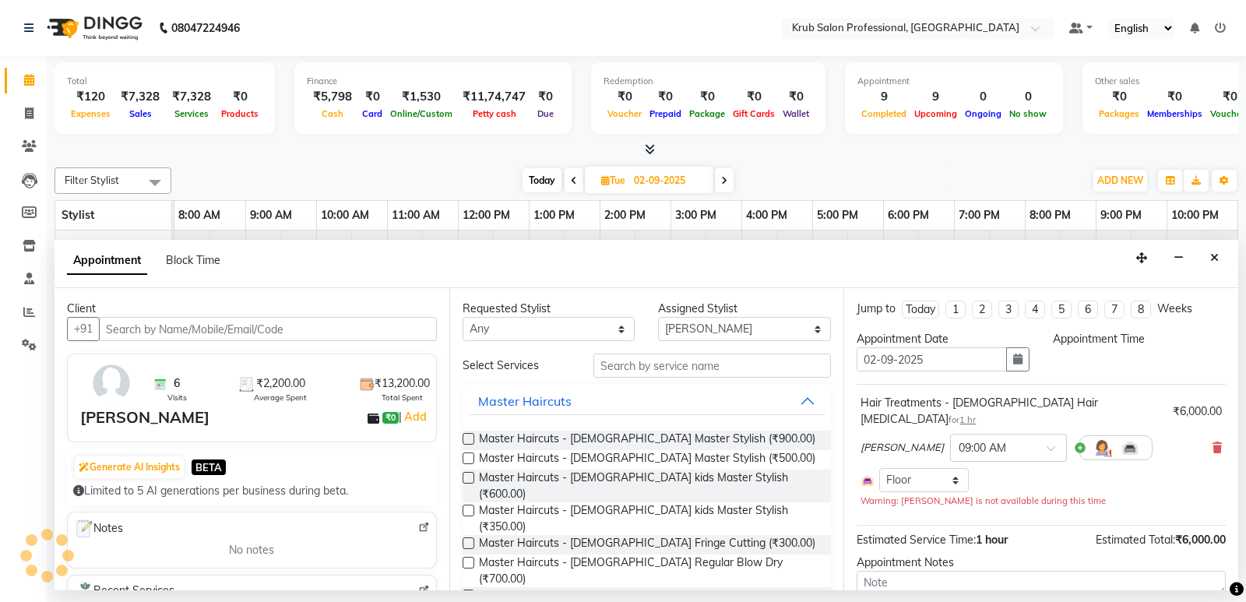
select select "540"
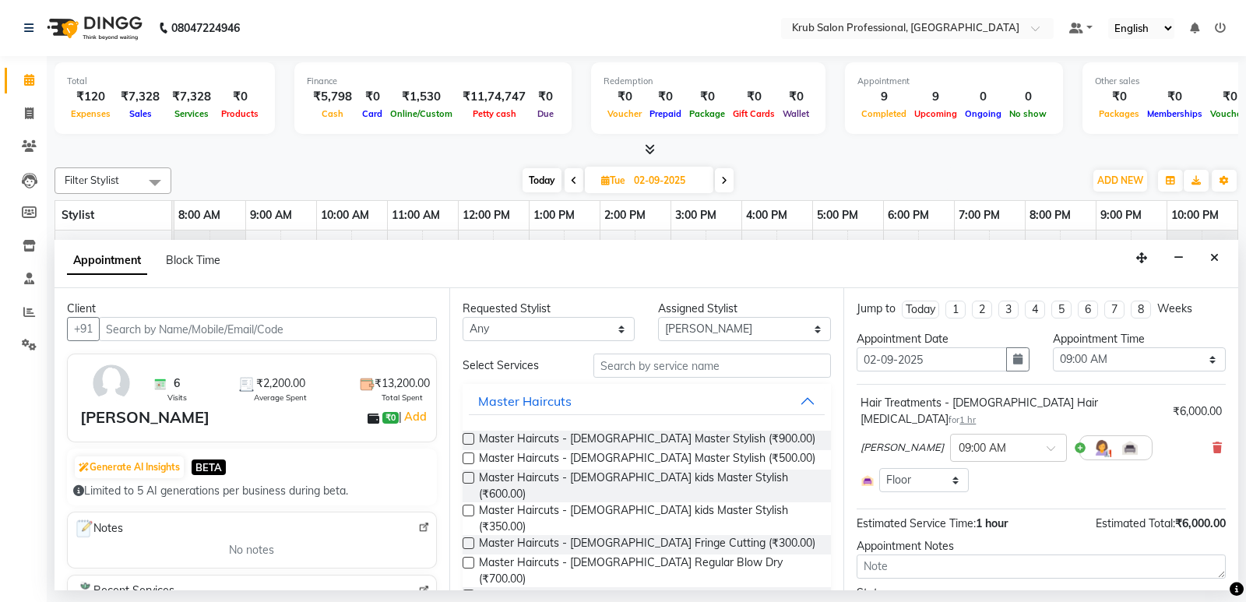
scroll to position [72, 0]
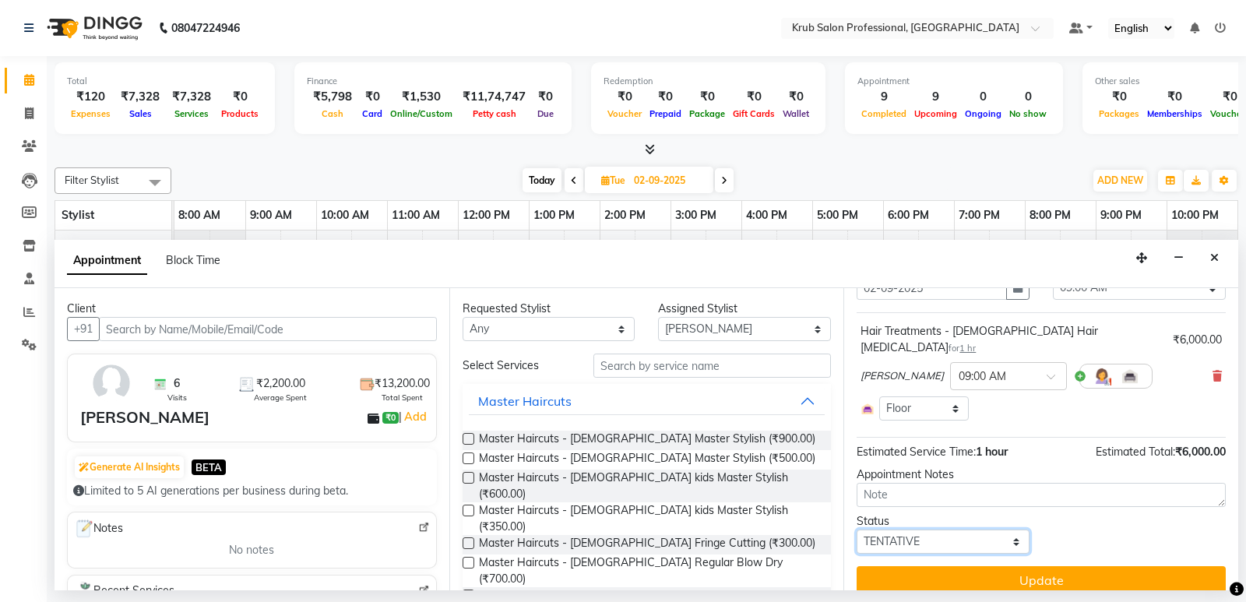
click at [968, 530] on select "Select TENTATIVE CONFIRM UPCOMING" at bounding box center [943, 542] width 173 height 24
select select "confirm booking"
click at [857, 530] on select "Select TENTATIVE CONFIRM UPCOMING" at bounding box center [943, 542] width 173 height 24
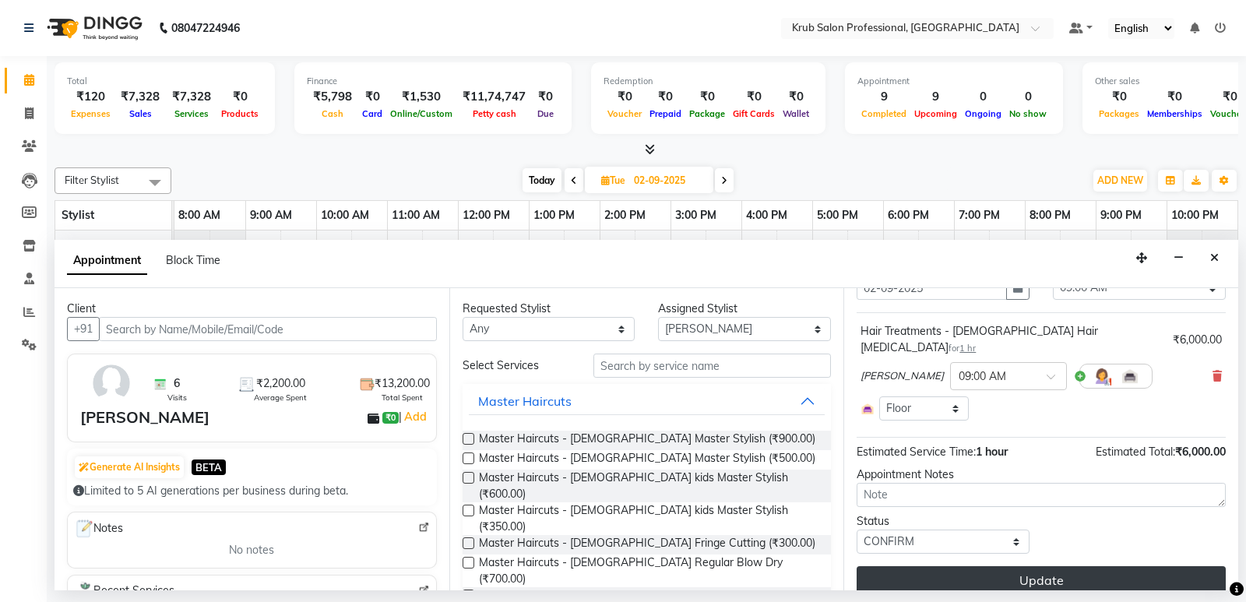
click at [1066, 566] on button "Update" at bounding box center [1041, 580] width 369 height 28
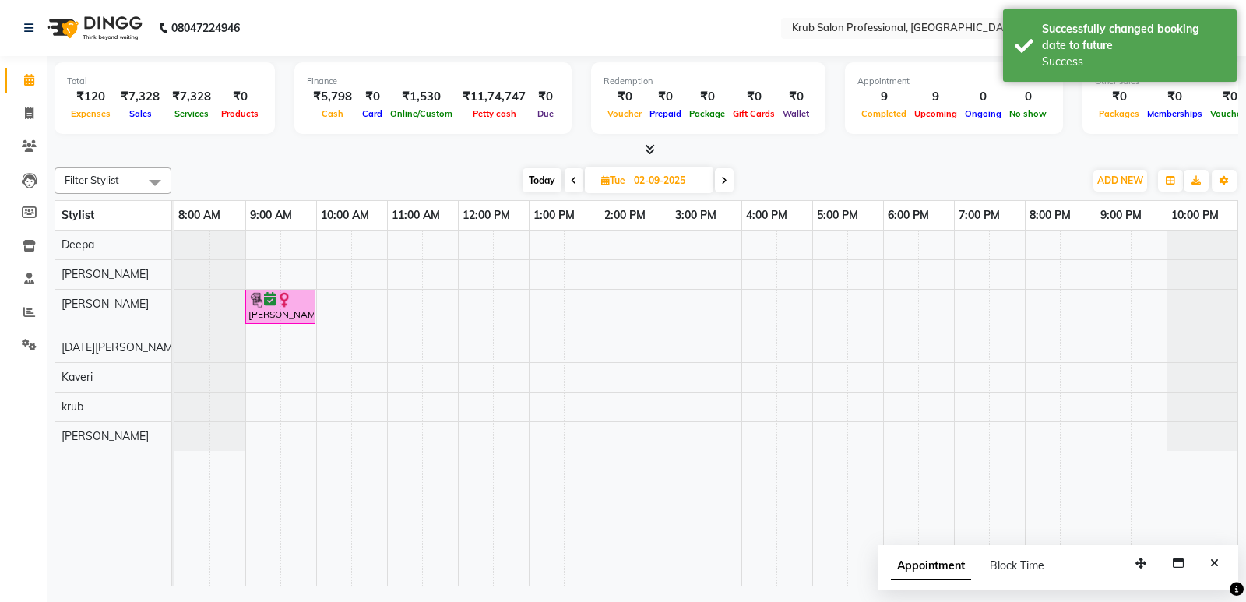
click at [720, 178] on span at bounding box center [724, 180] width 19 height 24
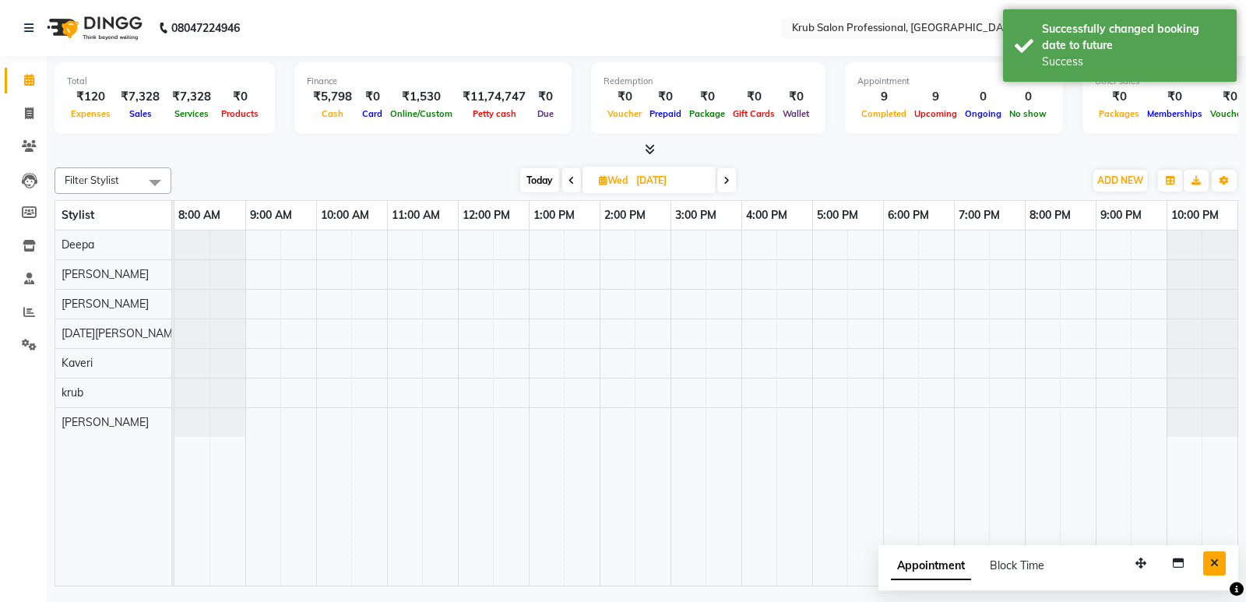
click at [1210, 559] on button "Close" at bounding box center [1215, 564] width 23 height 24
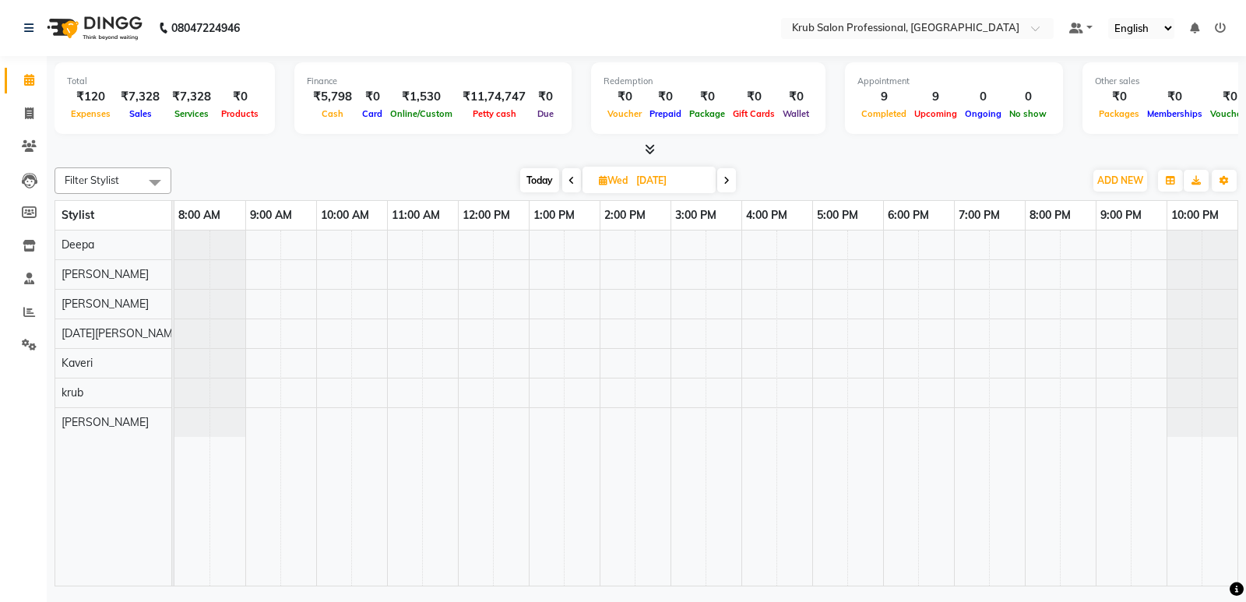
click at [548, 179] on span "Today" at bounding box center [539, 180] width 39 height 24
type input "[DATE]"
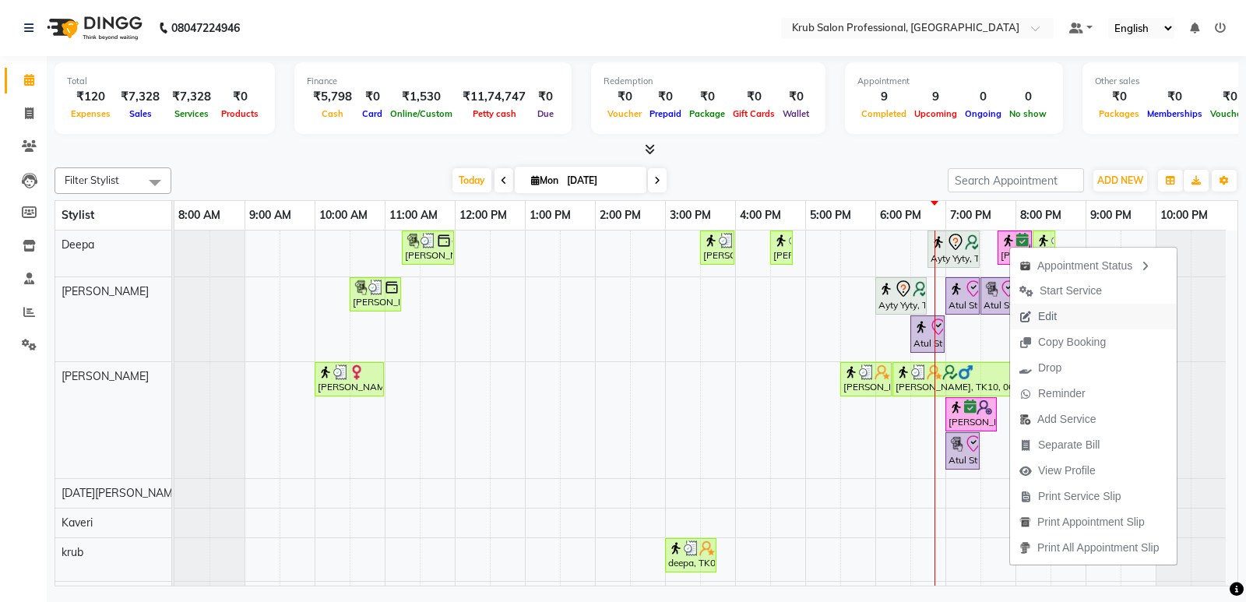
click at [1049, 311] on span "Edit" at bounding box center [1047, 316] width 19 height 16
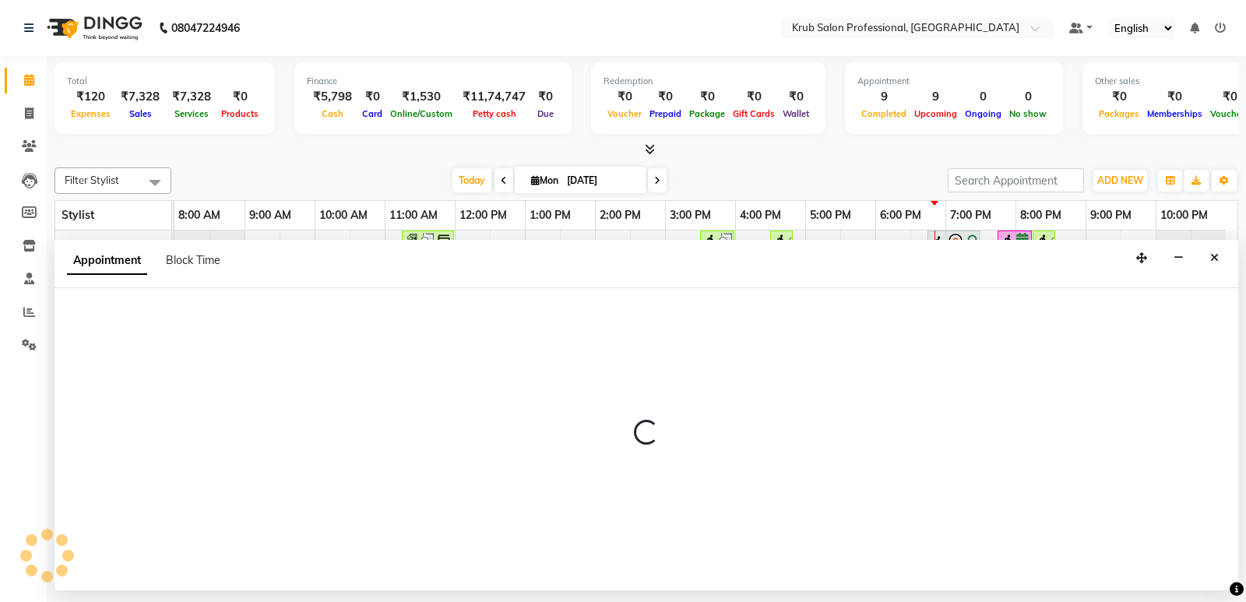
select select "confirm booking"
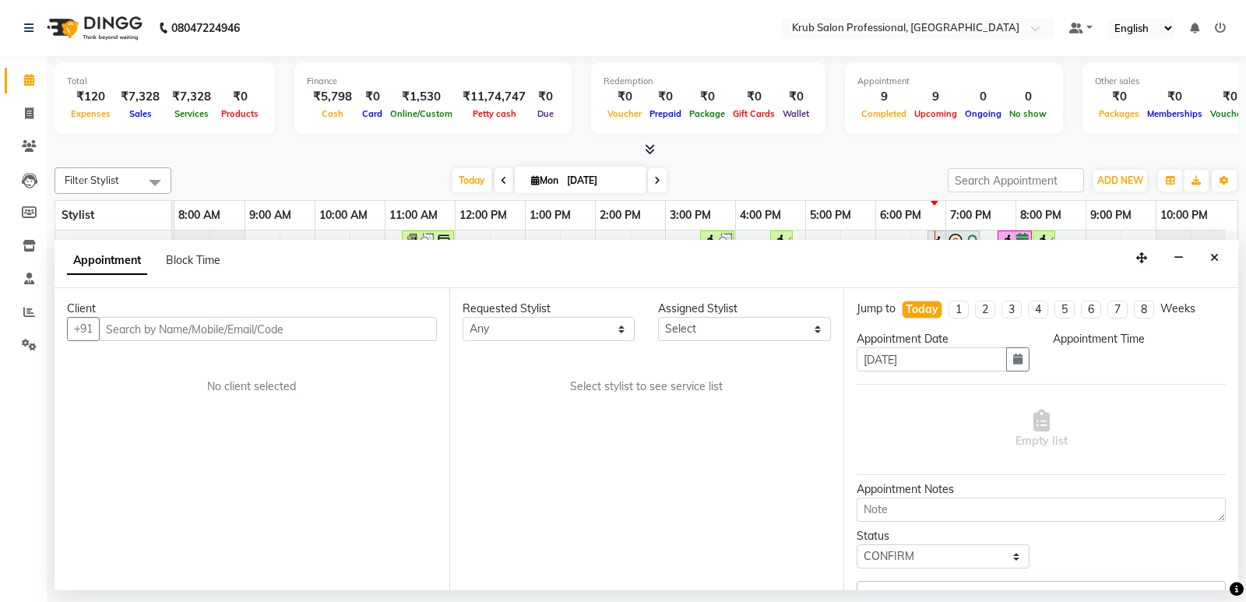
select select "66022"
select select "1140"
select select "3755"
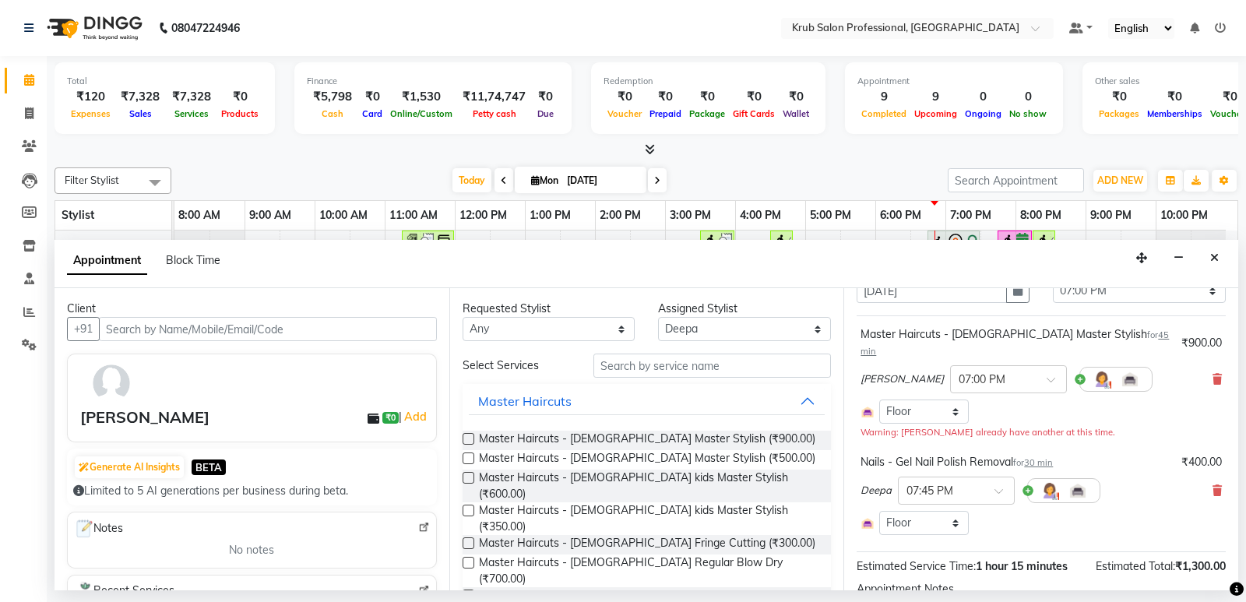
scroll to position [0, 0]
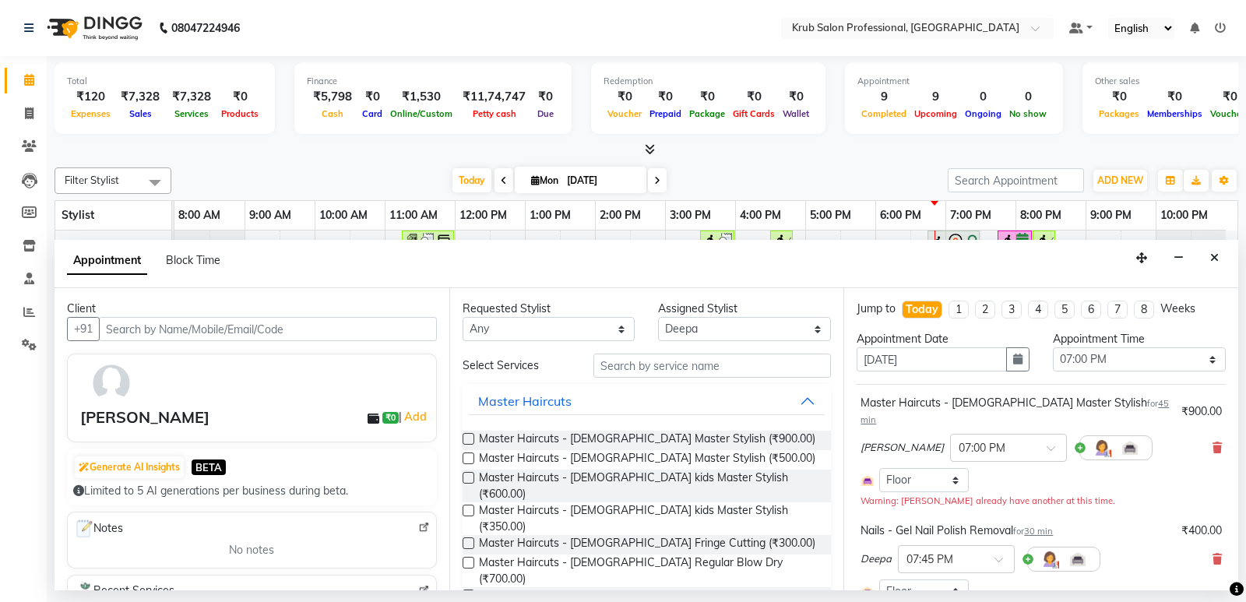
click at [1216, 253] on icon "Close" at bounding box center [1215, 257] width 9 height 11
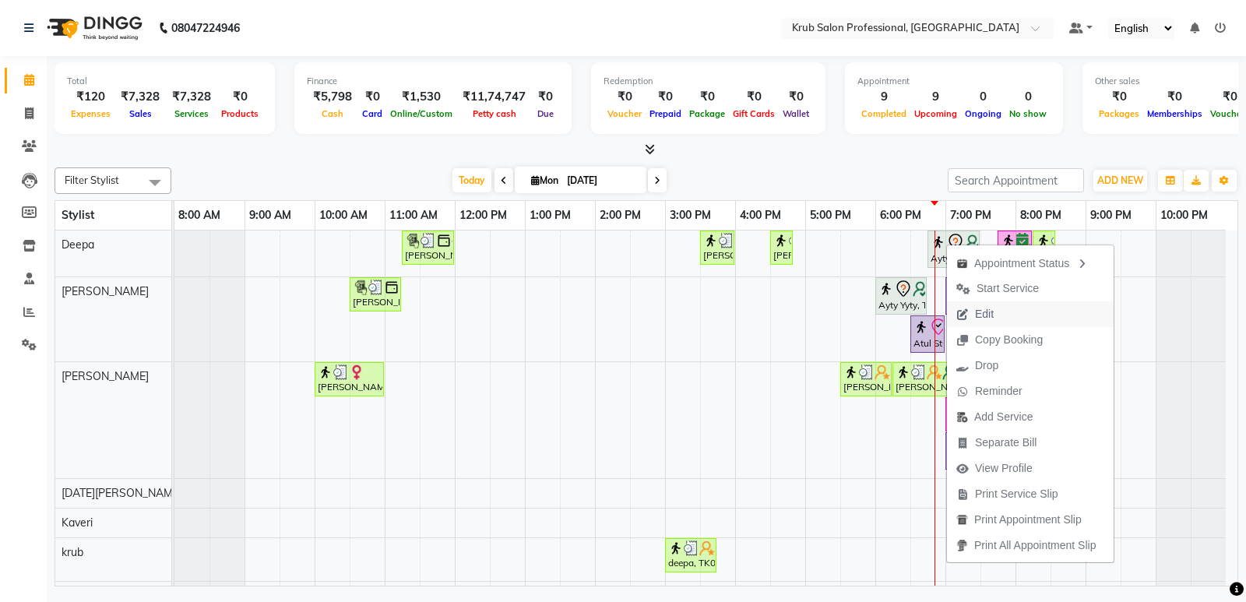
click at [990, 312] on span "Edit" at bounding box center [984, 314] width 19 height 16
select select "tentative"
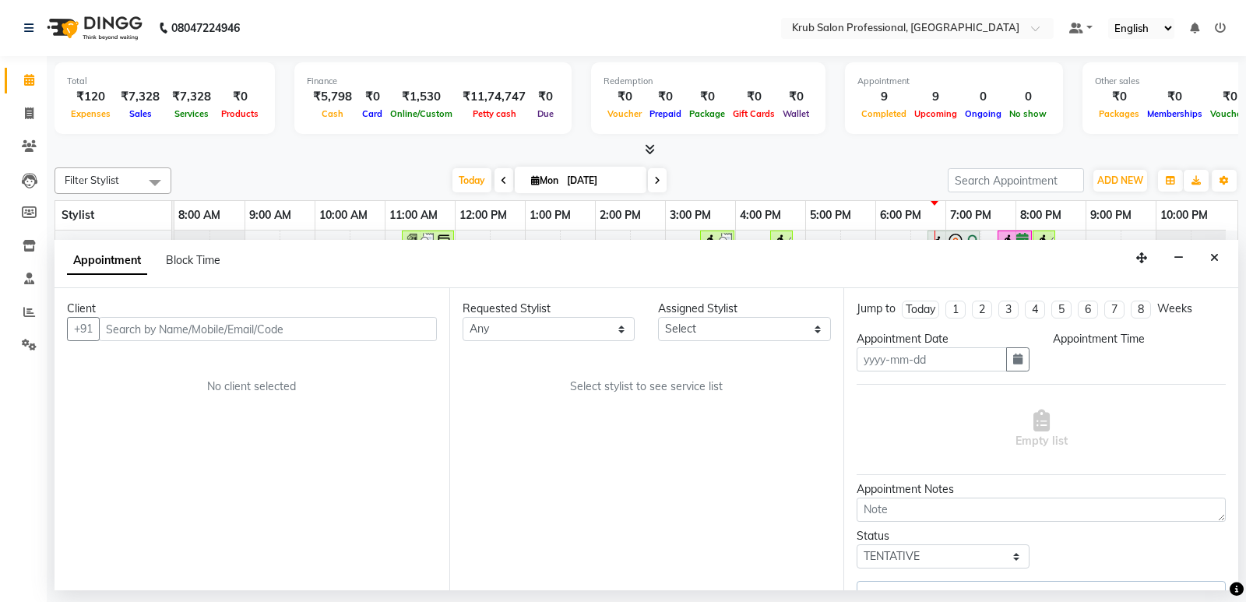
type input "[DATE]"
select select "1080"
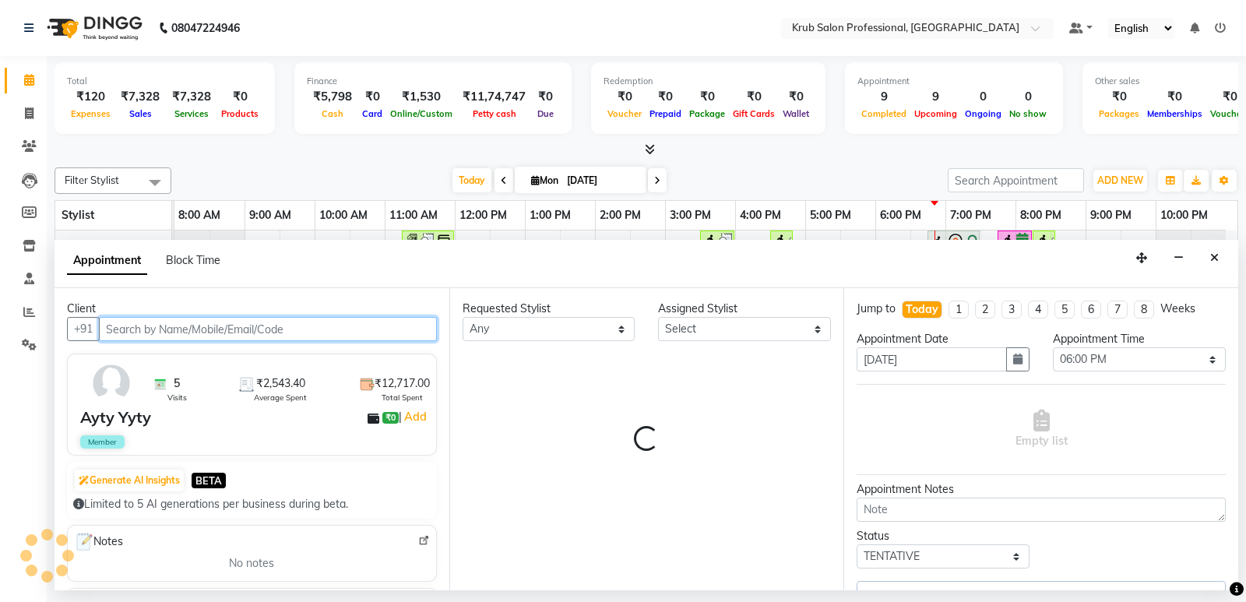
select select "66022"
select select "3755"
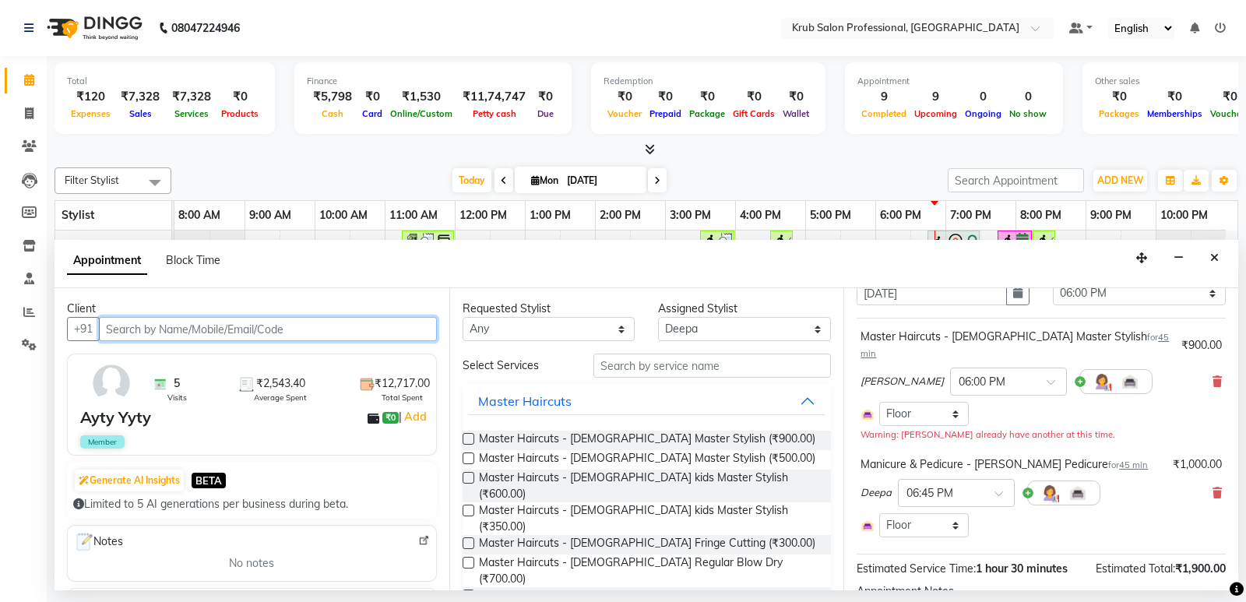
scroll to position [61, 0]
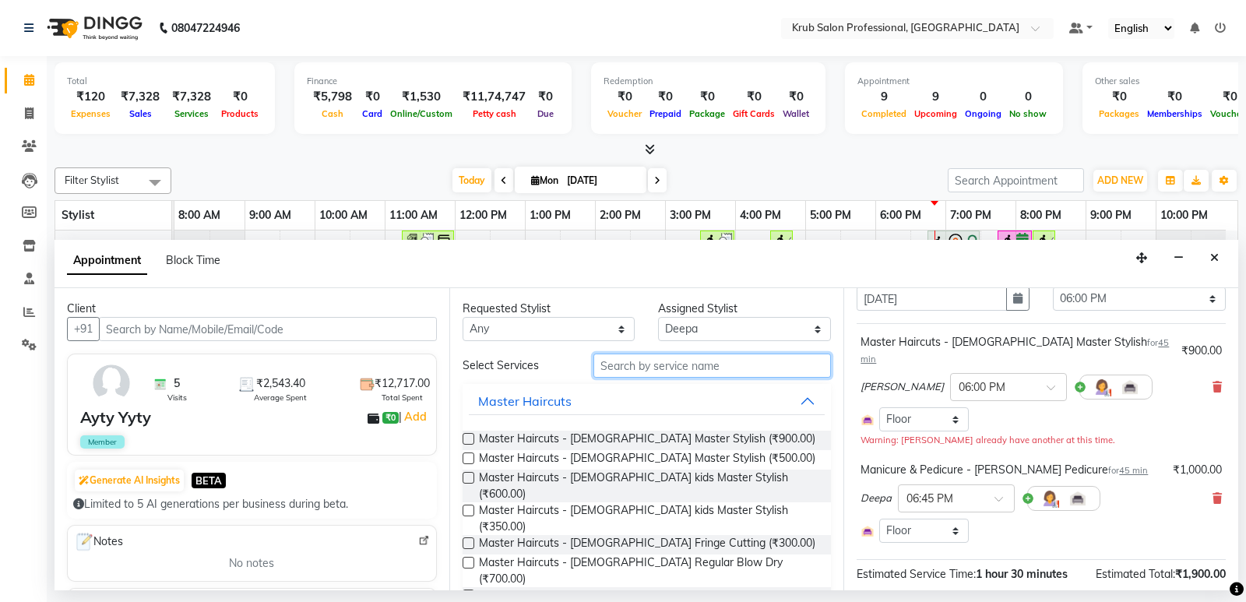
click at [631, 365] on input "text" at bounding box center [713, 366] width 238 height 24
click at [742, 323] on select "Select Deepa [DATE][PERSON_NAME] [PERSON_NAME] [PERSON_NAME] [PERSON_NAME]" at bounding box center [744, 329] width 173 height 24
select select "68475"
click at [658, 317] on select "Select Deepa [DATE][PERSON_NAME] [PERSON_NAME] [PERSON_NAME] [PERSON_NAME]" at bounding box center [744, 329] width 173 height 24
click at [623, 365] on input "text" at bounding box center [713, 366] width 238 height 24
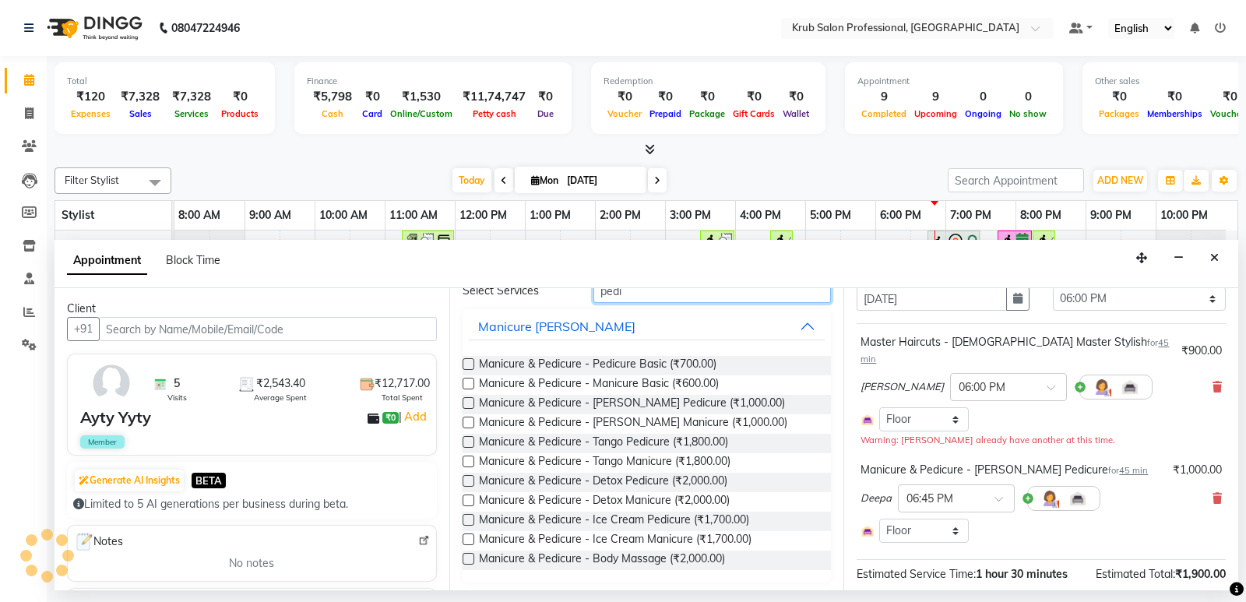
scroll to position [79, 0]
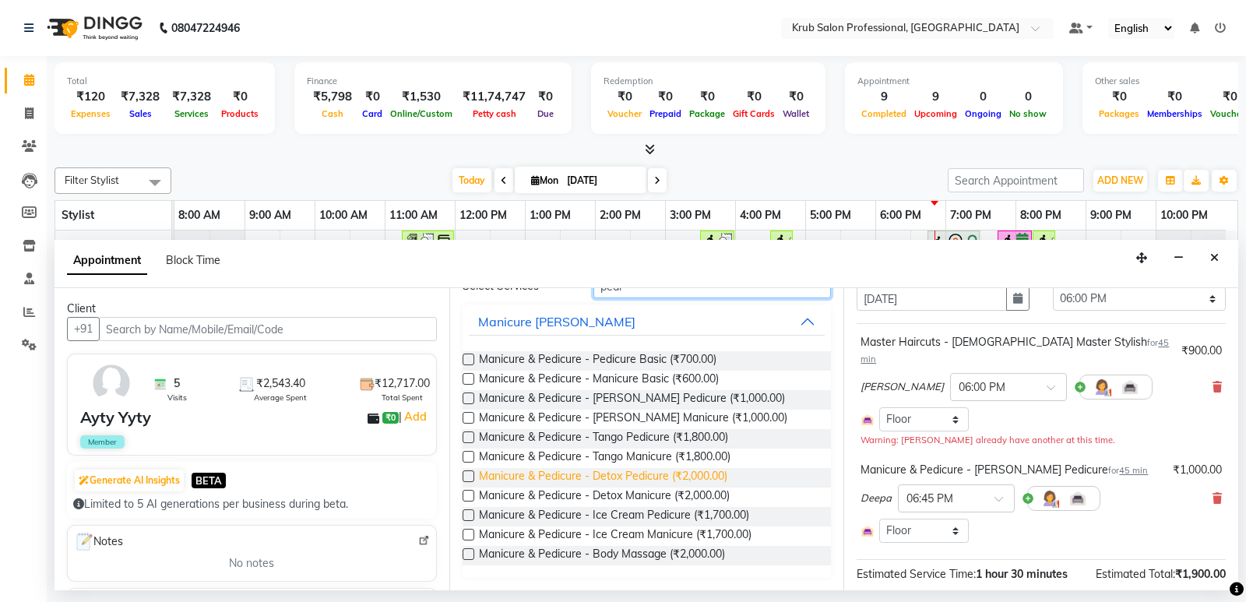
type input "pedi"
click at [661, 471] on span "Manicure & Pedicure - Detox Pedicure (₹2,000.00)" at bounding box center [603, 477] width 248 height 19
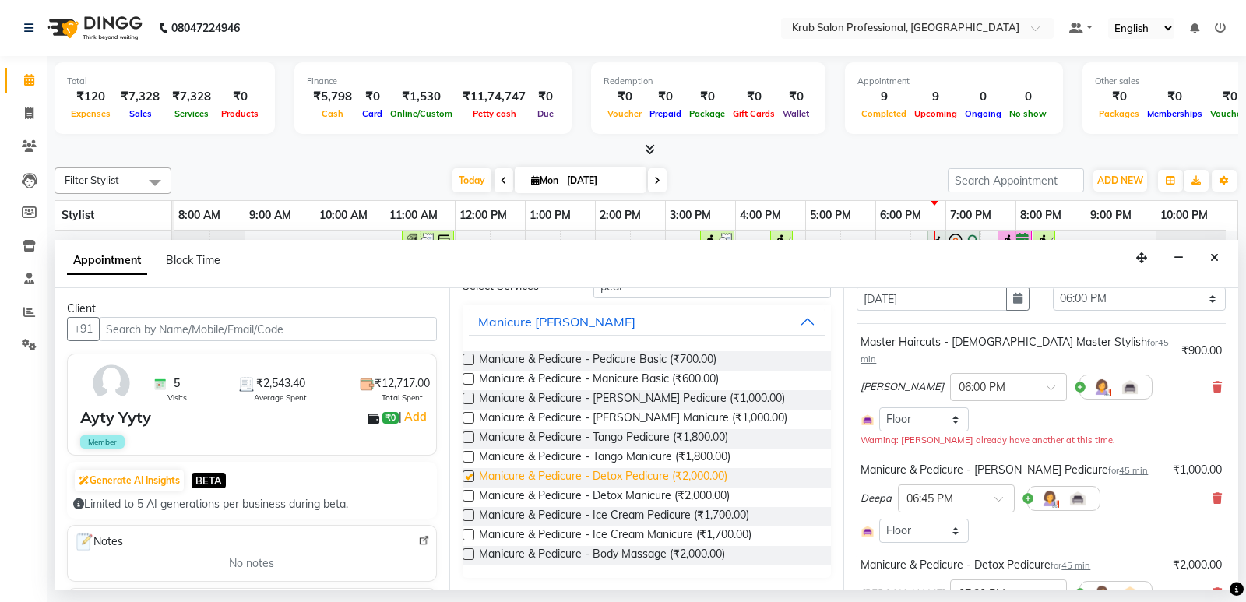
checkbox input "false"
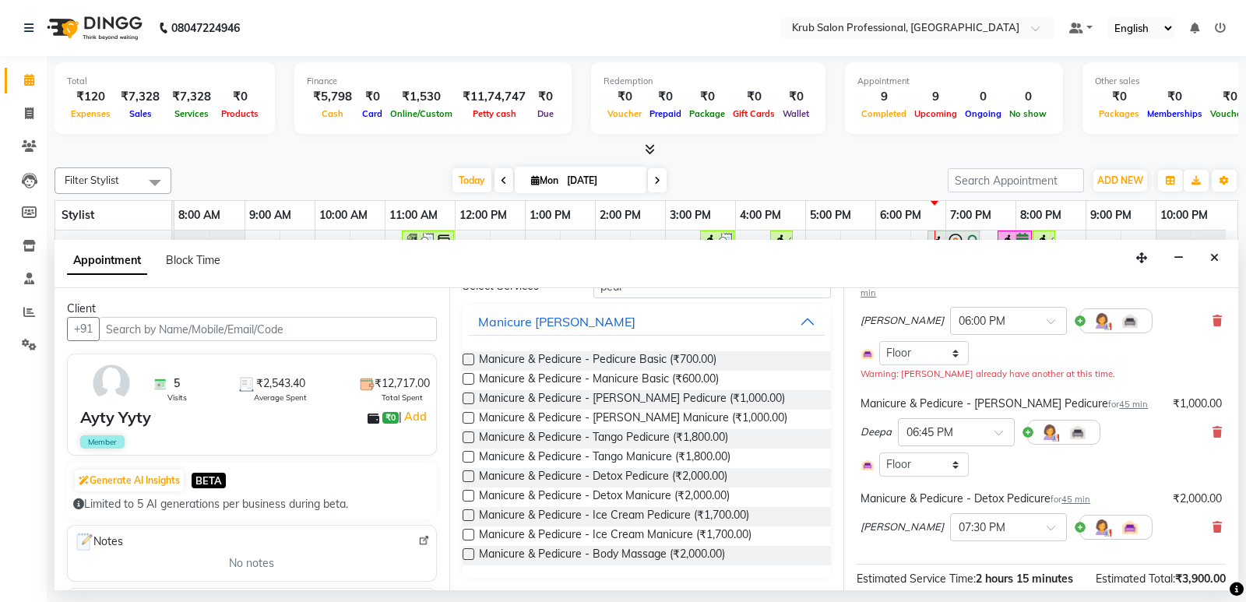
scroll to position [130, 0]
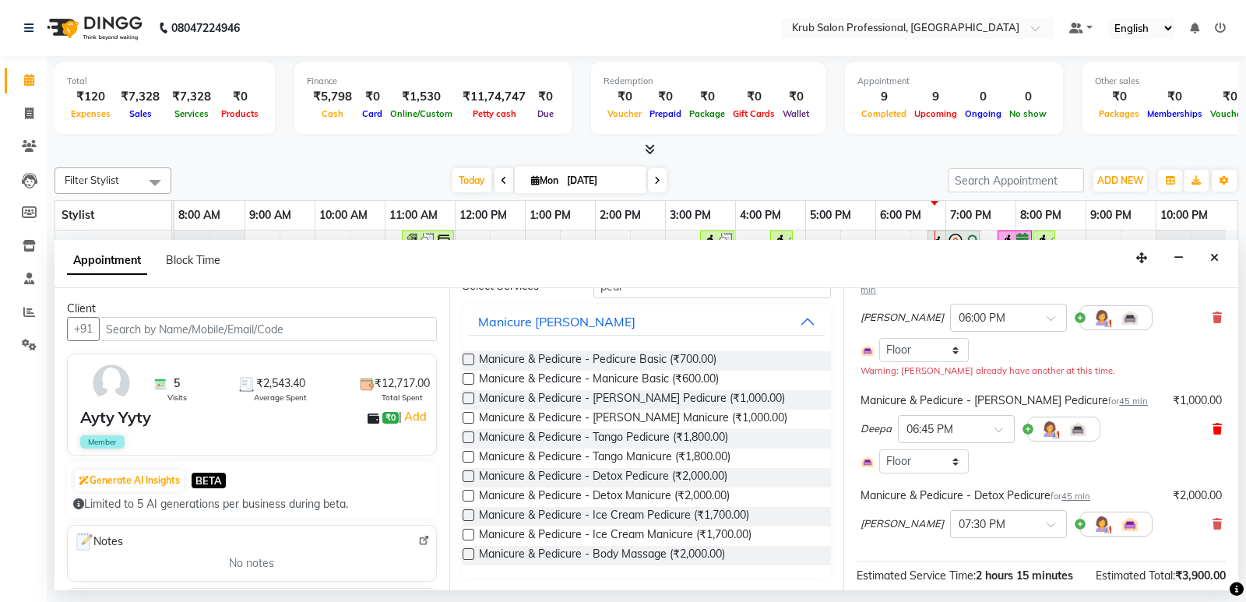
click at [1213, 424] on icon at bounding box center [1217, 429] width 9 height 11
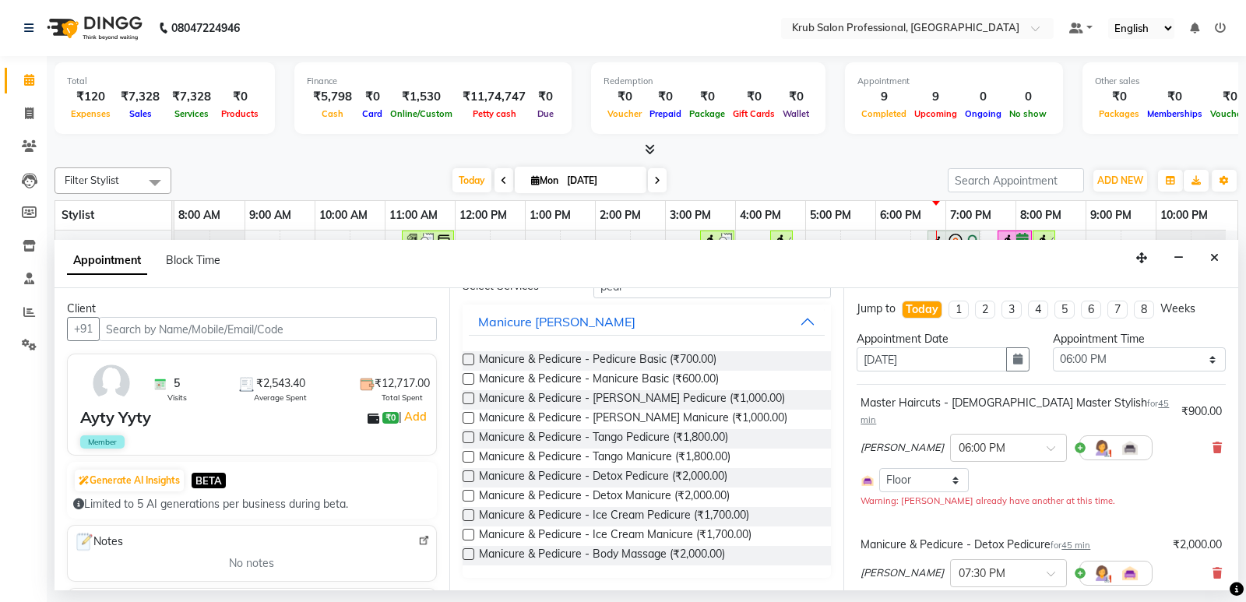
scroll to position [173, 0]
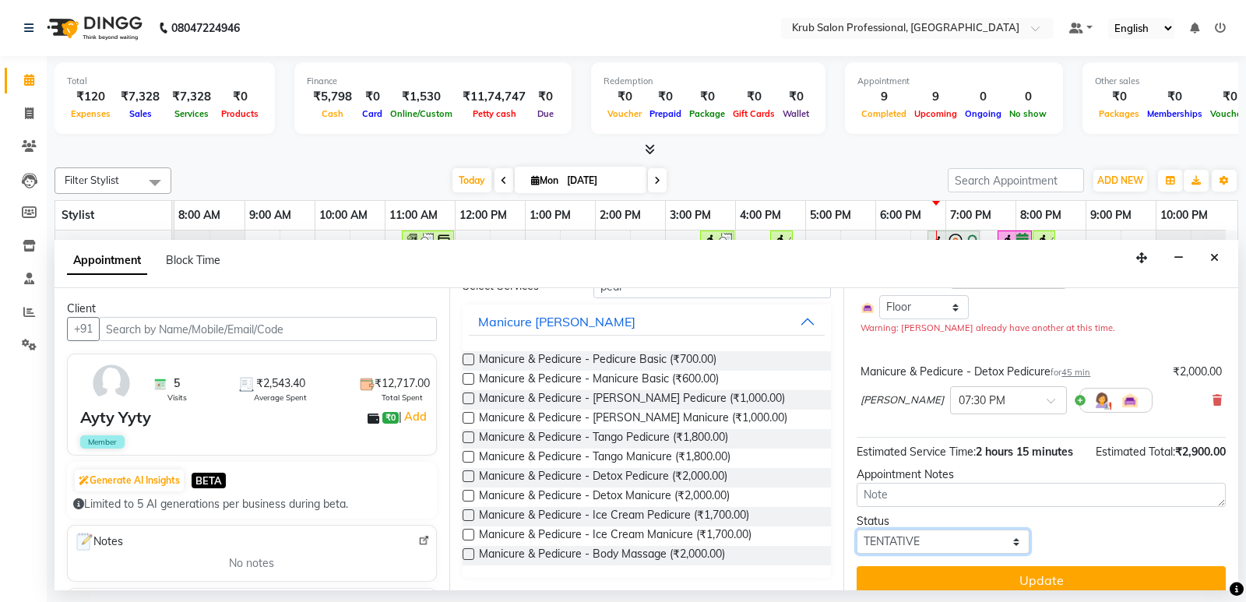
click at [947, 530] on select "Select TENTATIVE CONFIRM CHECK-IN UPCOMING" at bounding box center [943, 542] width 173 height 24
select select "check-in"
click at [857, 530] on select "Select TENTATIVE CONFIRM CHECK-IN UPCOMING" at bounding box center [943, 542] width 173 height 24
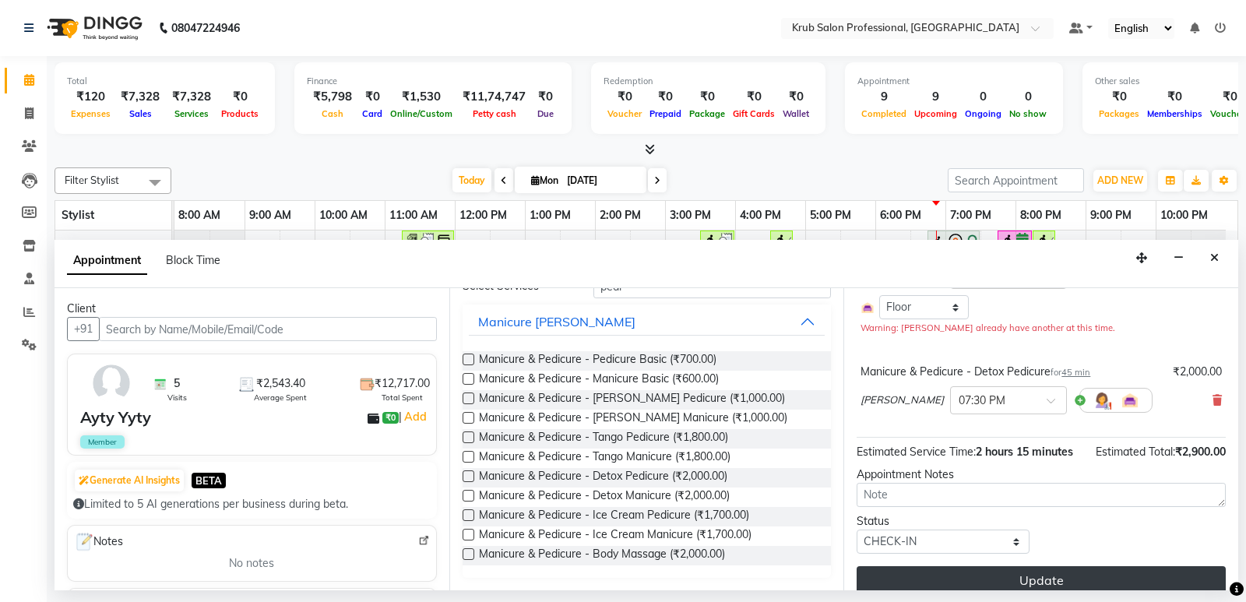
click at [918, 566] on button "Update" at bounding box center [1041, 580] width 369 height 28
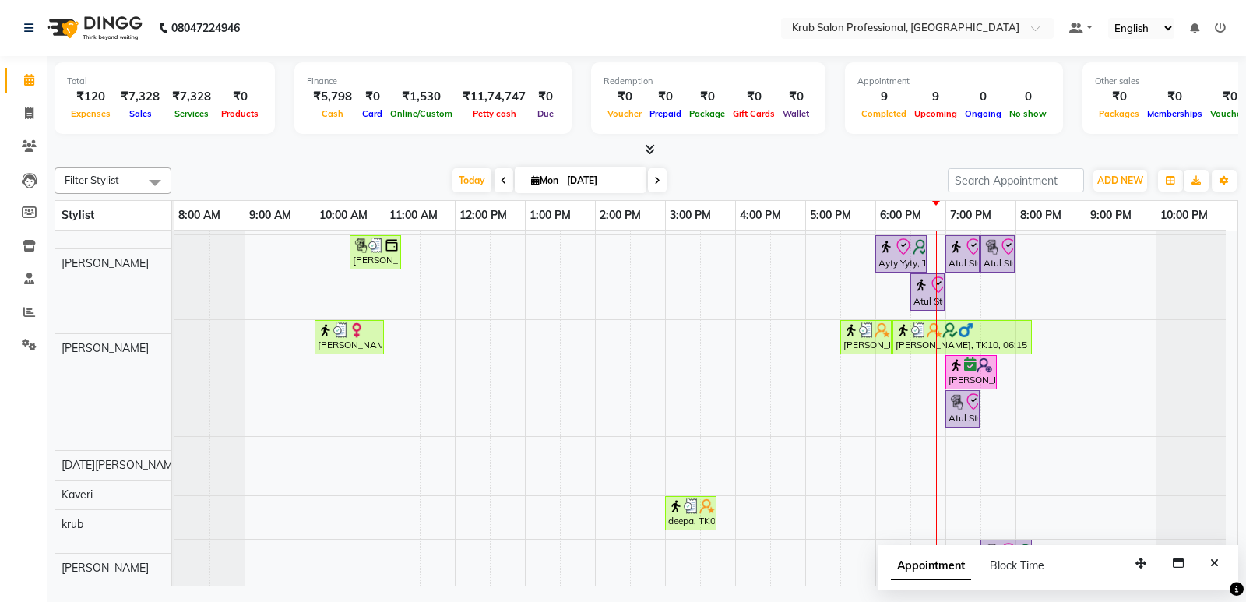
scroll to position [39, 0]
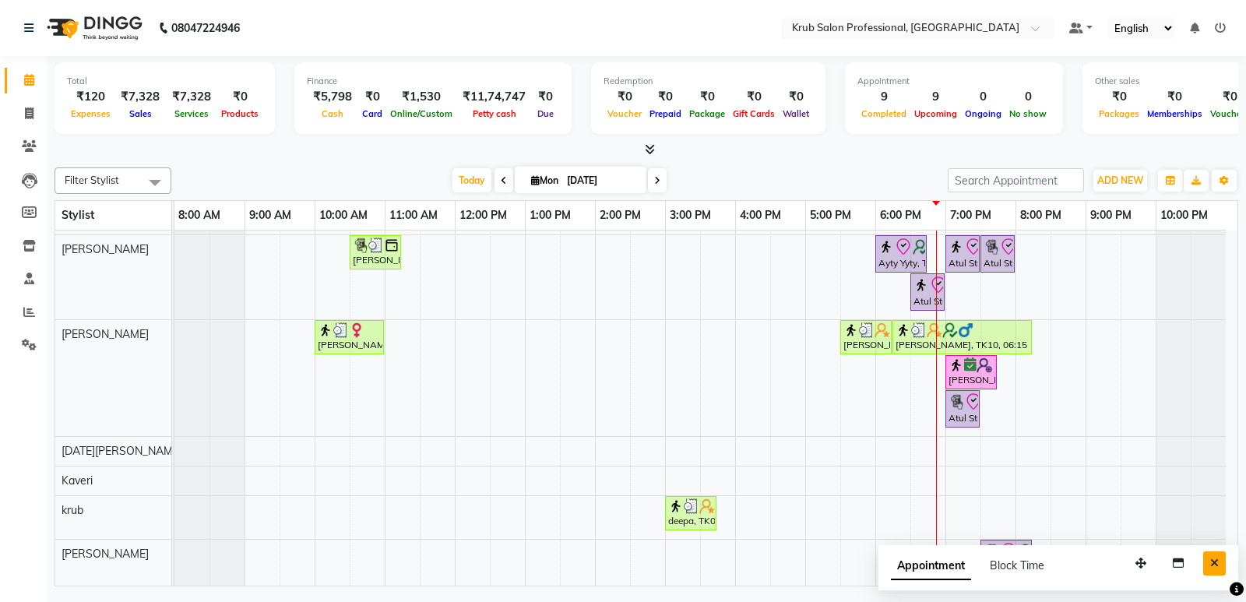
click at [1212, 562] on icon "Close" at bounding box center [1215, 563] width 9 height 11
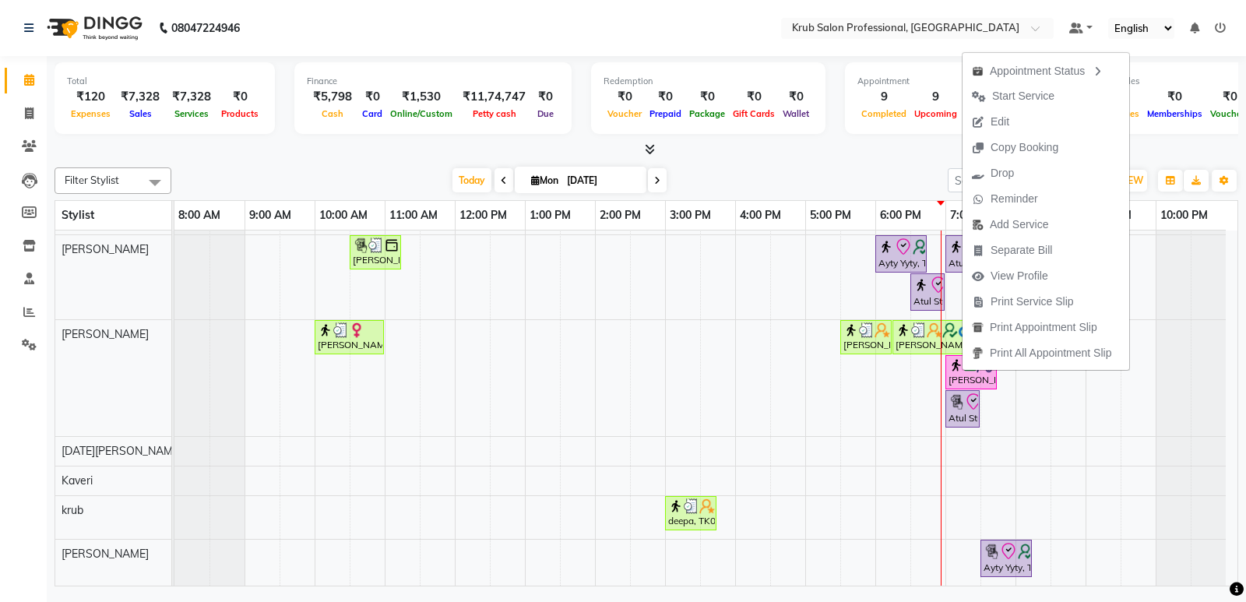
click at [871, 174] on div "[DATE] [DATE]" at bounding box center [559, 180] width 761 height 23
